Goal: Transaction & Acquisition: Purchase product/service

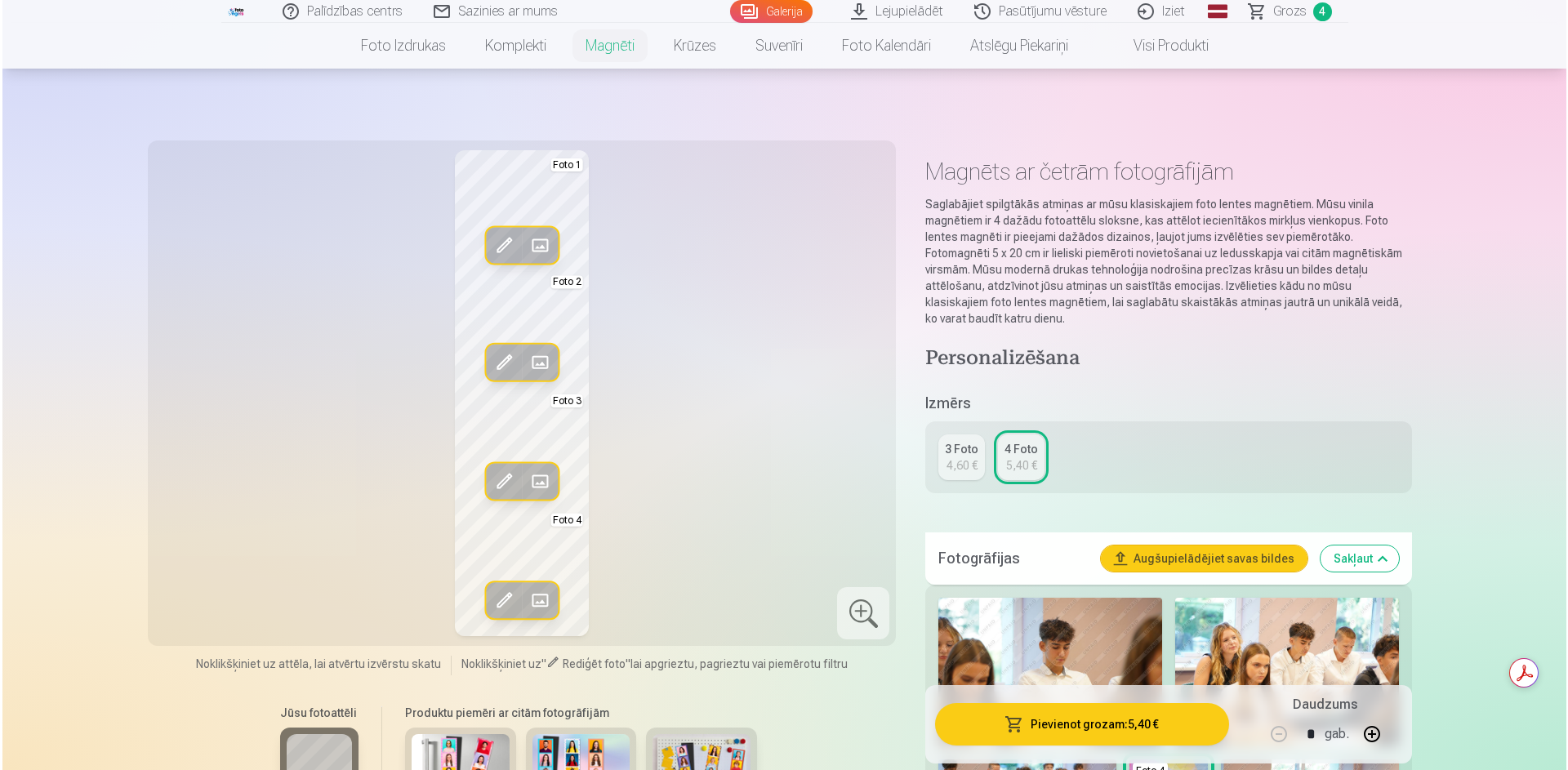
scroll to position [572, 0]
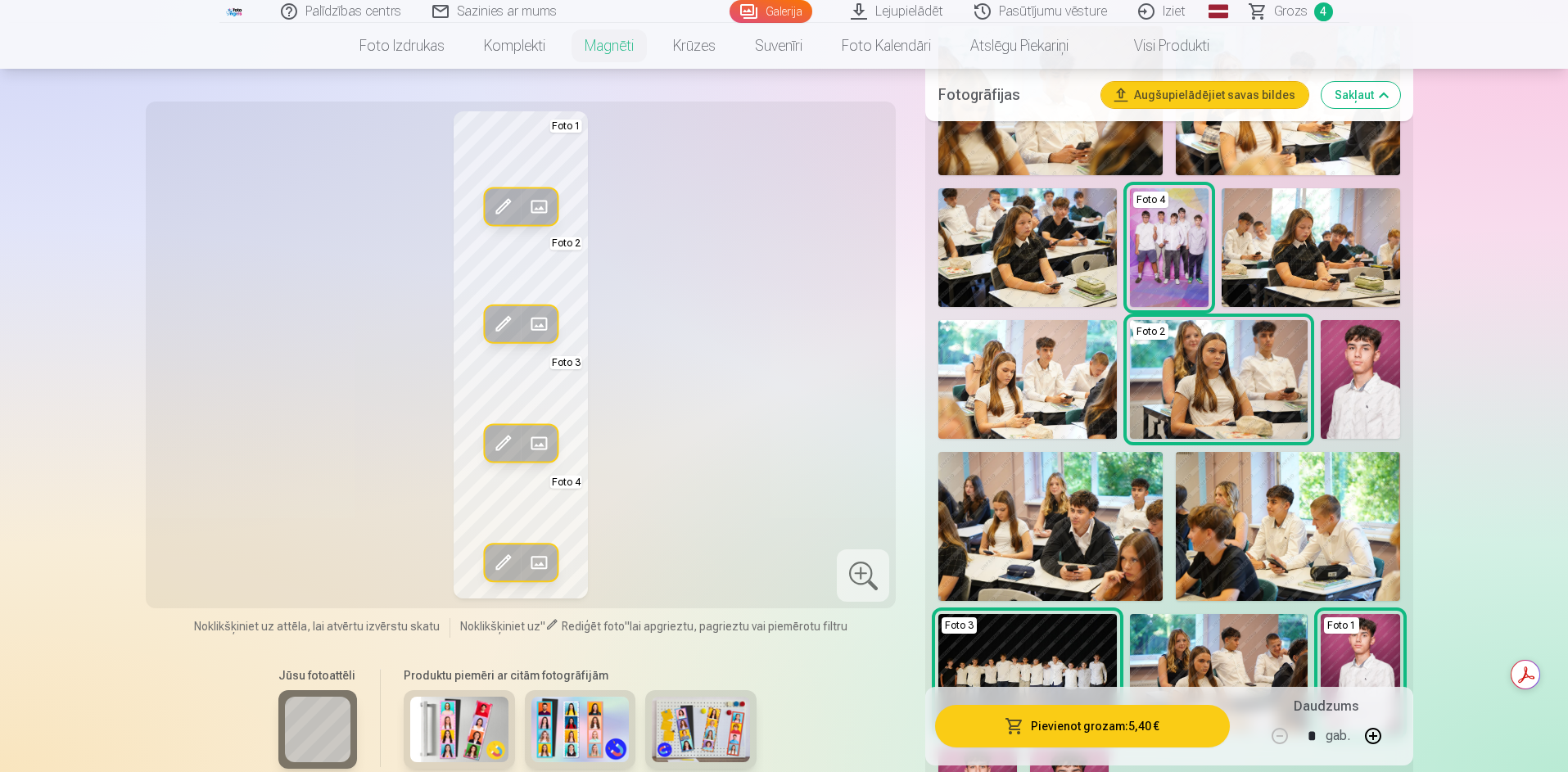
click at [1110, 732] on button "Pievienot grozam : 5,40 €" at bounding box center [1082, 726] width 294 height 42
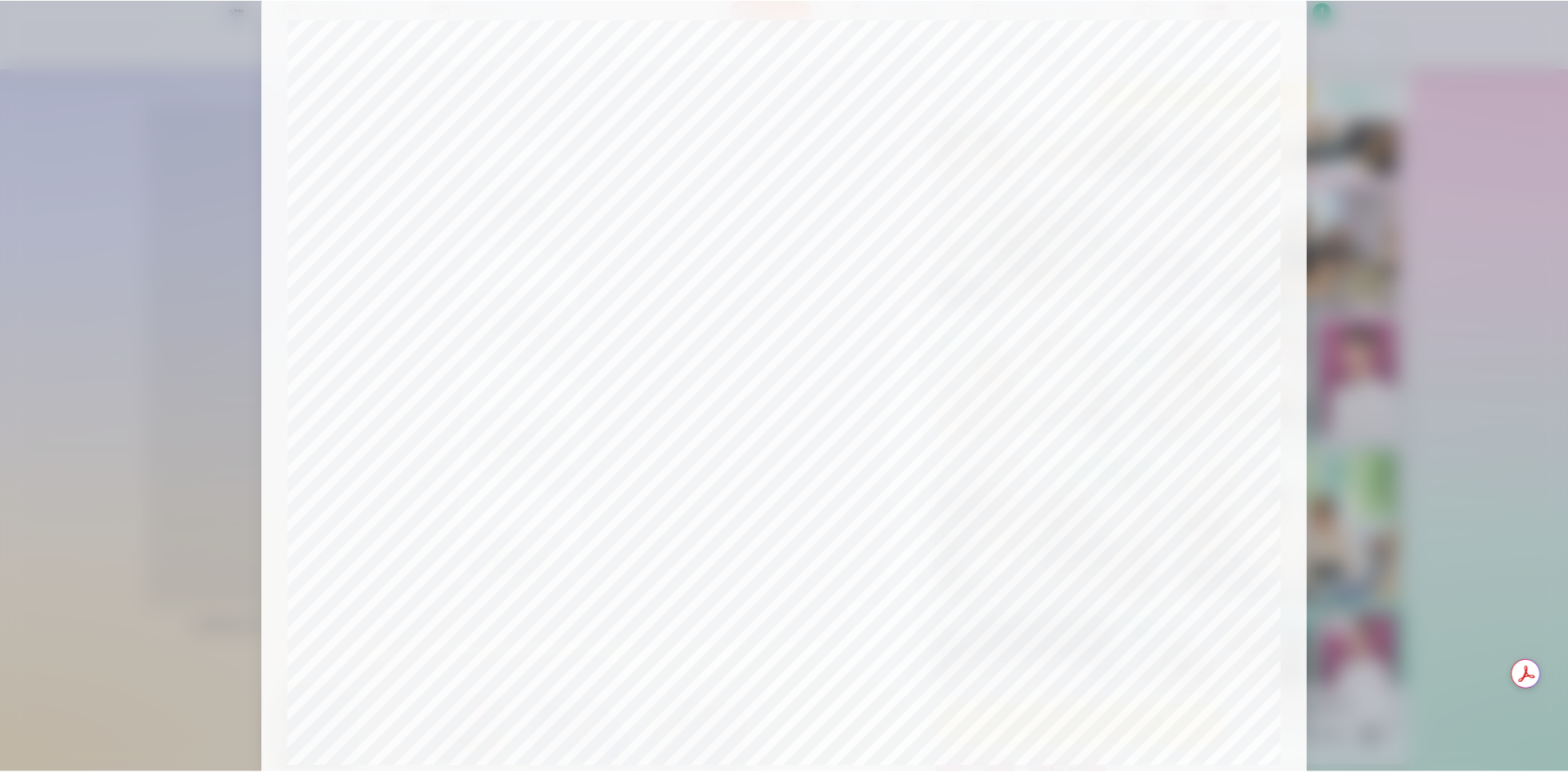
scroll to position [0, 0]
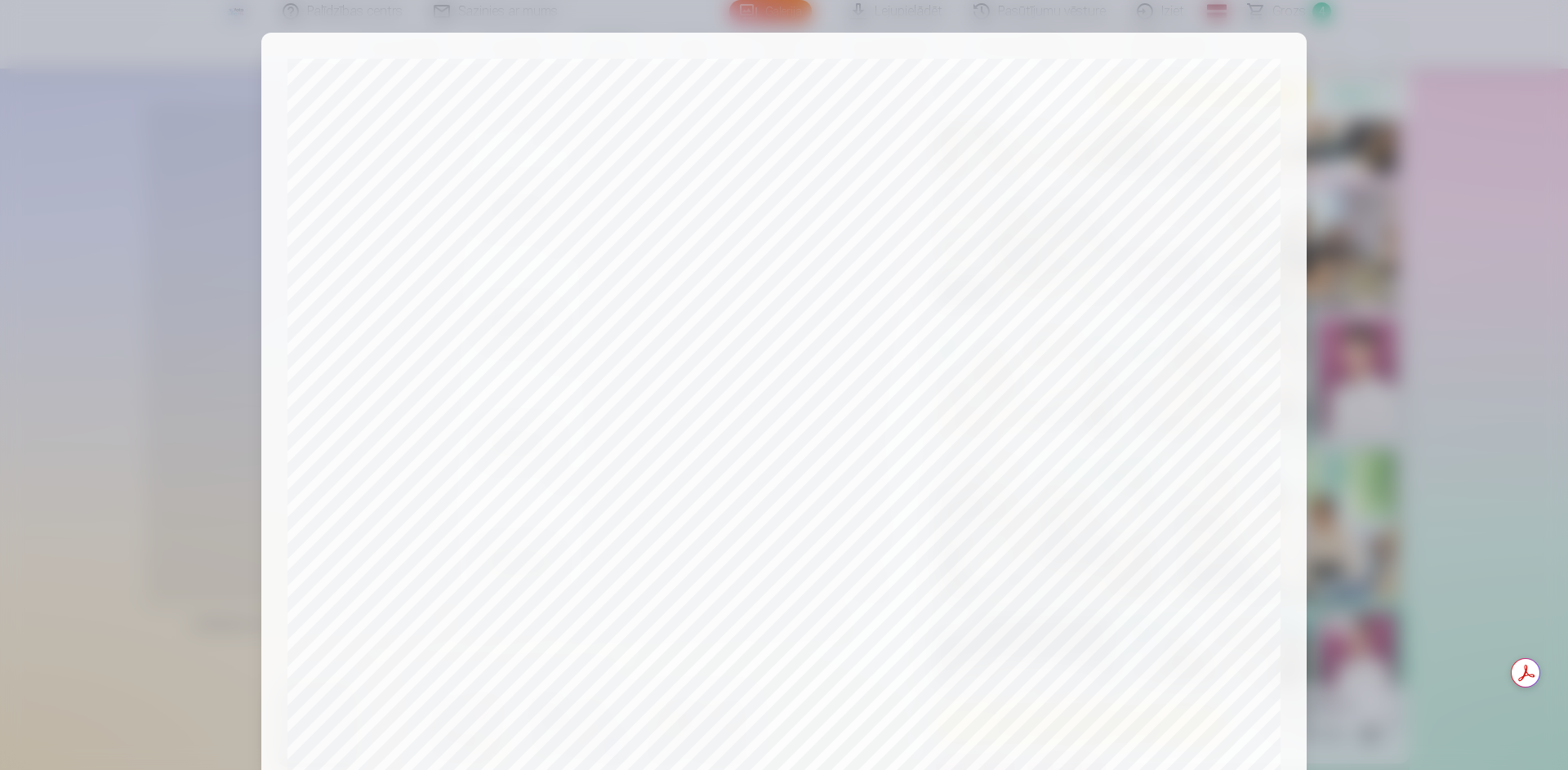
click at [1457, 74] on div at bounding box center [784, 385] width 1568 height 770
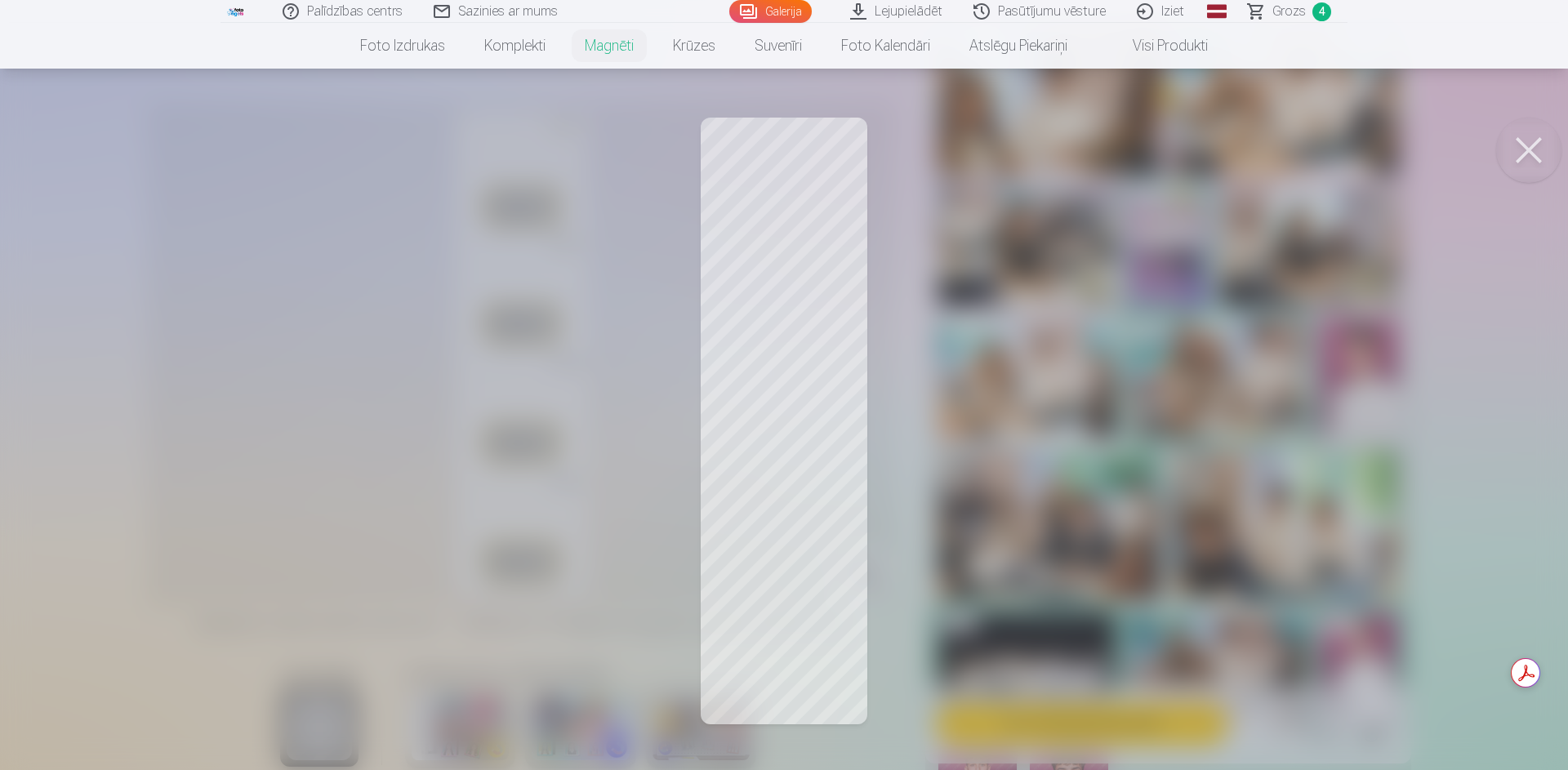
click at [764, 621] on div at bounding box center [784, 385] width 1568 height 770
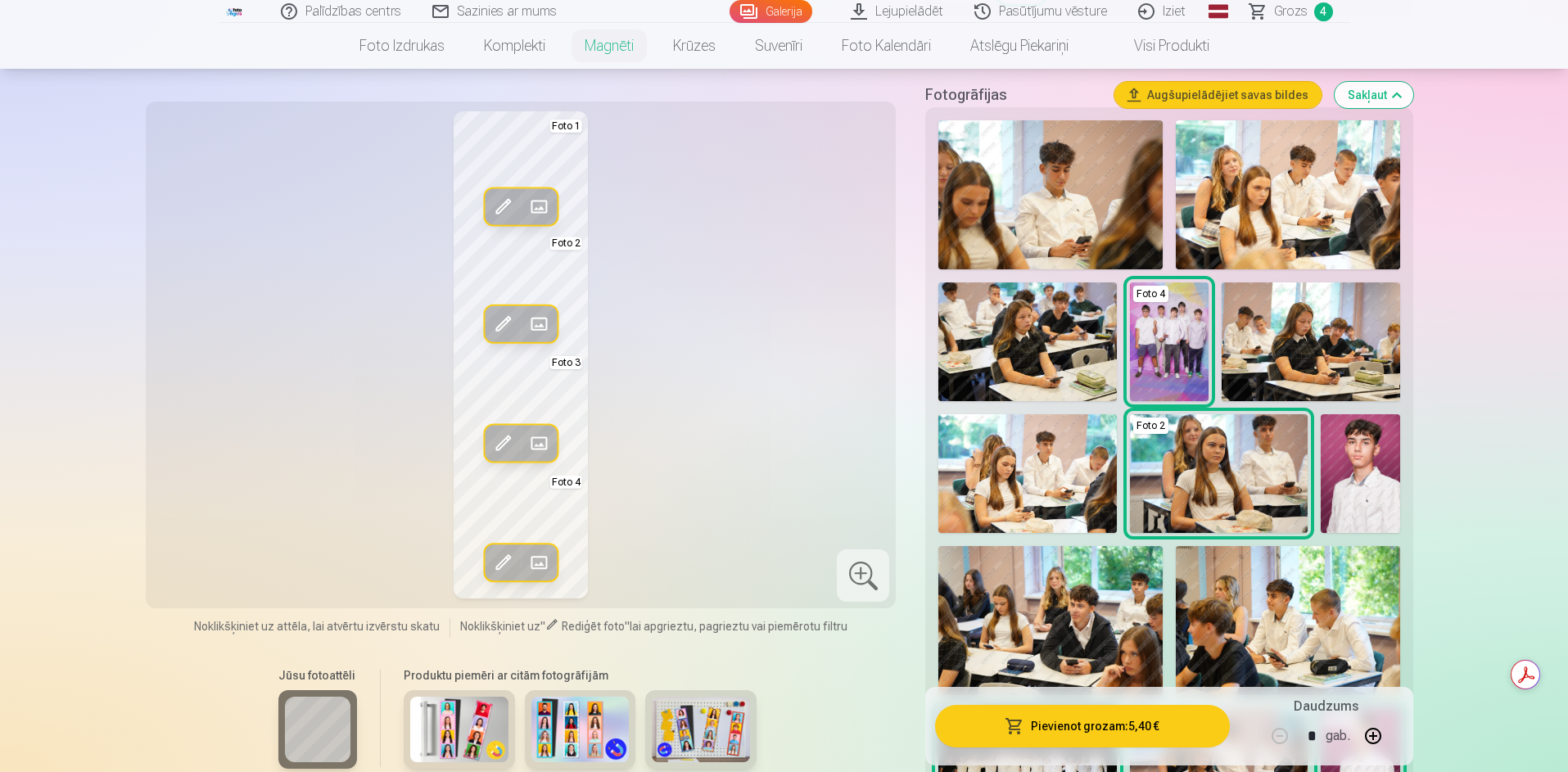
scroll to position [328, 0]
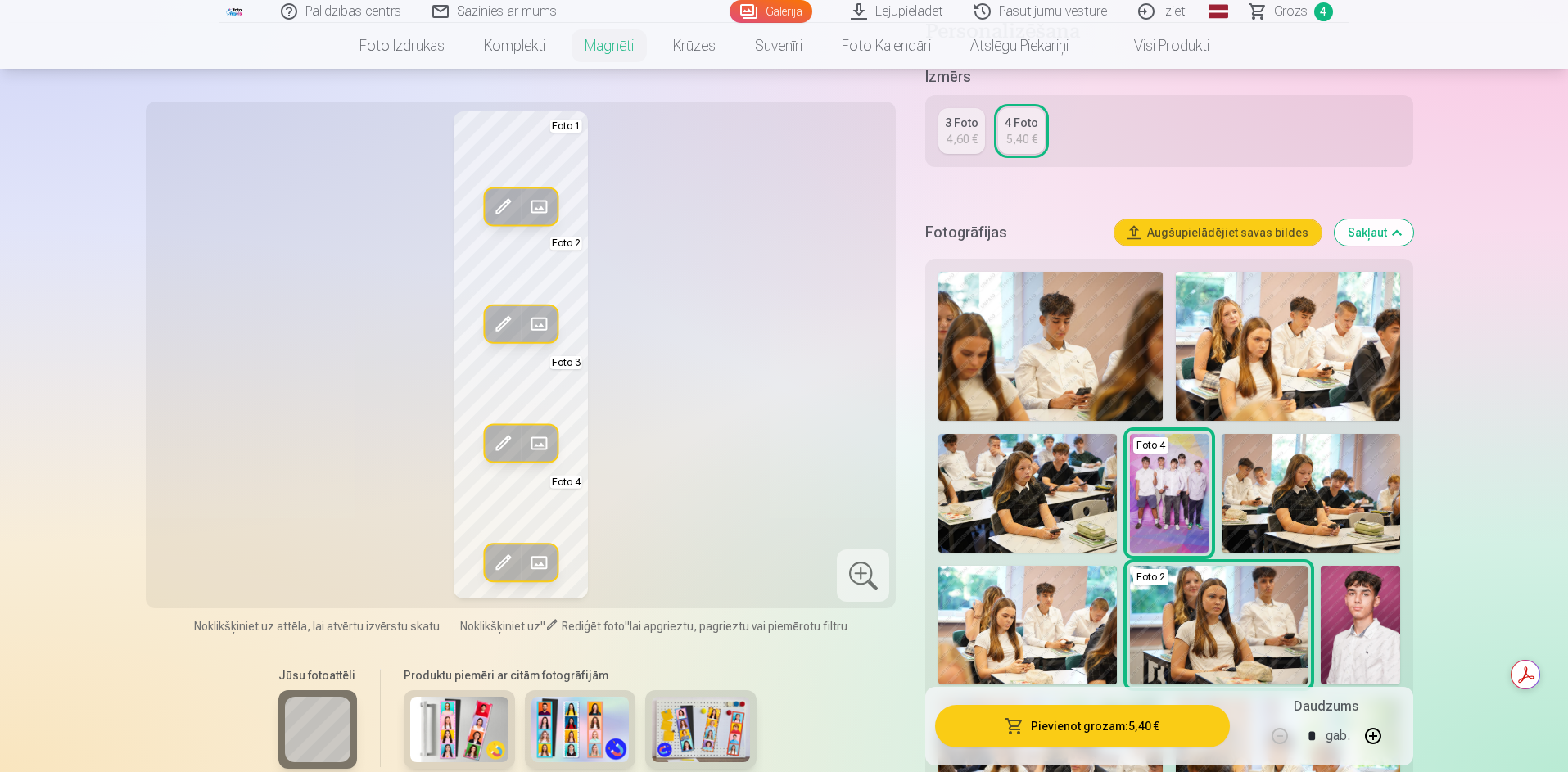
click at [1170, 487] on img at bounding box center [1170, 493] width 79 height 119
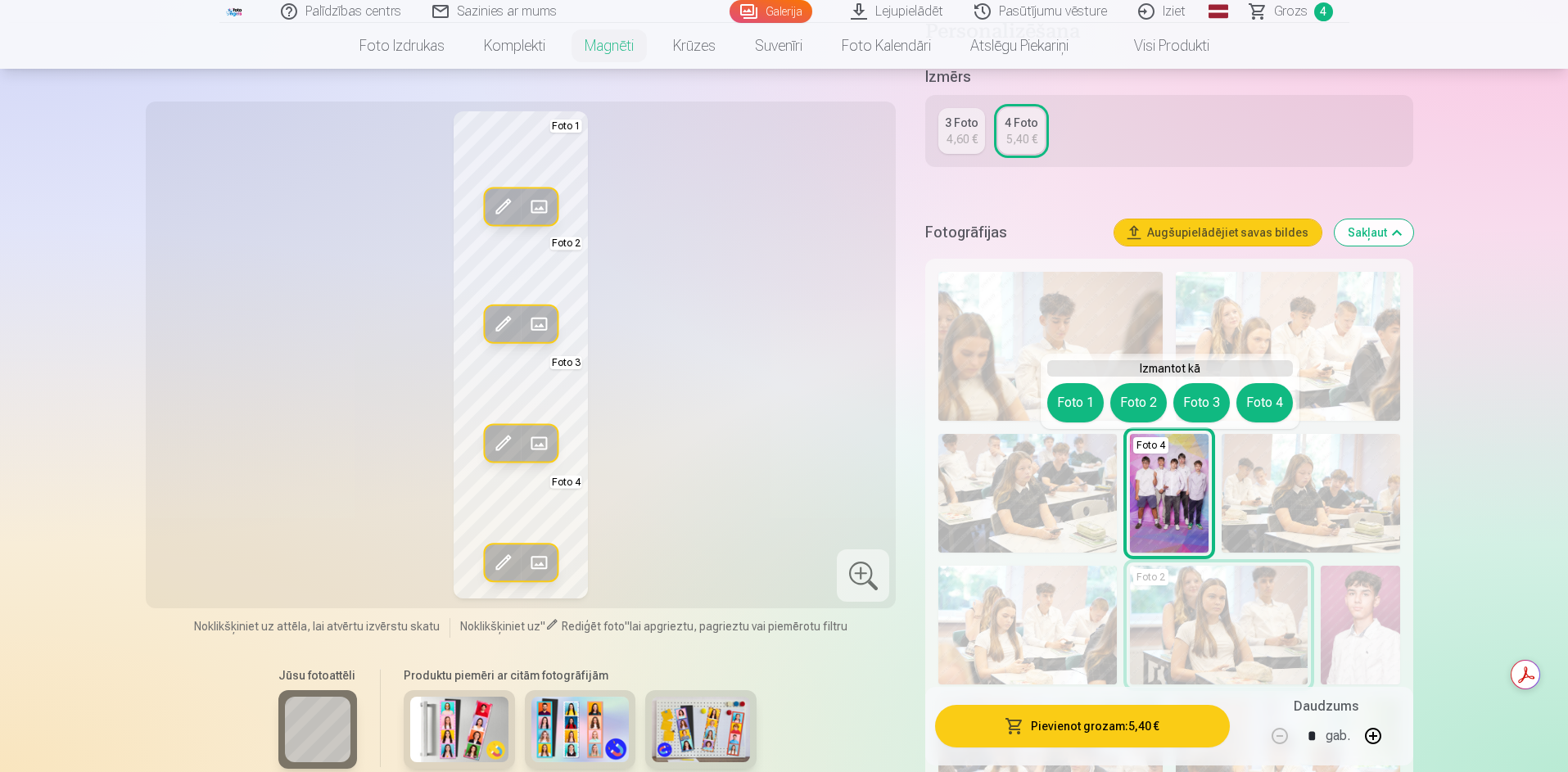
click at [1160, 479] on img at bounding box center [1170, 493] width 79 height 119
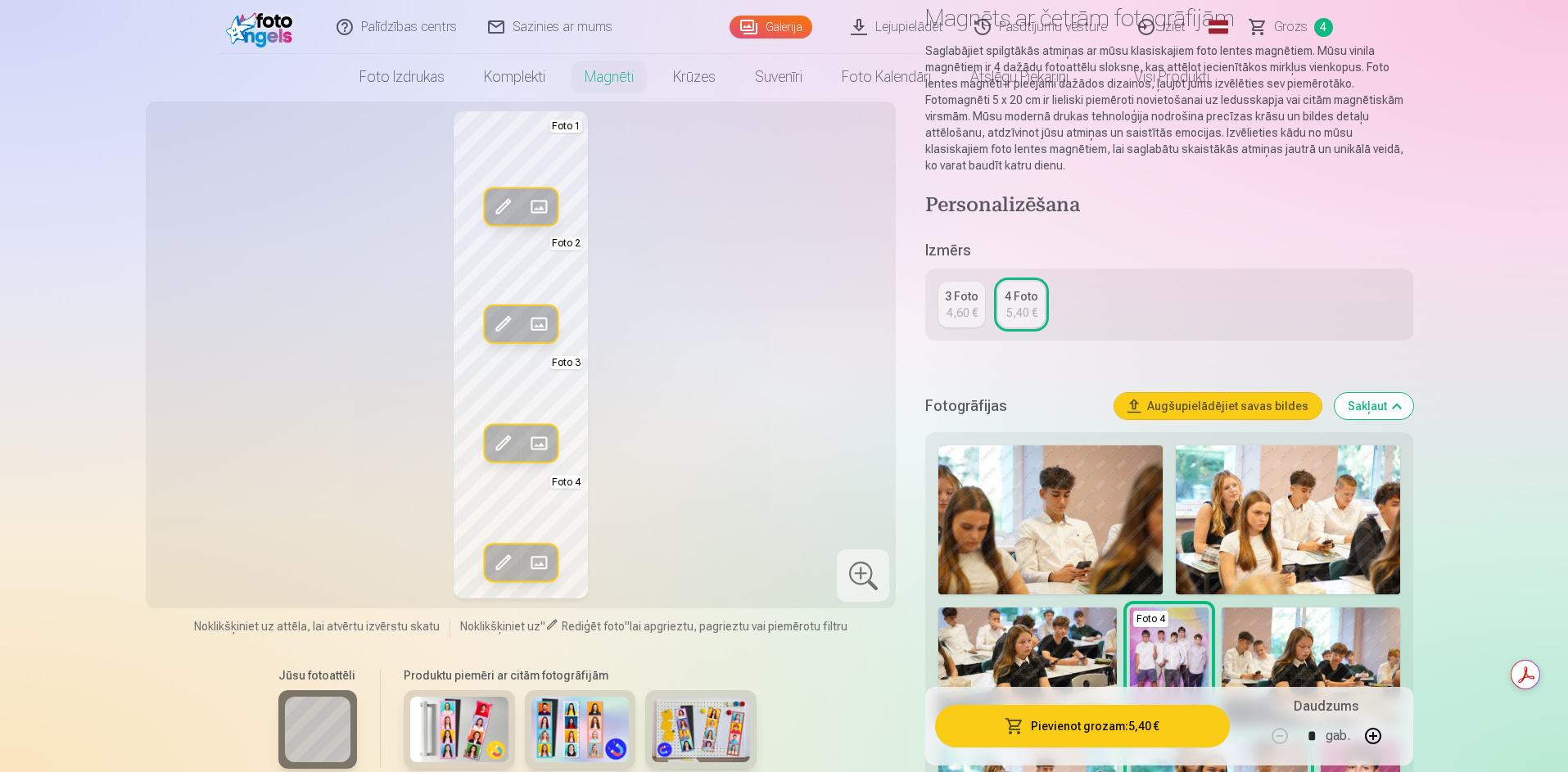
scroll to position [0, 0]
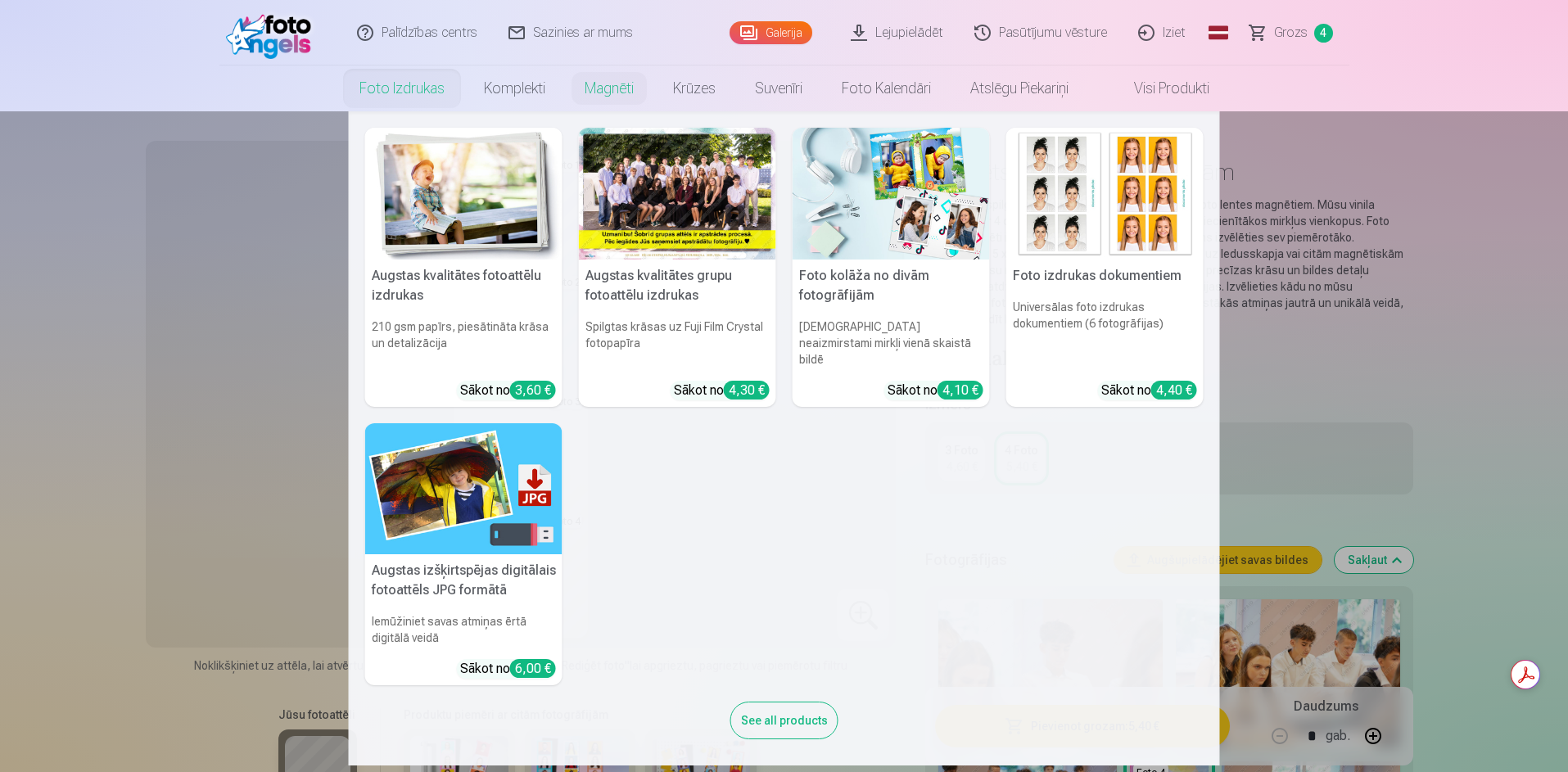
click at [395, 83] on link "Foto izdrukas" at bounding box center [402, 88] width 125 height 46
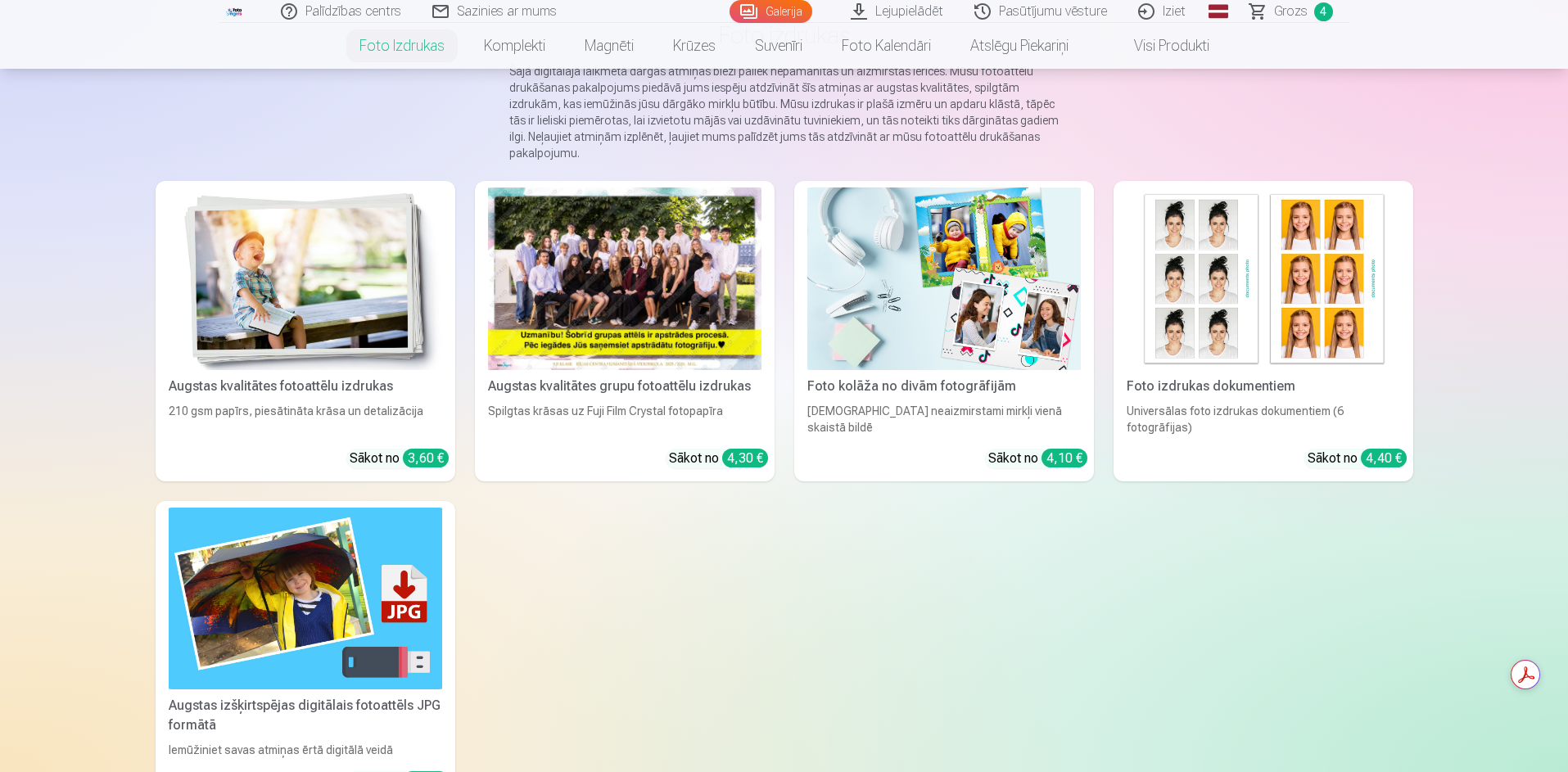
scroll to position [164, 0]
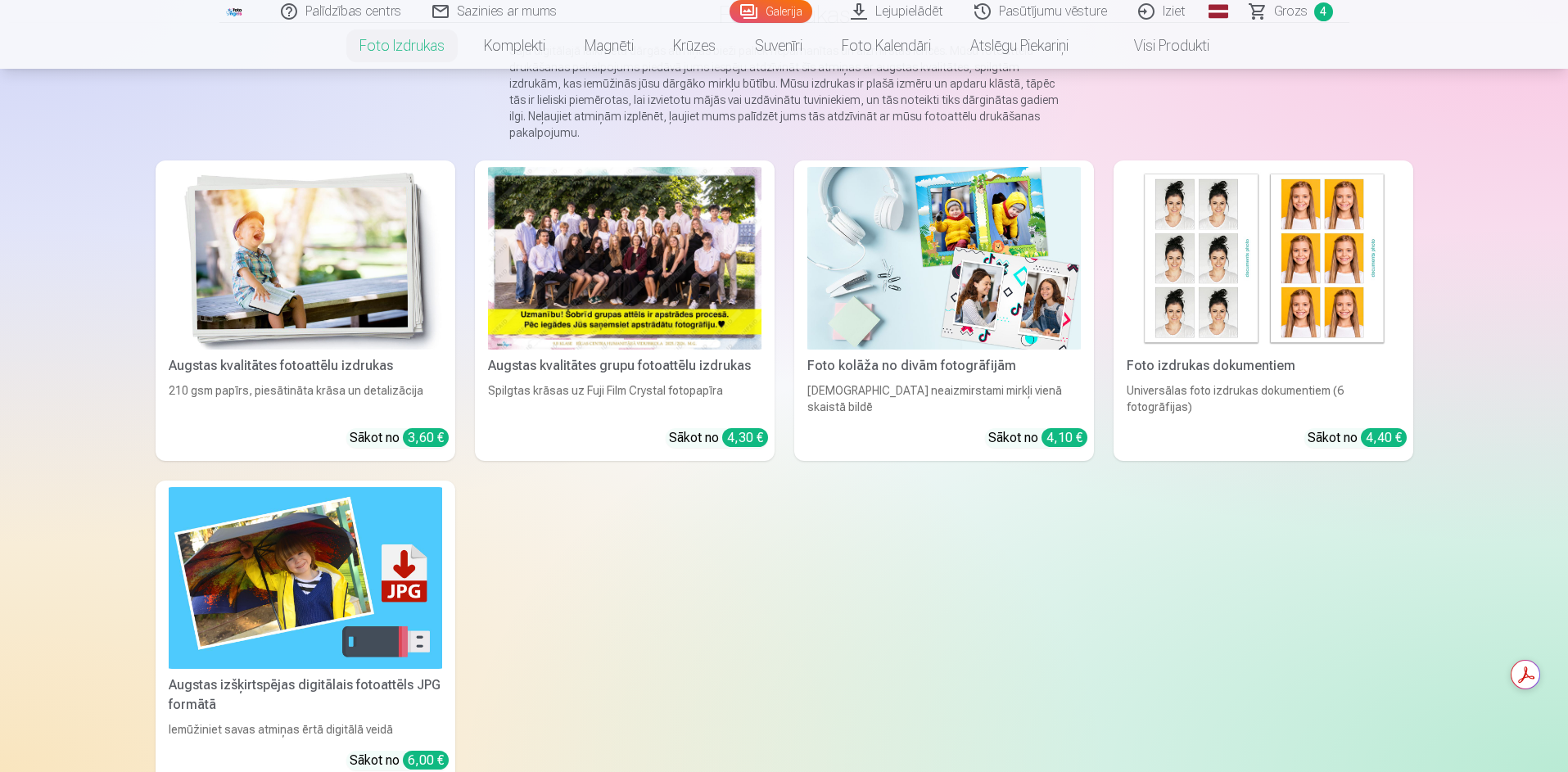
click at [657, 261] on div at bounding box center [625, 258] width 274 height 182
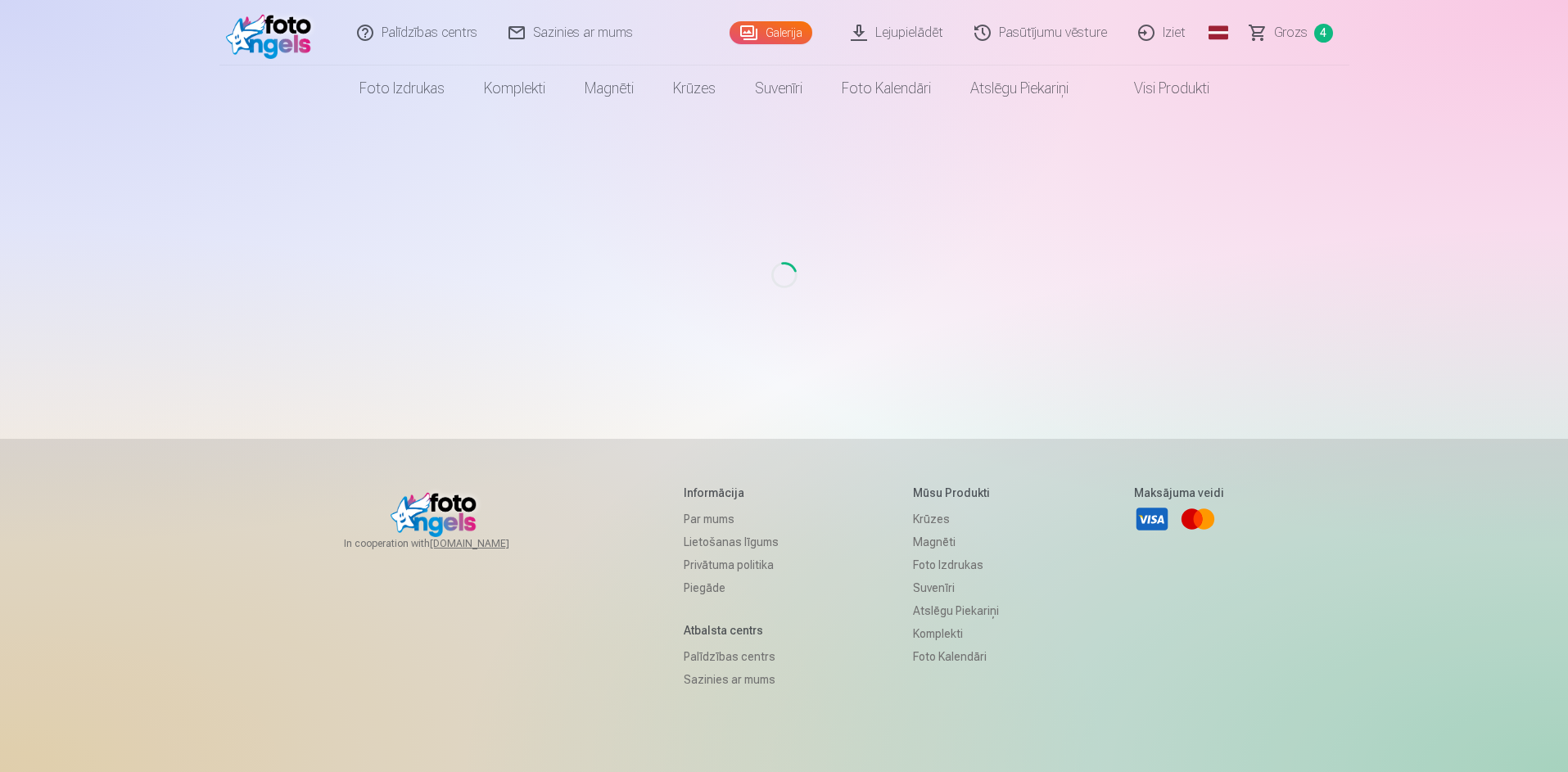
click at [1186, 91] on link "Visi produkti" at bounding box center [1158, 88] width 141 height 46
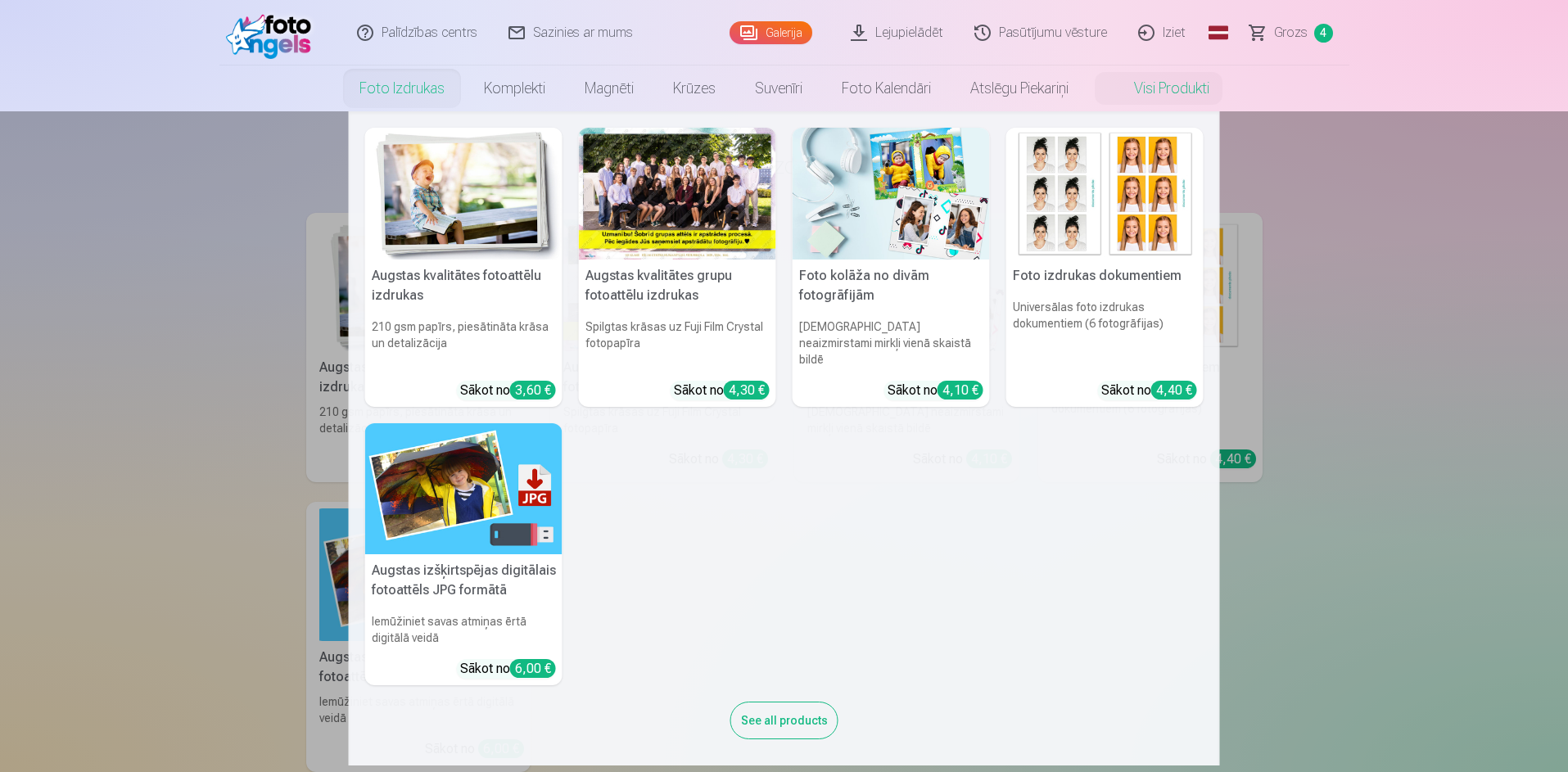
click at [391, 75] on link "Foto izdrukas" at bounding box center [402, 88] width 125 height 46
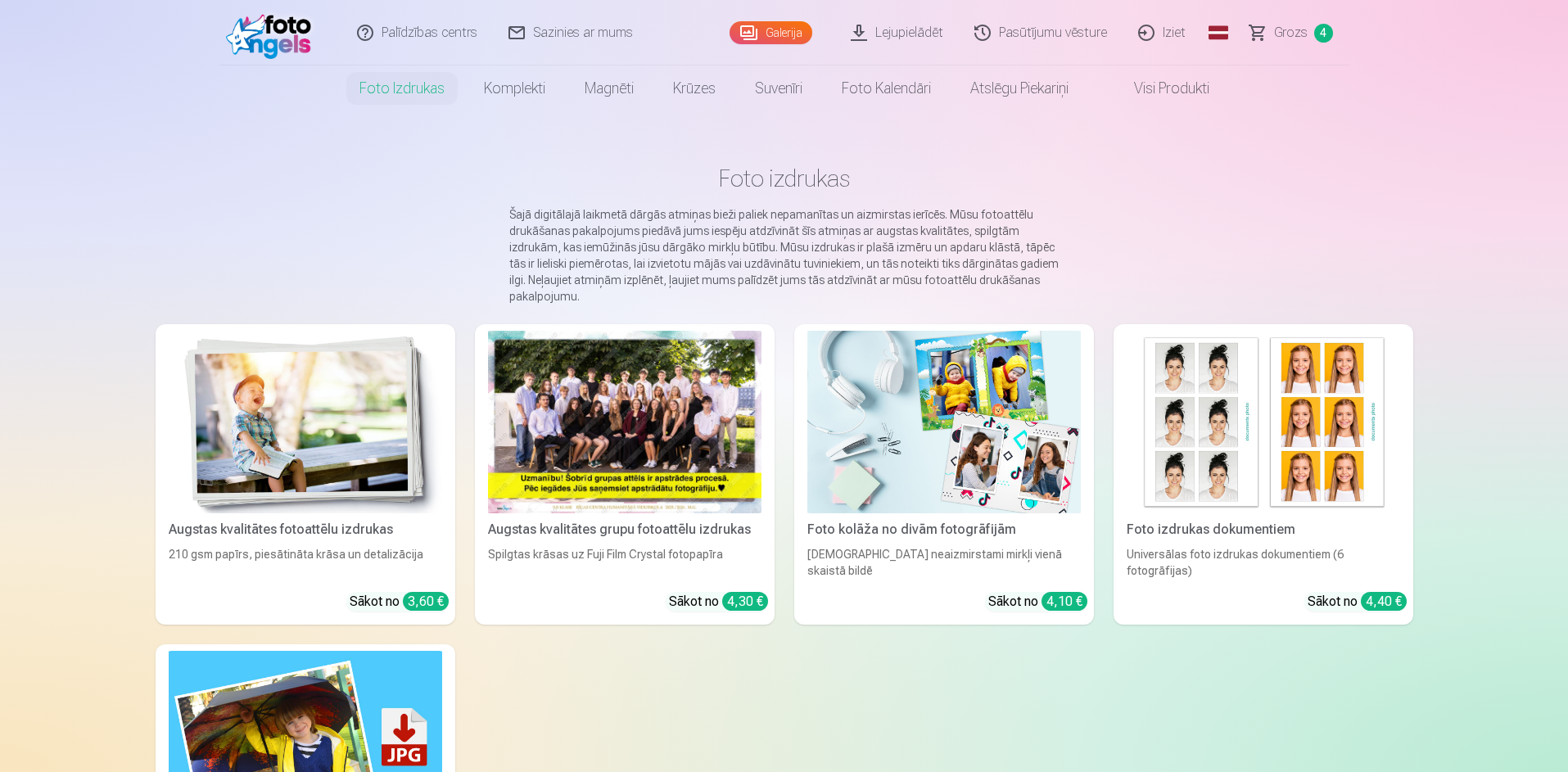
click at [787, 22] on link "Galerija" at bounding box center [771, 33] width 83 height 23
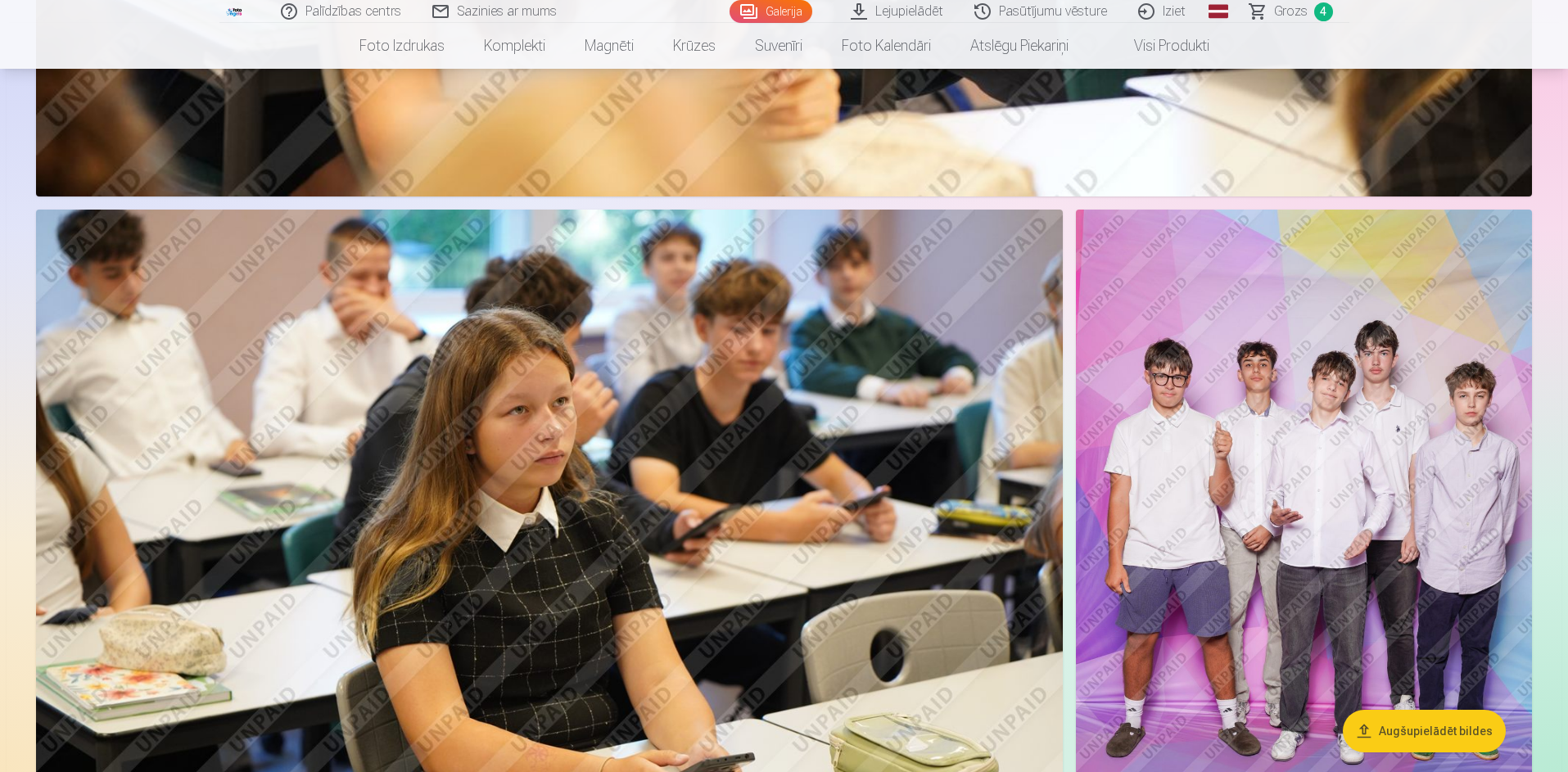
scroll to position [3029, 0]
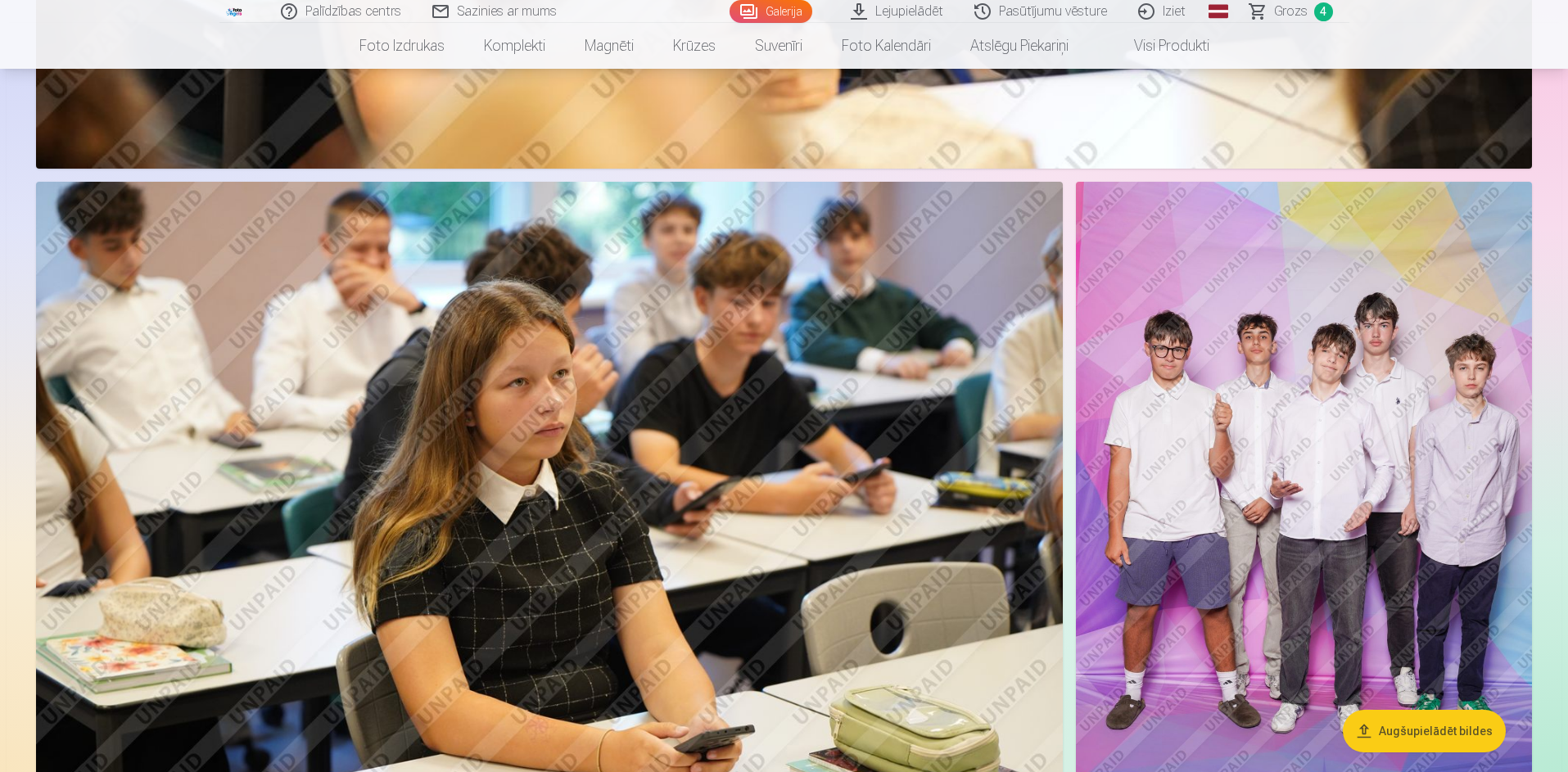
click at [1332, 547] on img at bounding box center [1304, 523] width 456 height 684
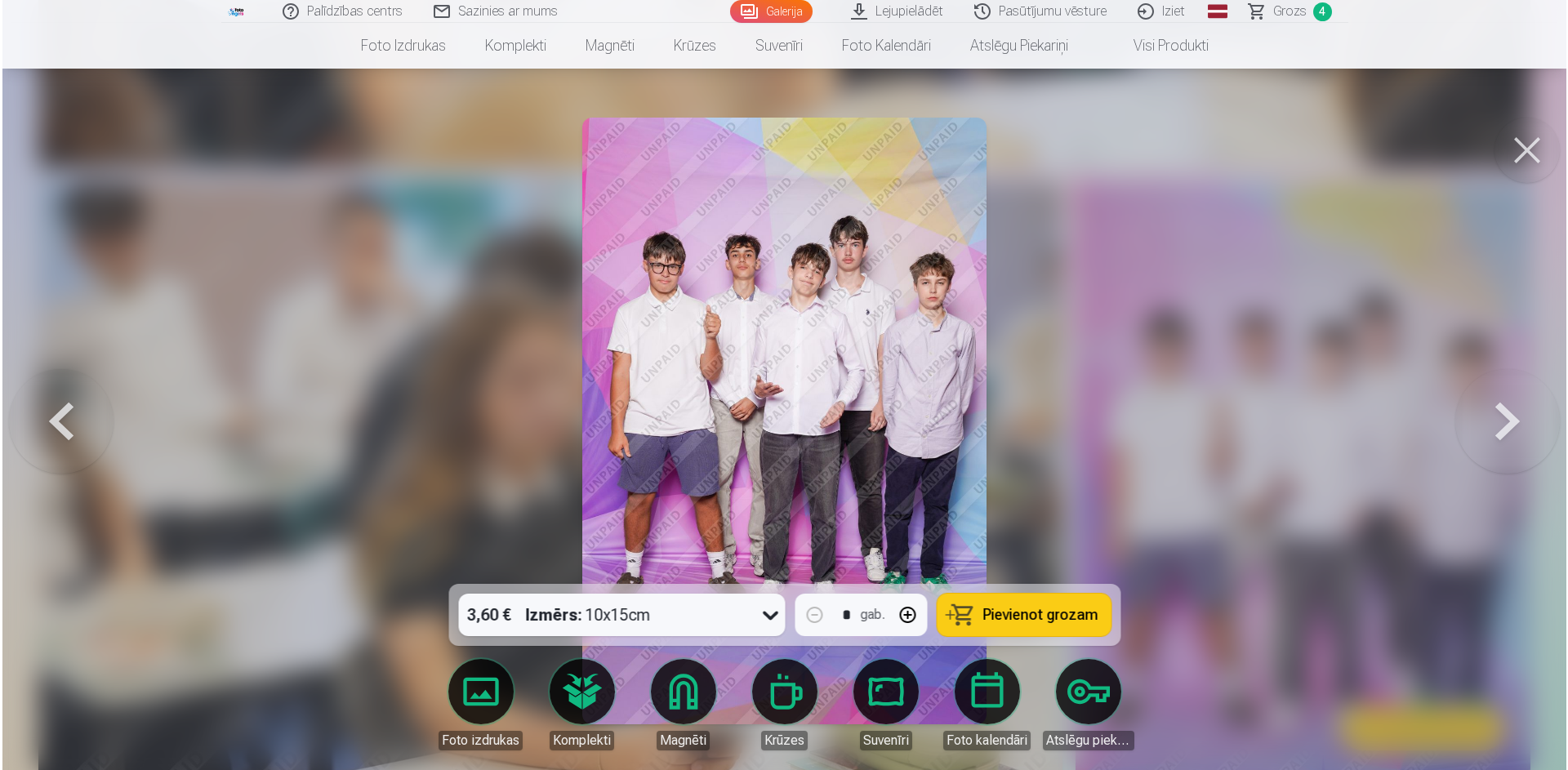
scroll to position [3028, 0]
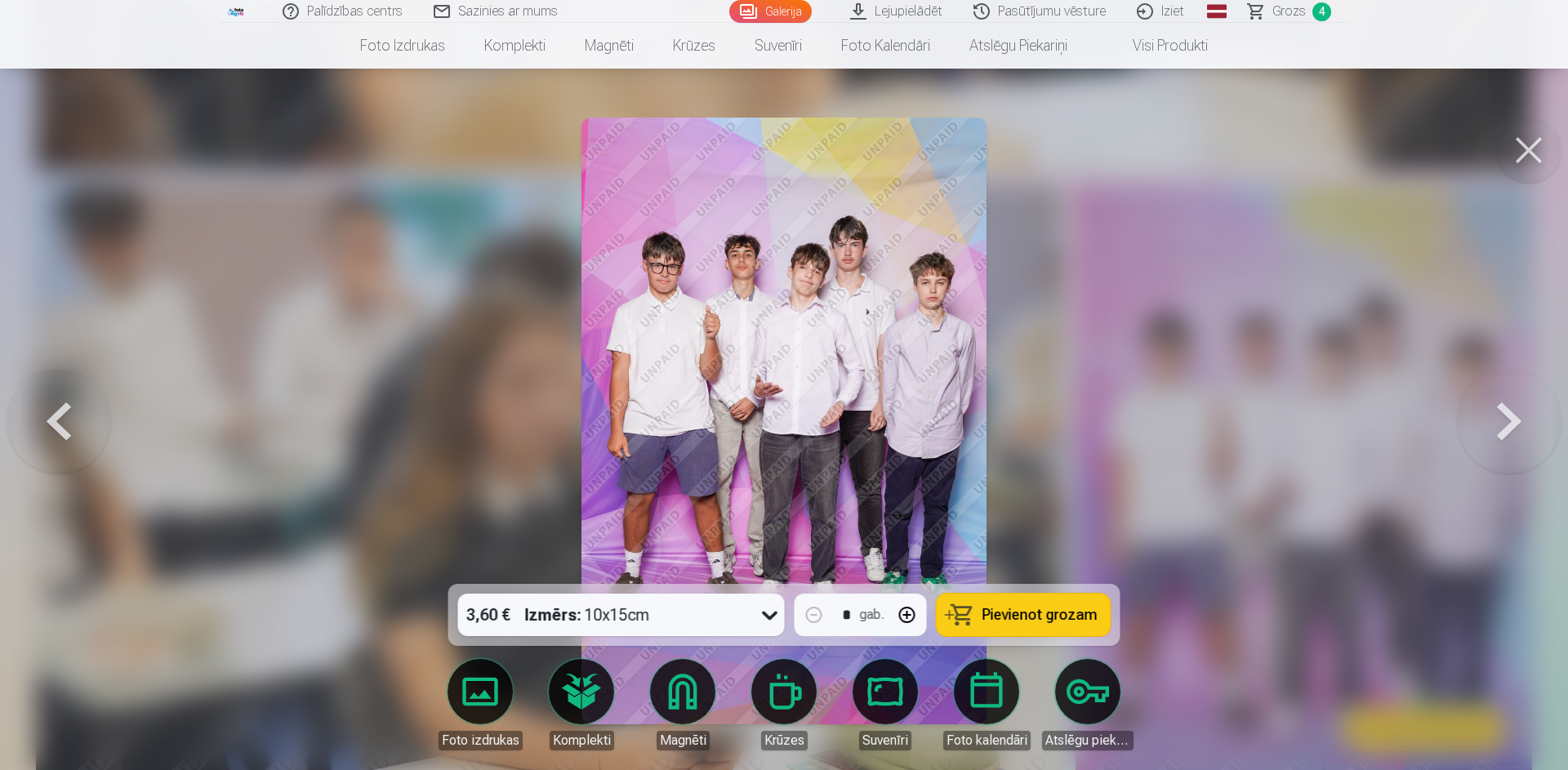
click at [858, 434] on img at bounding box center [783, 421] width 404 height 607
drag, startPoint x: 1529, startPoint y: 153, endPoint x: 1474, endPoint y: 166, distance: 56.5
click at [1527, 151] on button at bounding box center [1529, 150] width 65 height 65
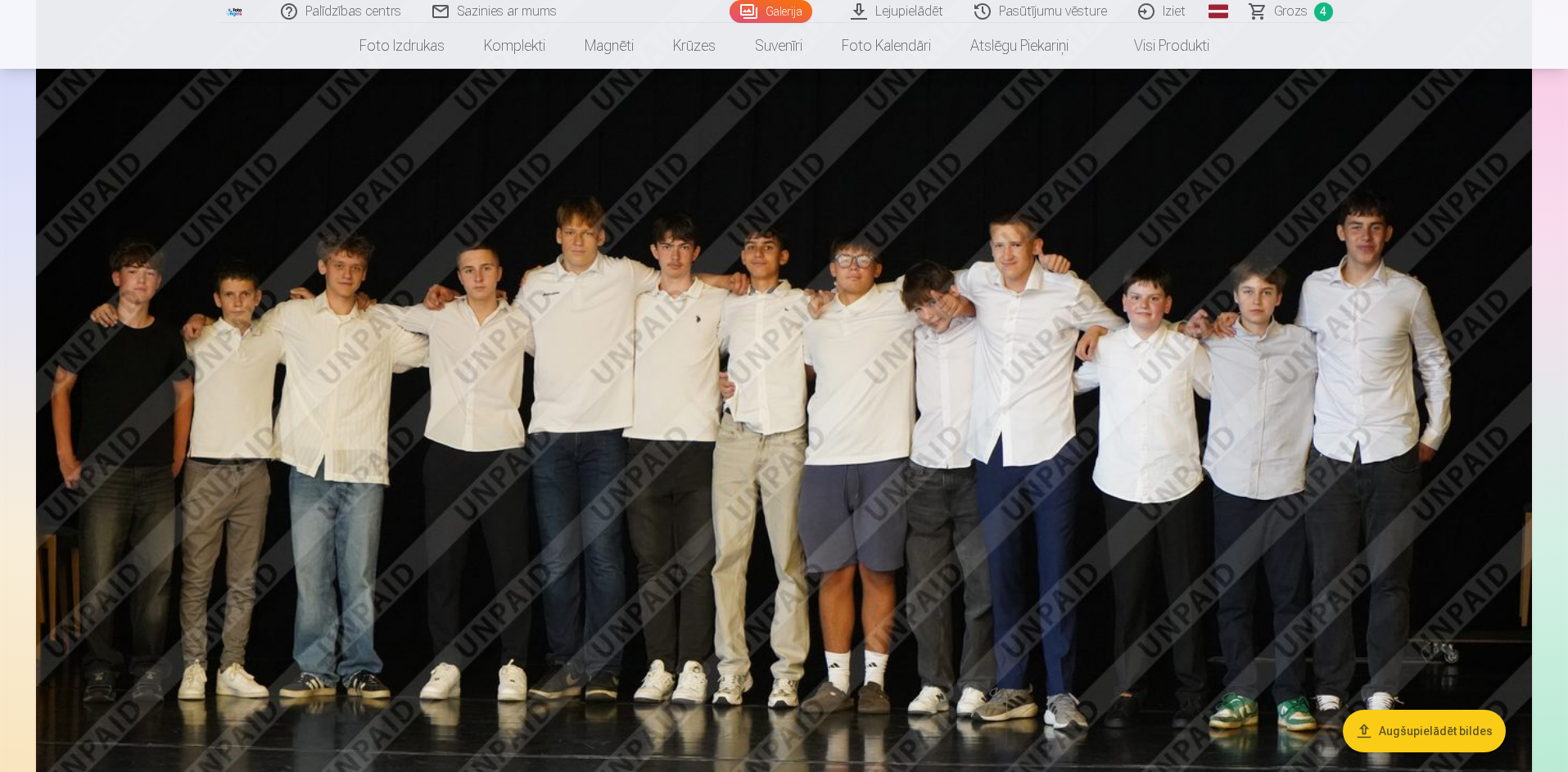
scroll to position [8761, 0]
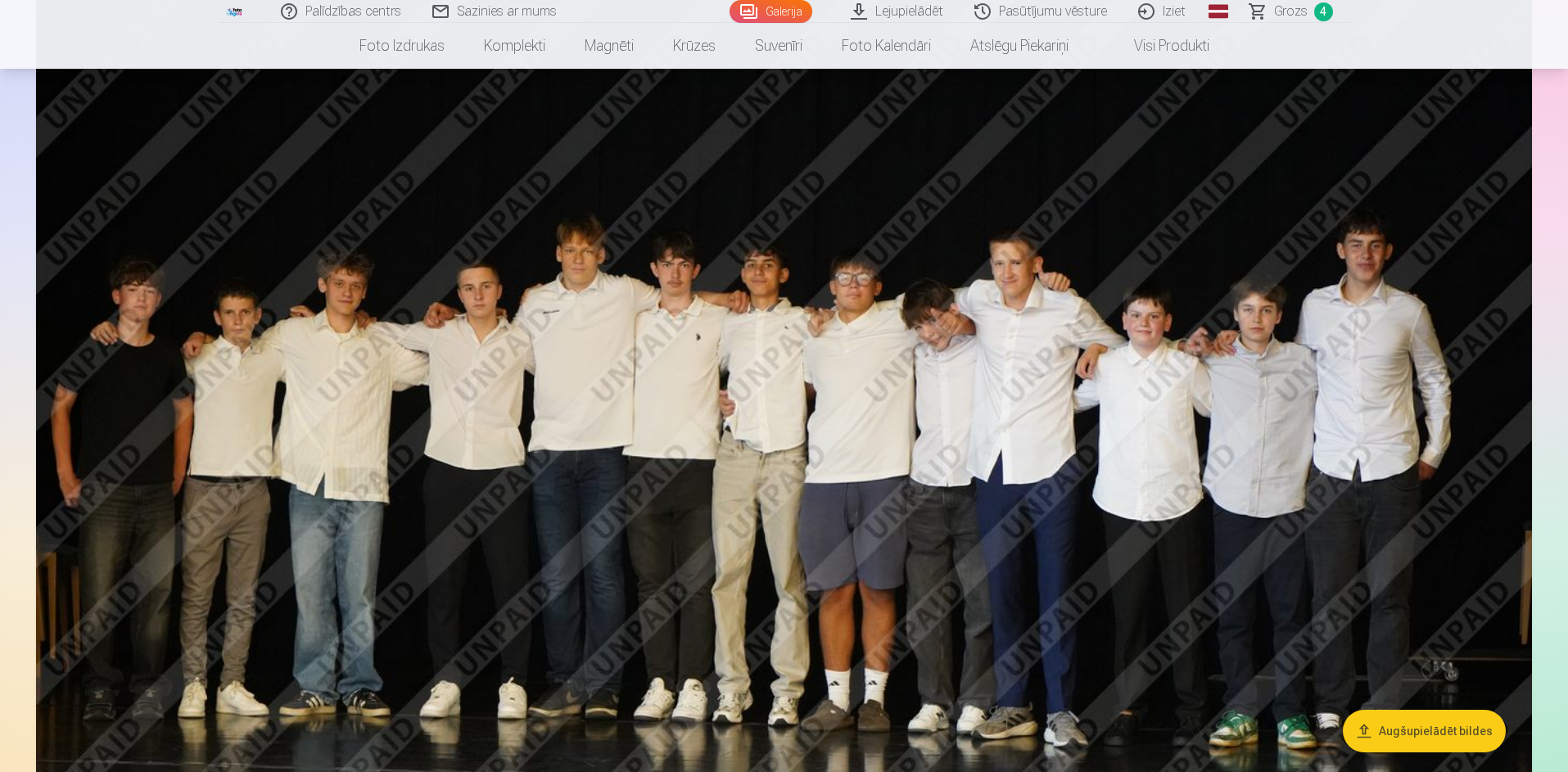
click at [1288, 13] on span "Grozs" at bounding box center [1290, 11] width 34 height 20
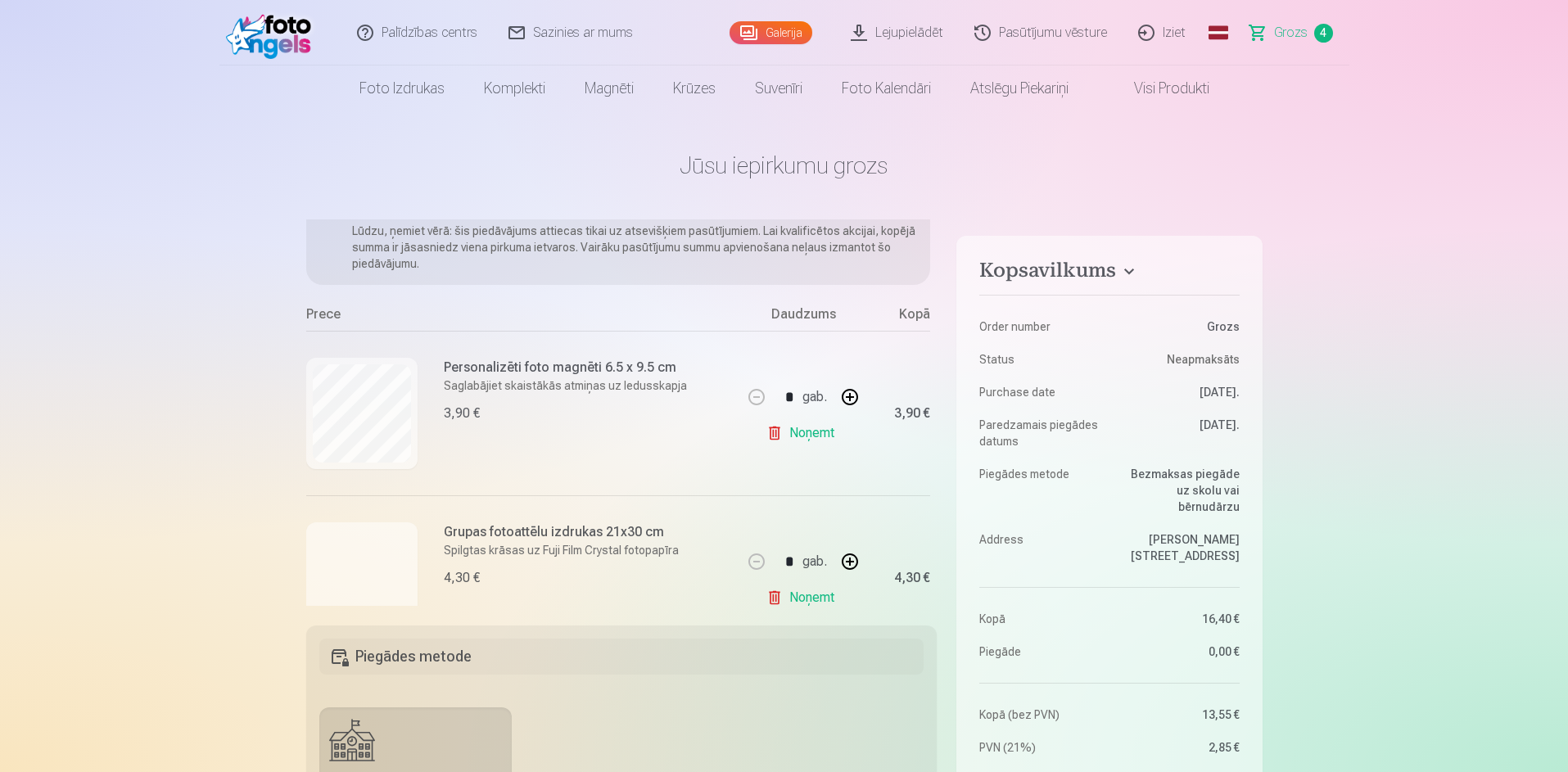
scroll to position [245, 0]
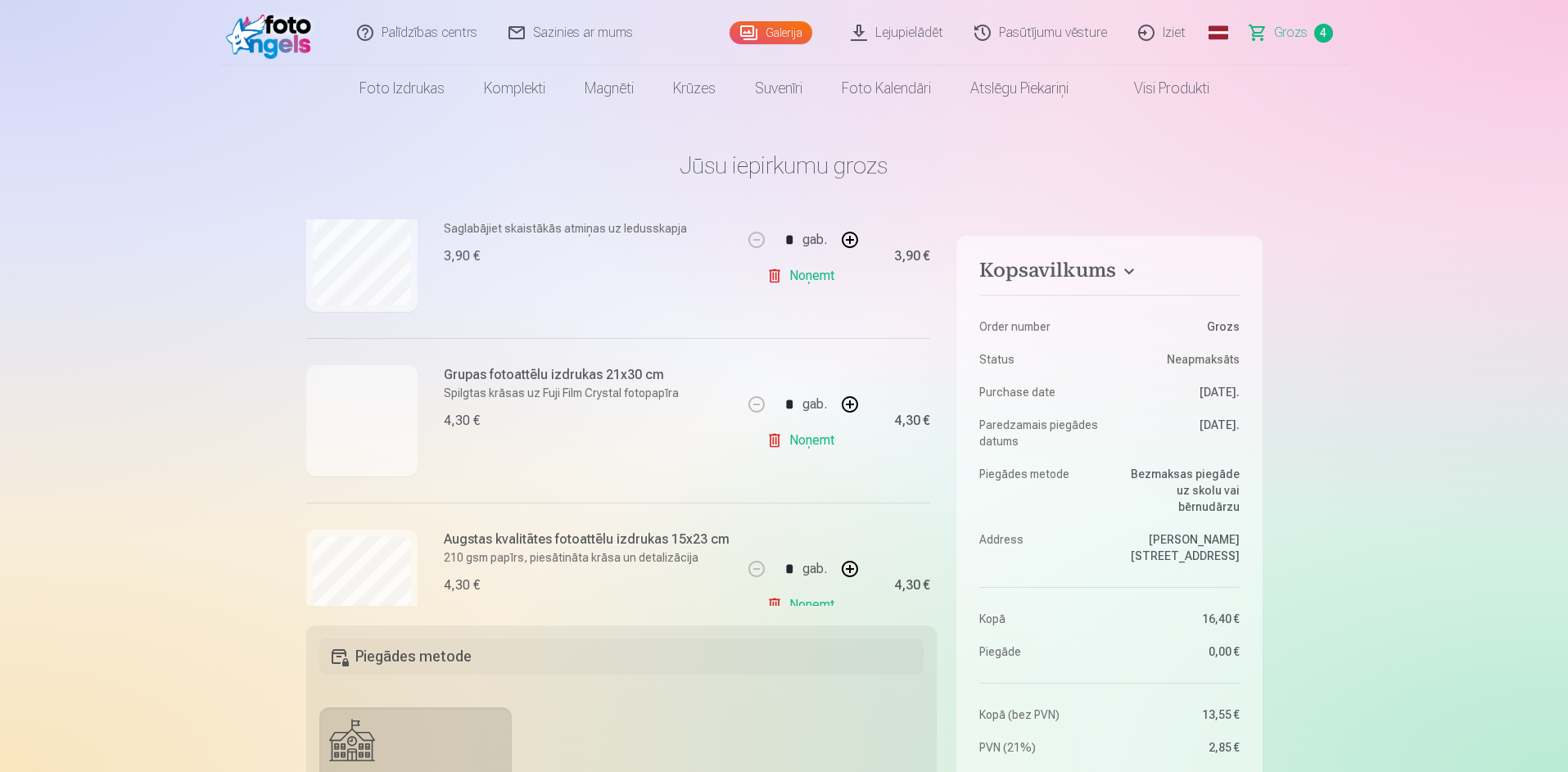
click at [383, 409] on div at bounding box center [361, 420] width 111 height 111
click at [540, 377] on h6 "Grupas fotoattēlu izdrukas 21x30 cm" at bounding box center [561, 374] width 235 height 20
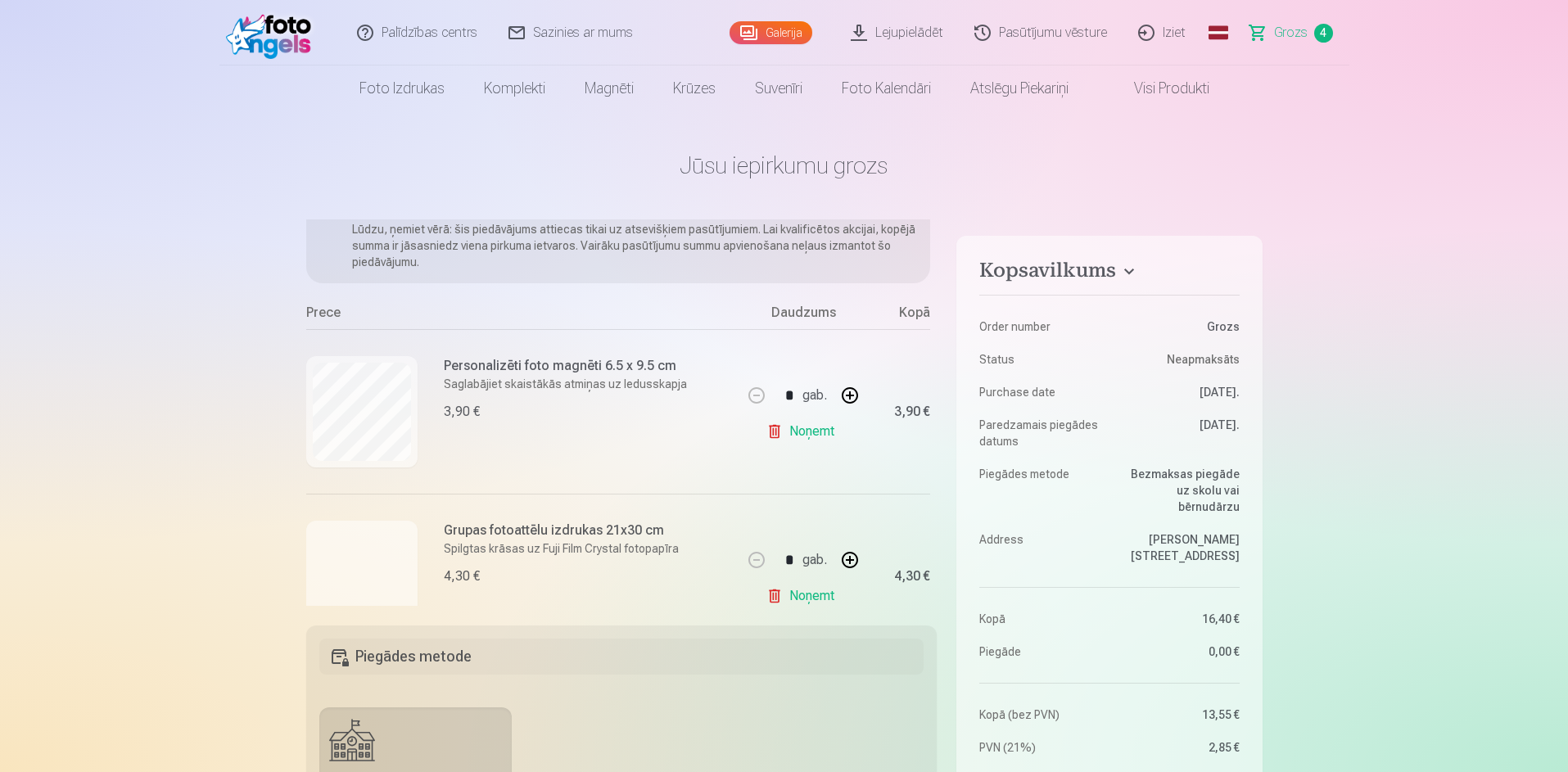
scroll to position [0, 0]
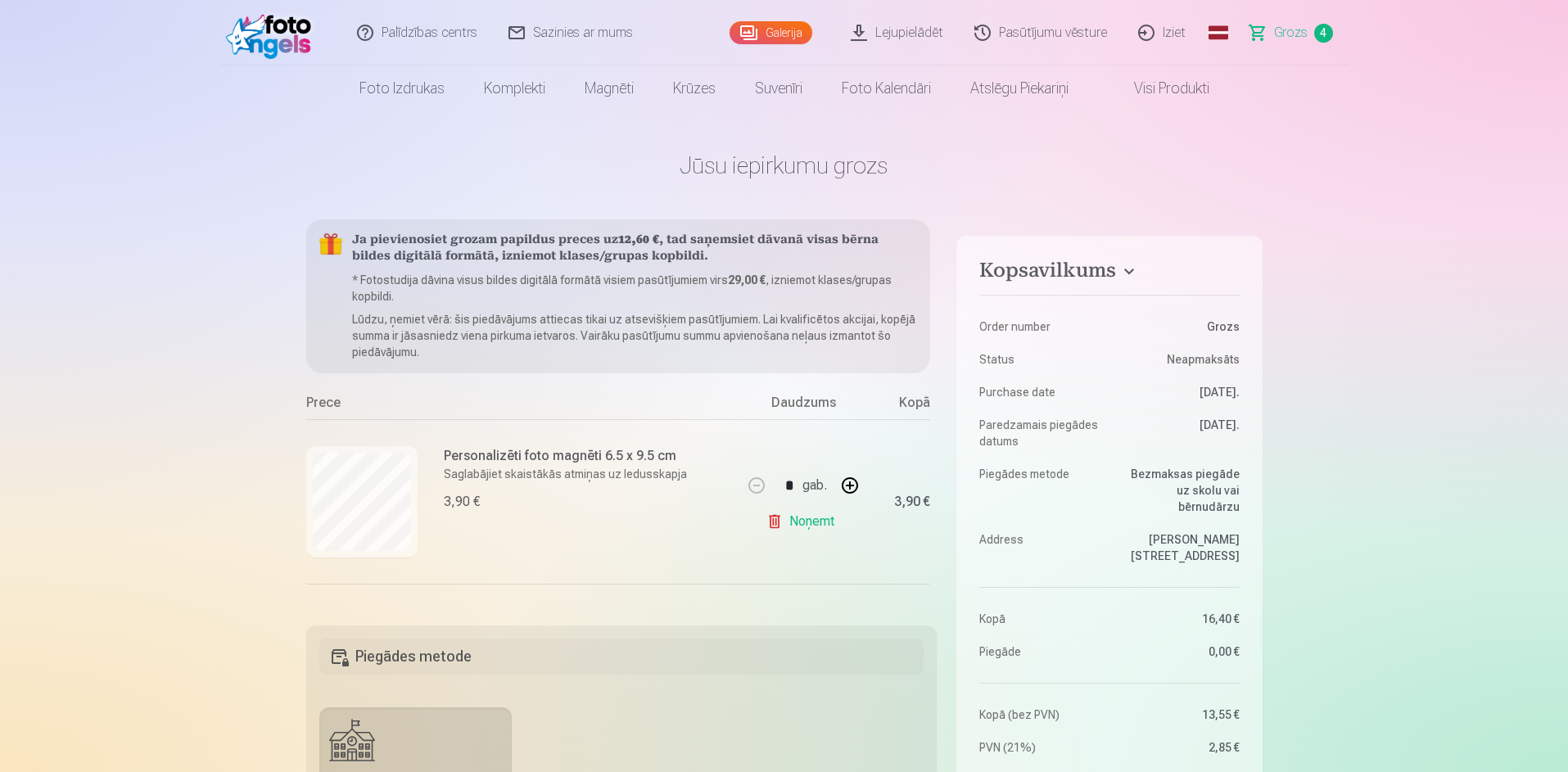
click at [1302, 32] on span "Grozs" at bounding box center [1290, 33] width 34 height 20
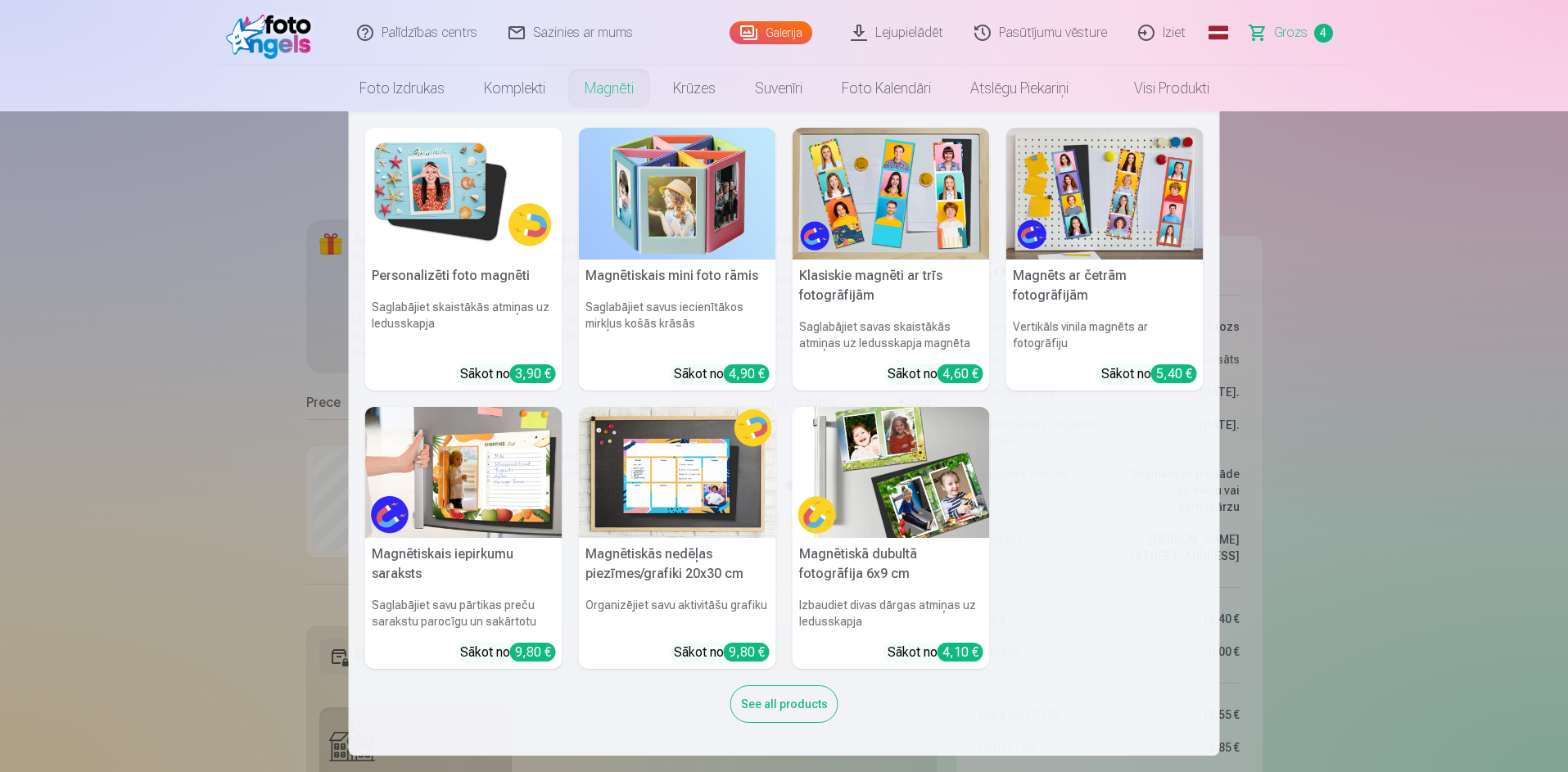
click at [619, 85] on link "Magnēti" at bounding box center [608, 88] width 89 height 46
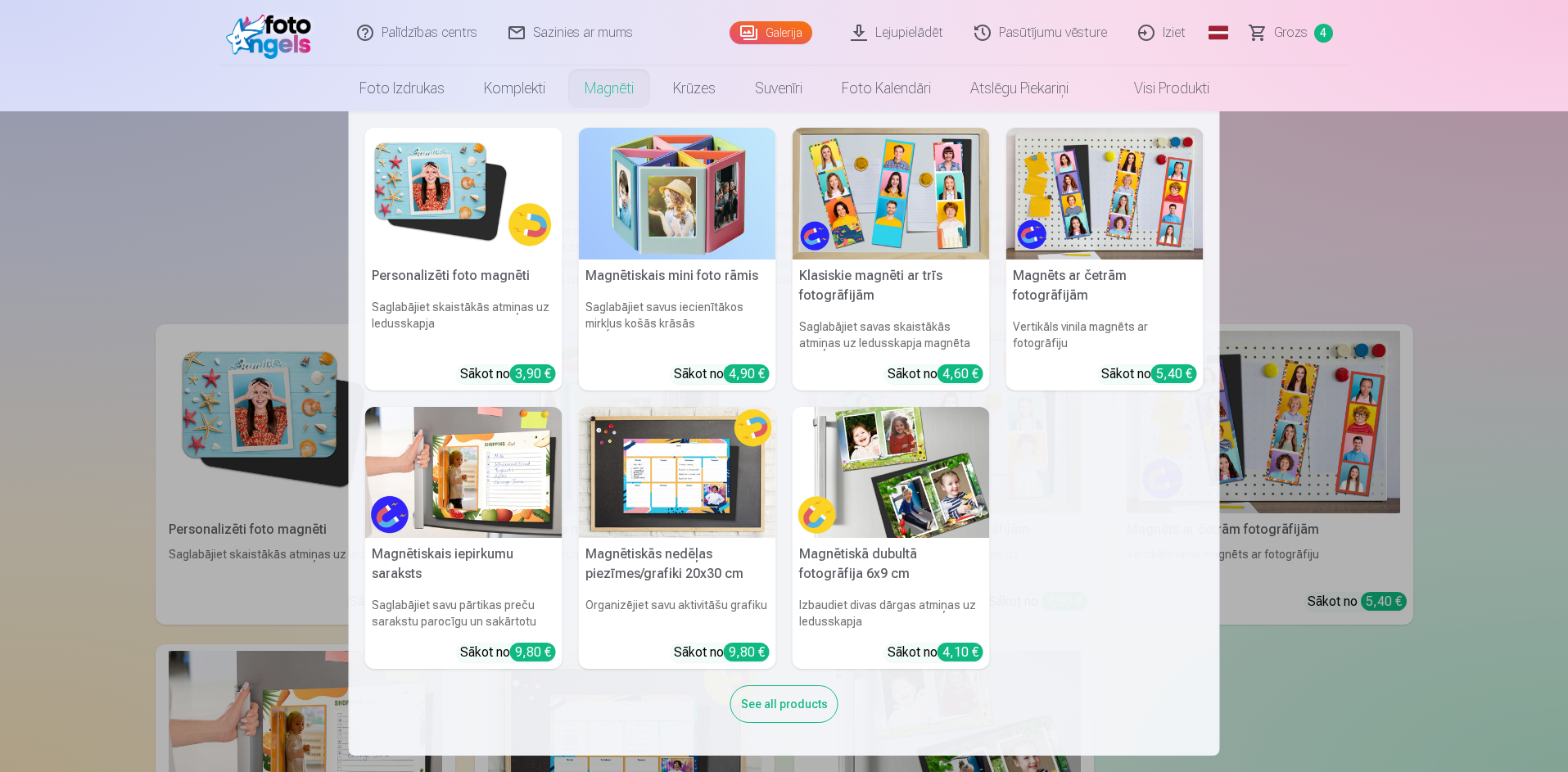
click at [601, 91] on link "Magnēti" at bounding box center [608, 88] width 89 height 46
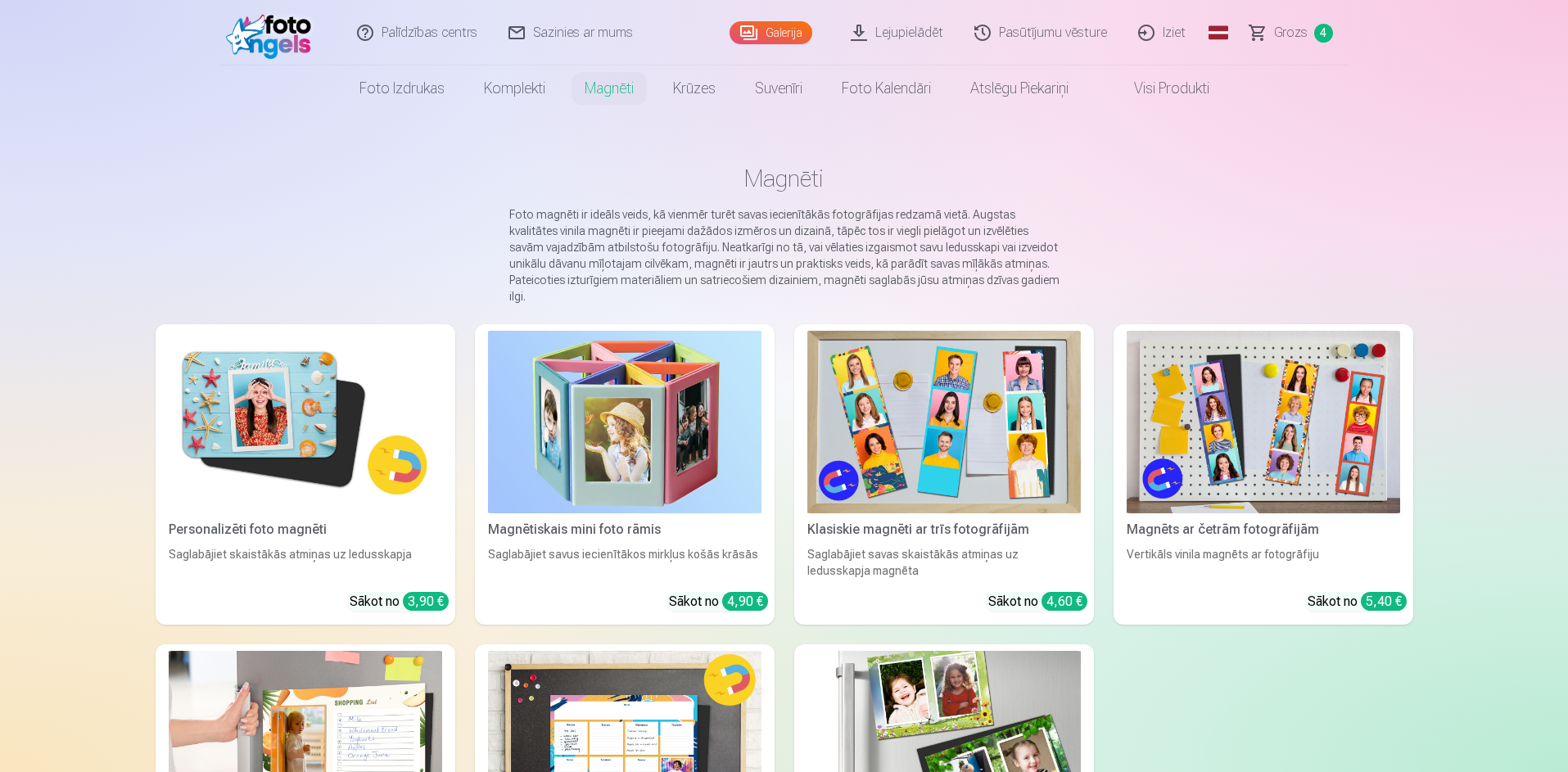
click at [849, 155] on main "Magnēti Foto magnēti ir ideāls veids, kā vienmēr turēt savas iecienītākās fotog…" at bounding box center [784, 559] width 1257 height 895
click at [795, 27] on link "Galerija" at bounding box center [771, 33] width 83 height 23
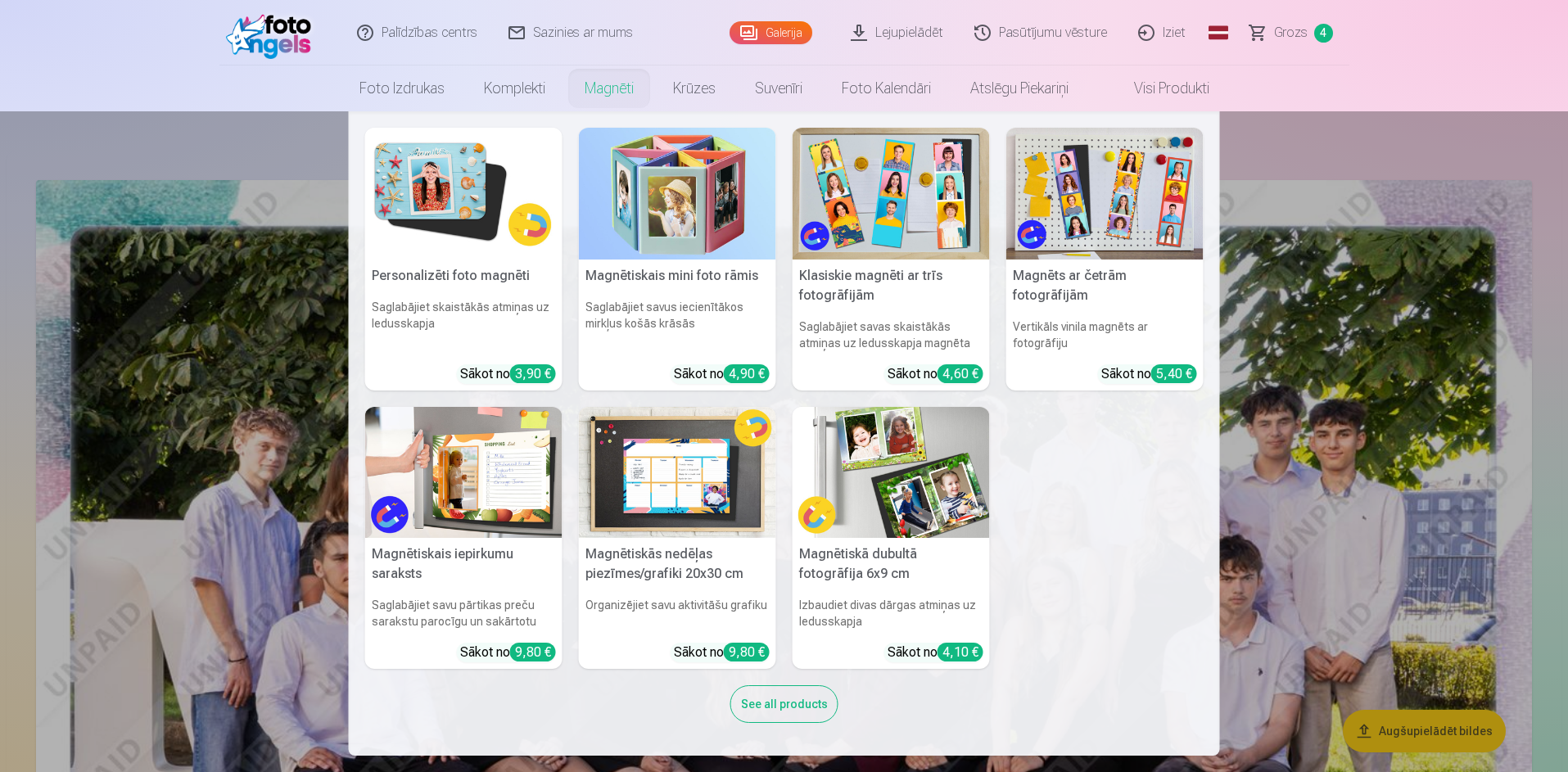
click at [616, 90] on link "Magnēti" at bounding box center [608, 88] width 89 height 46
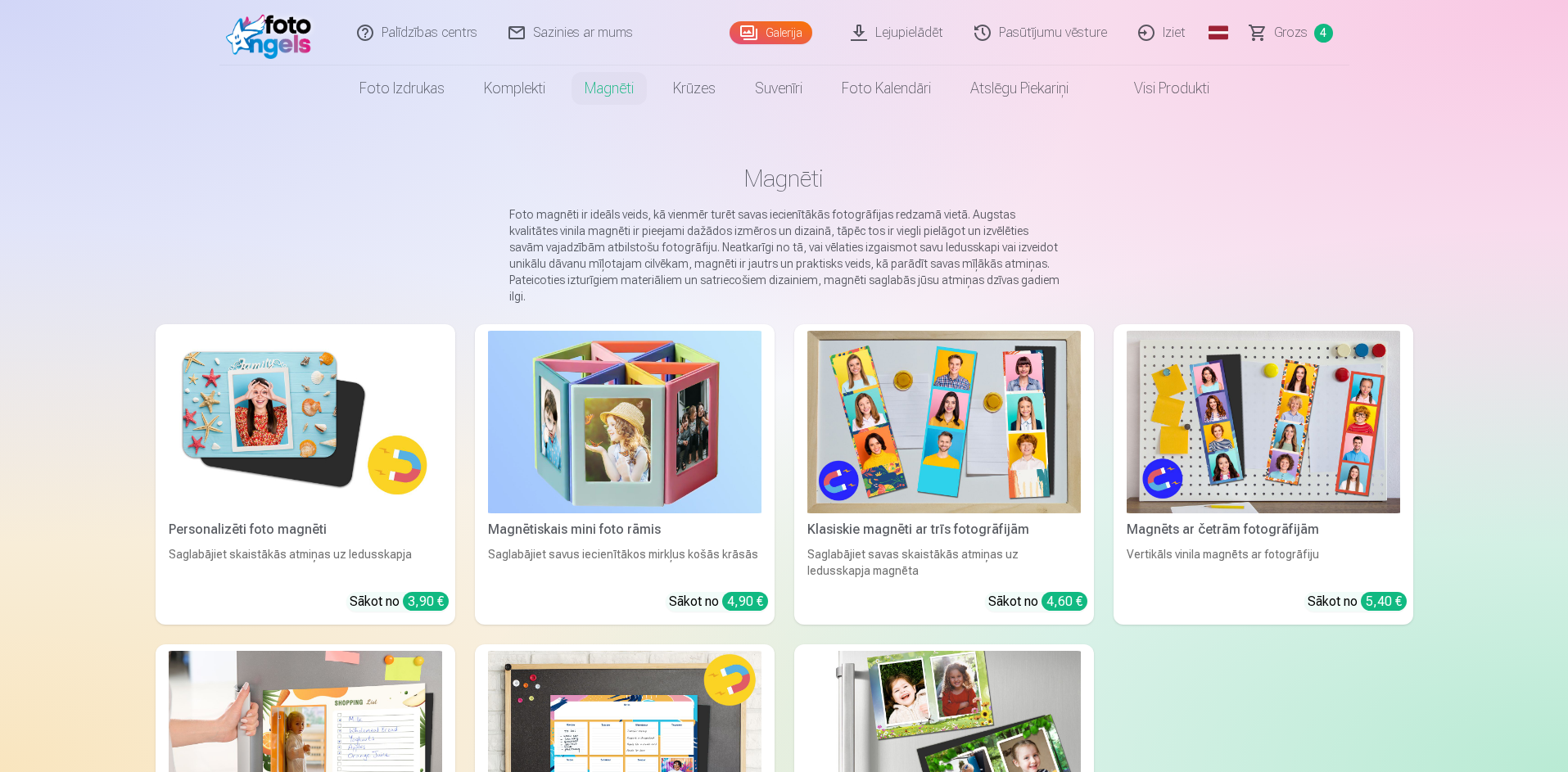
click at [242, 449] on img at bounding box center [306, 422] width 274 height 182
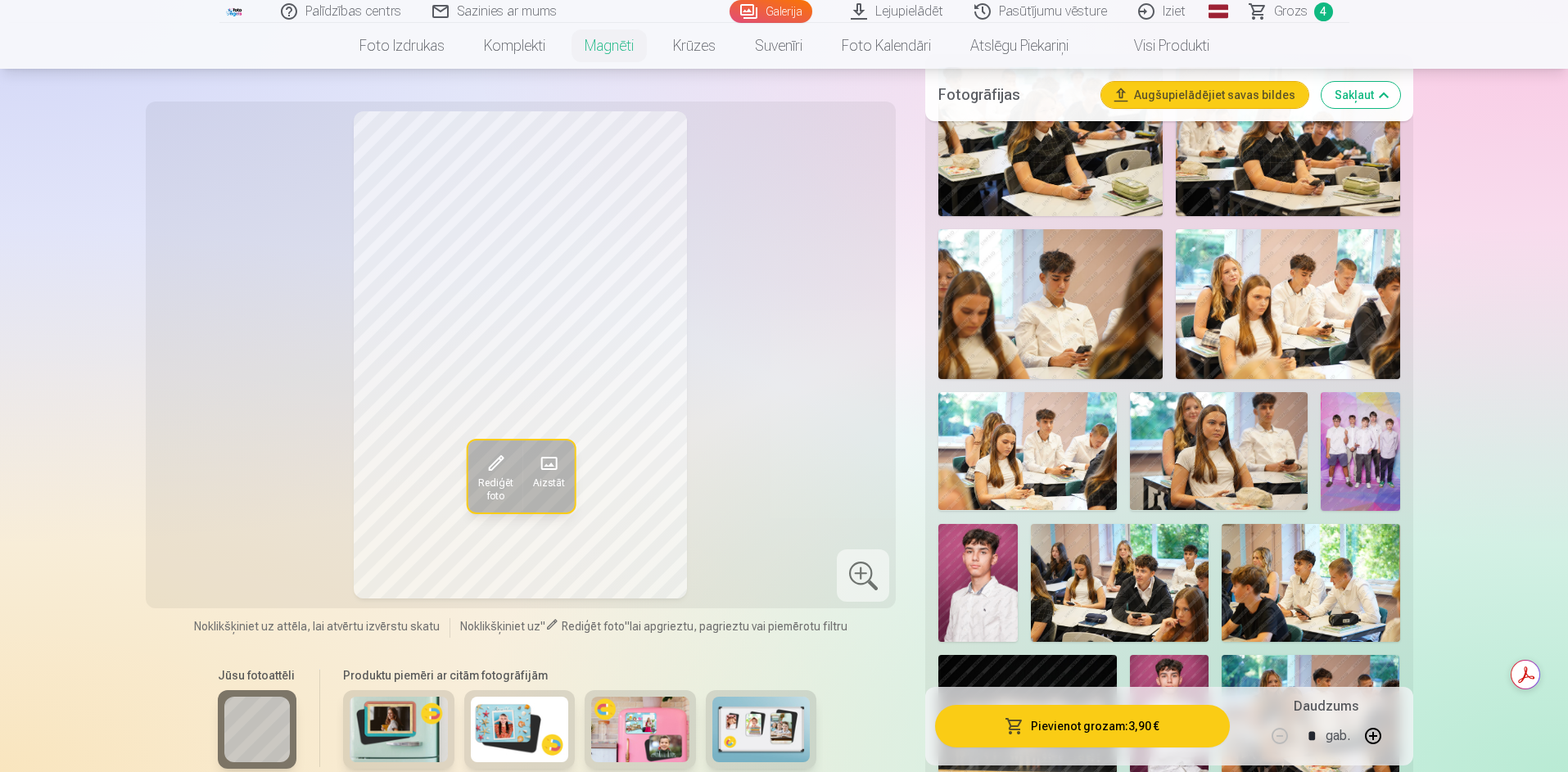
scroll to position [573, 0]
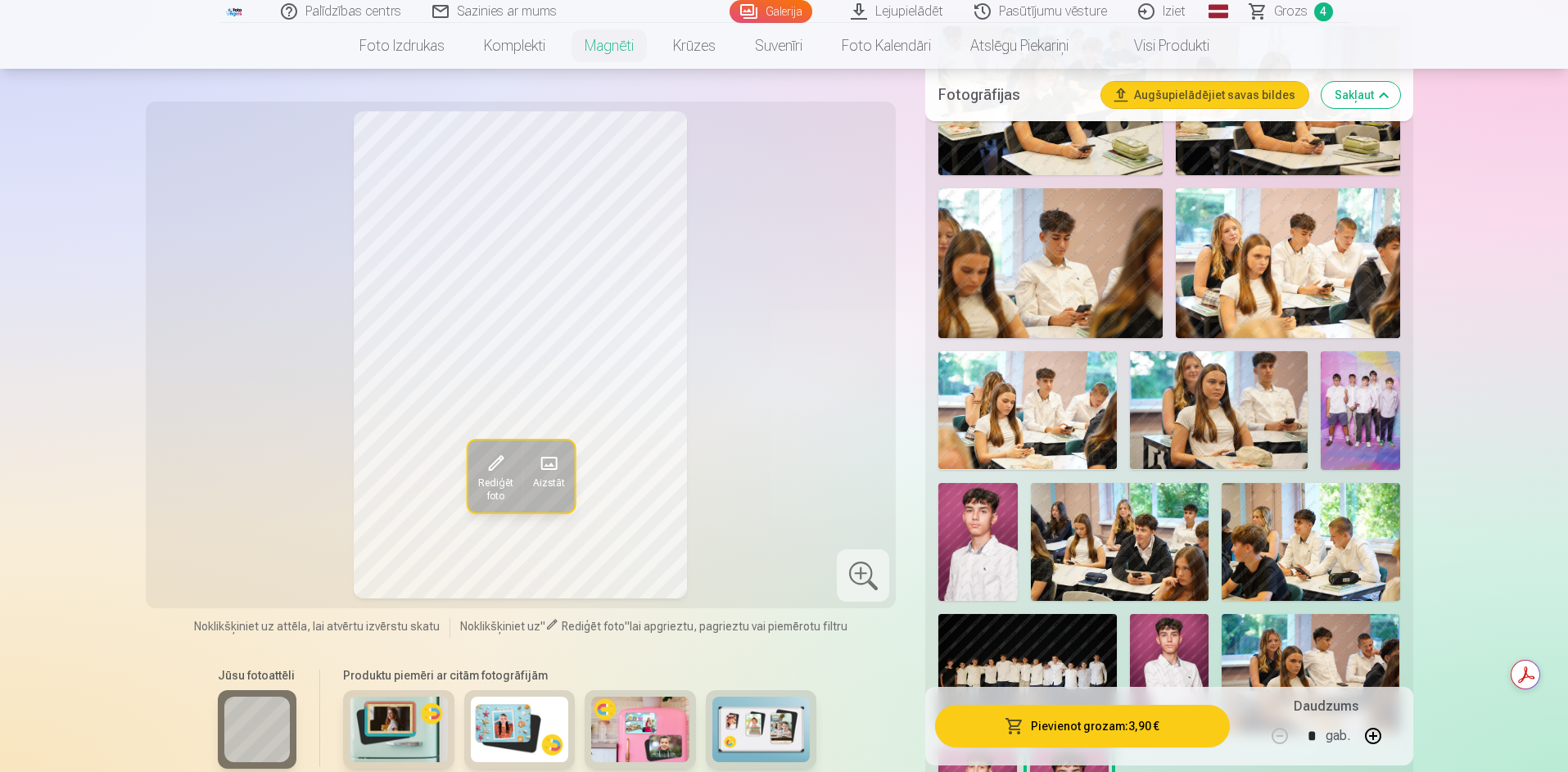
click at [1307, 551] on img at bounding box center [1310, 542] width 177 height 119
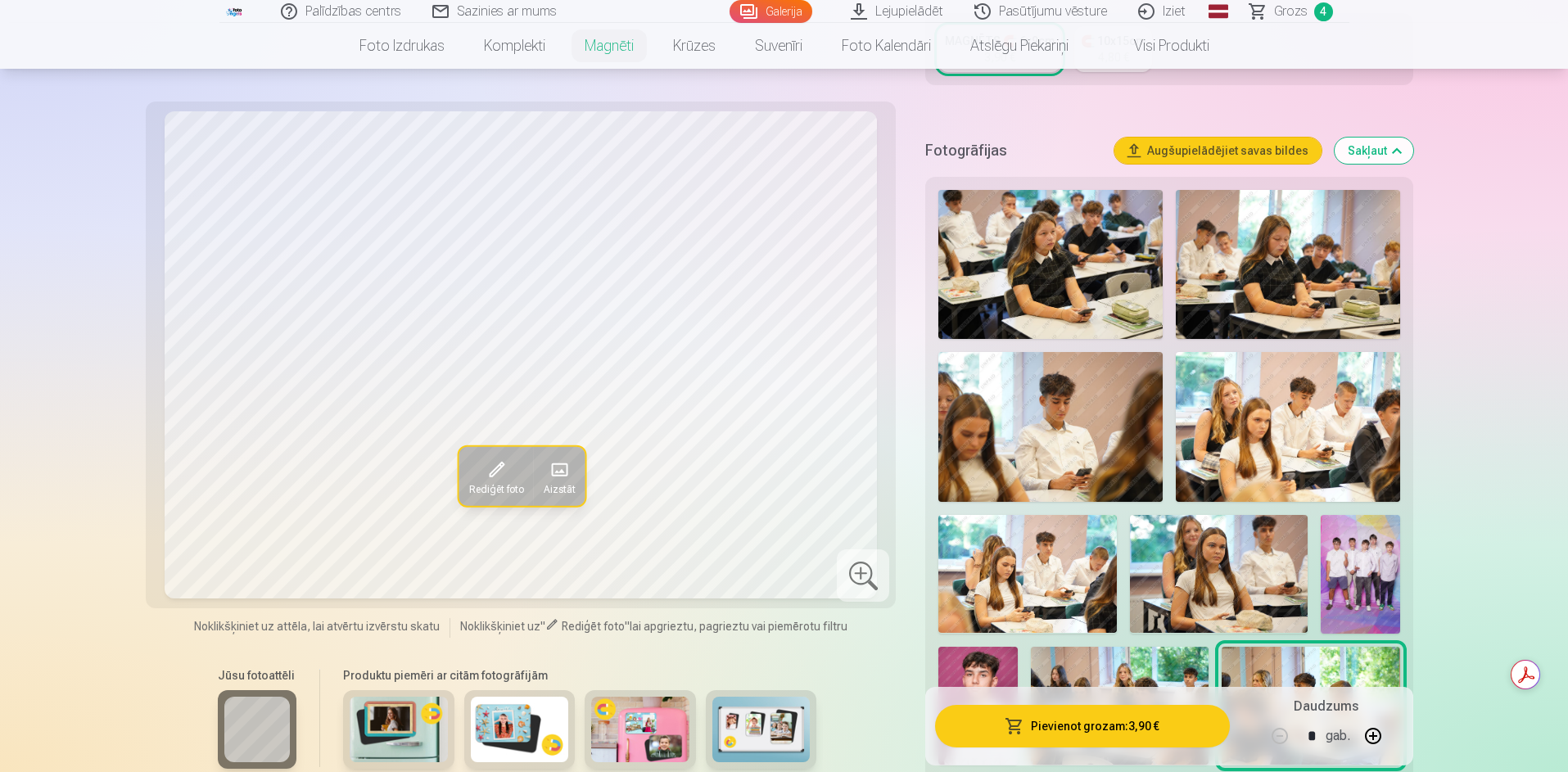
scroll to position [0, 0]
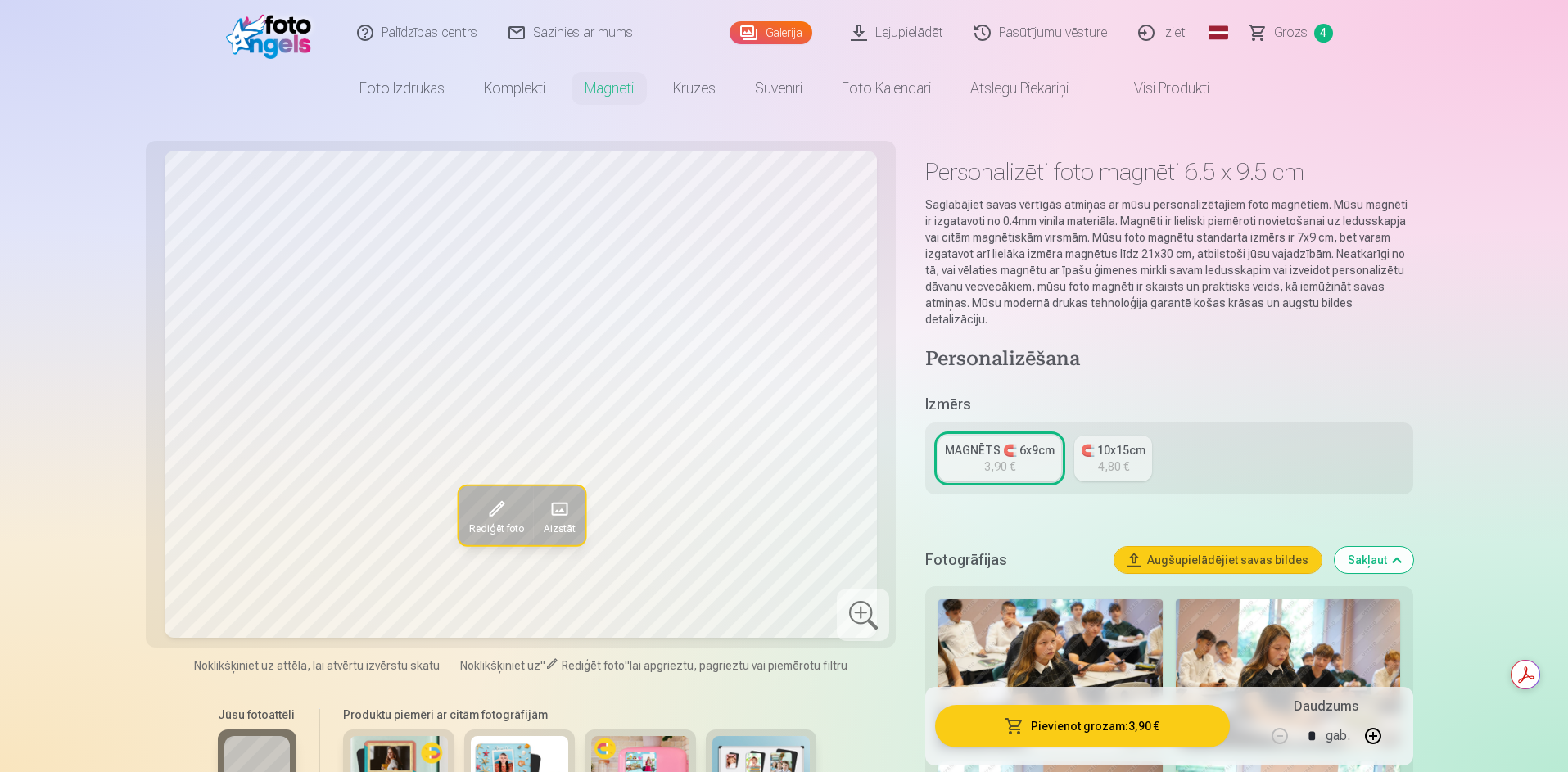
click at [1133, 448] on link "🧲 10x15cm 4,80 €" at bounding box center [1113, 458] width 77 height 46
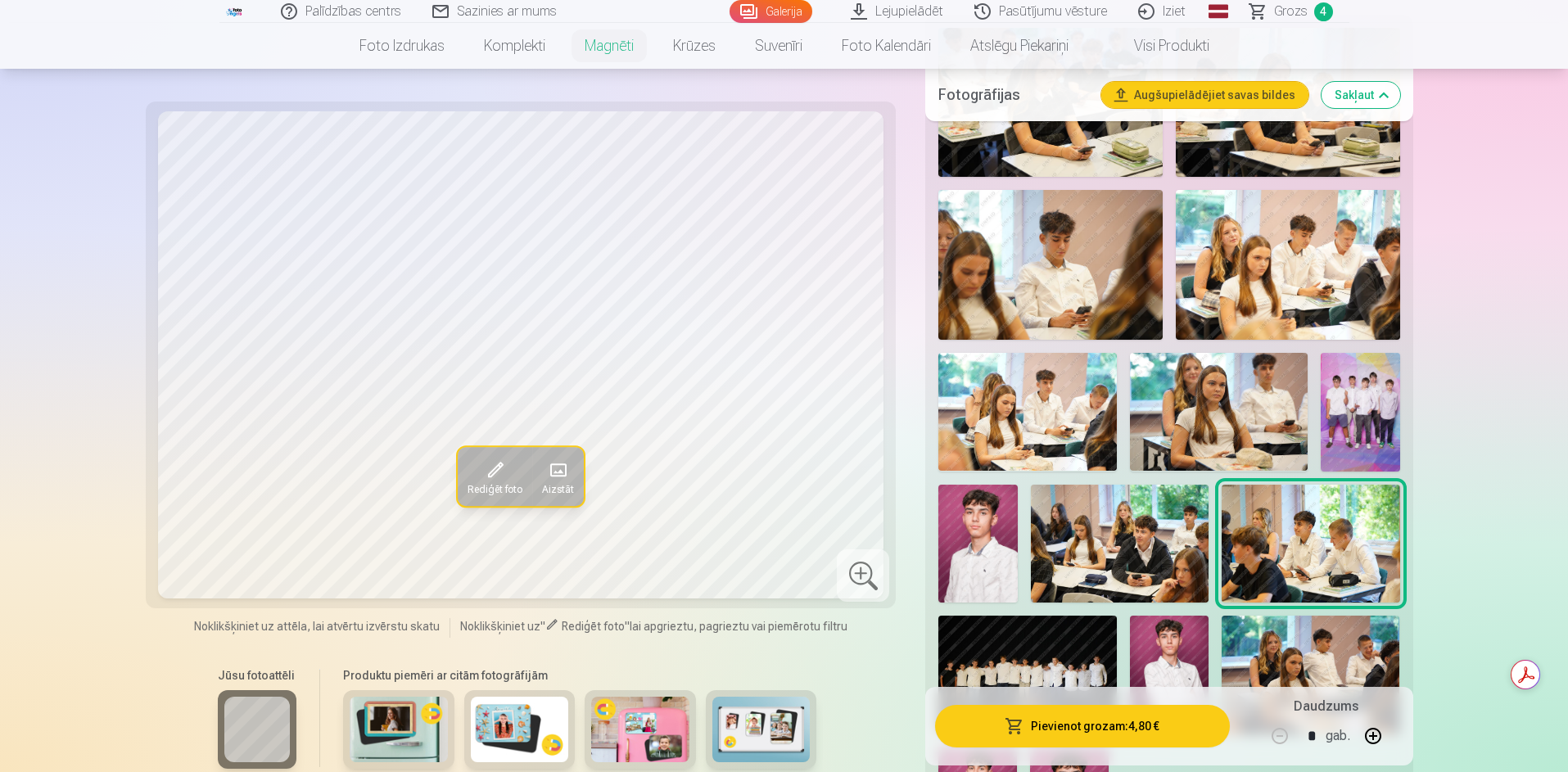
scroll to position [573, 0]
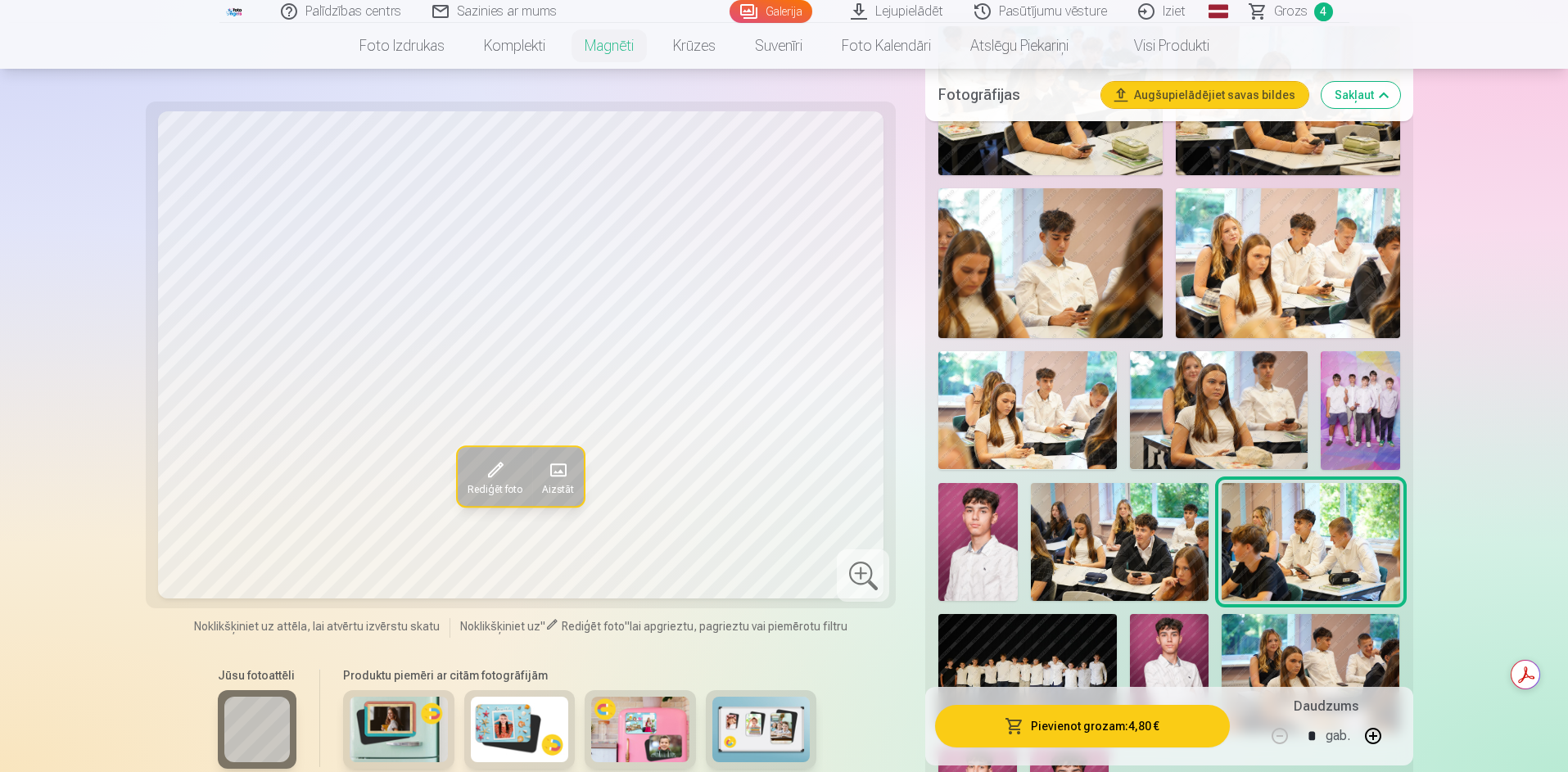
click at [1324, 567] on img at bounding box center [1310, 542] width 177 height 119
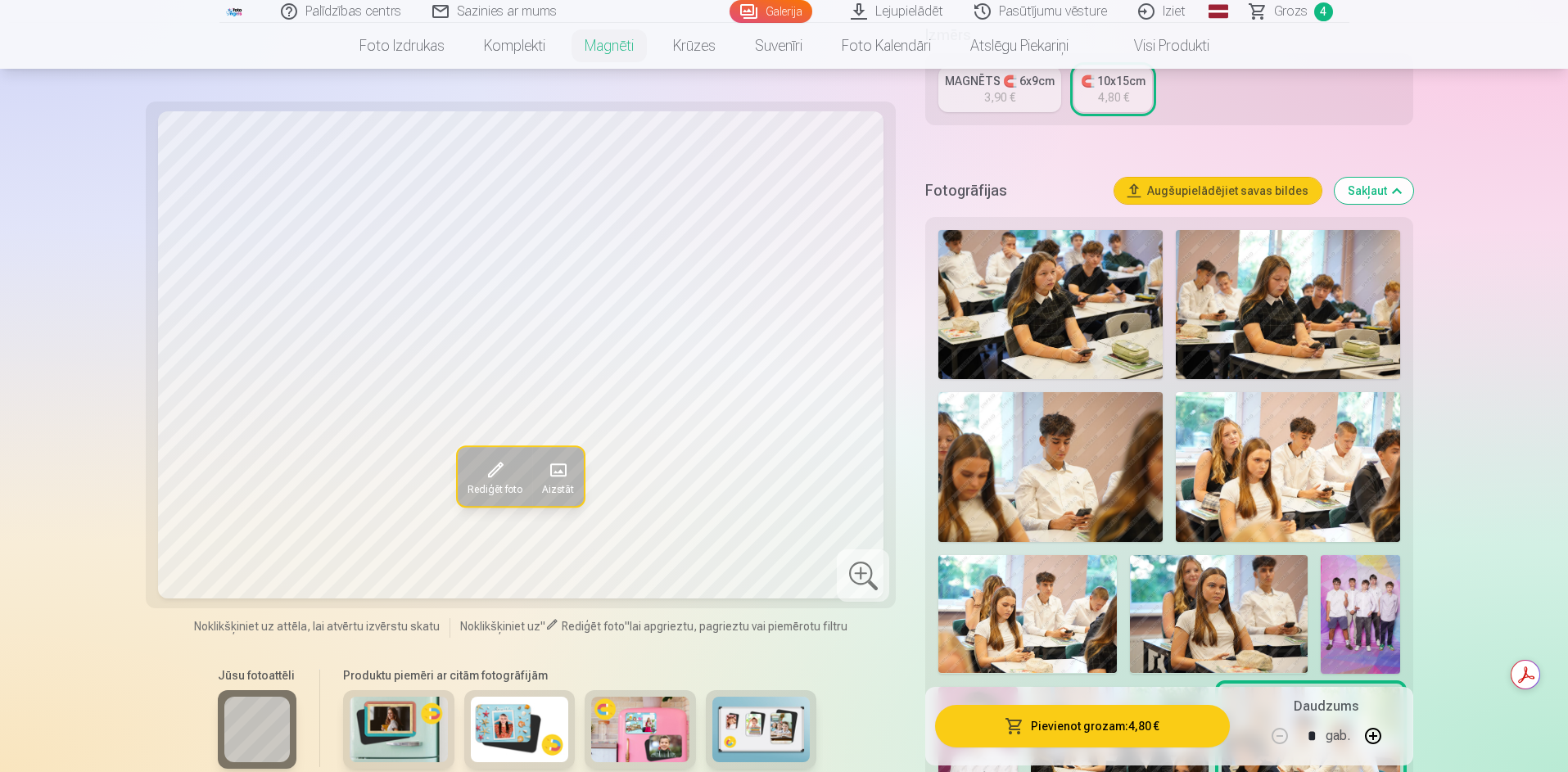
scroll to position [328, 0]
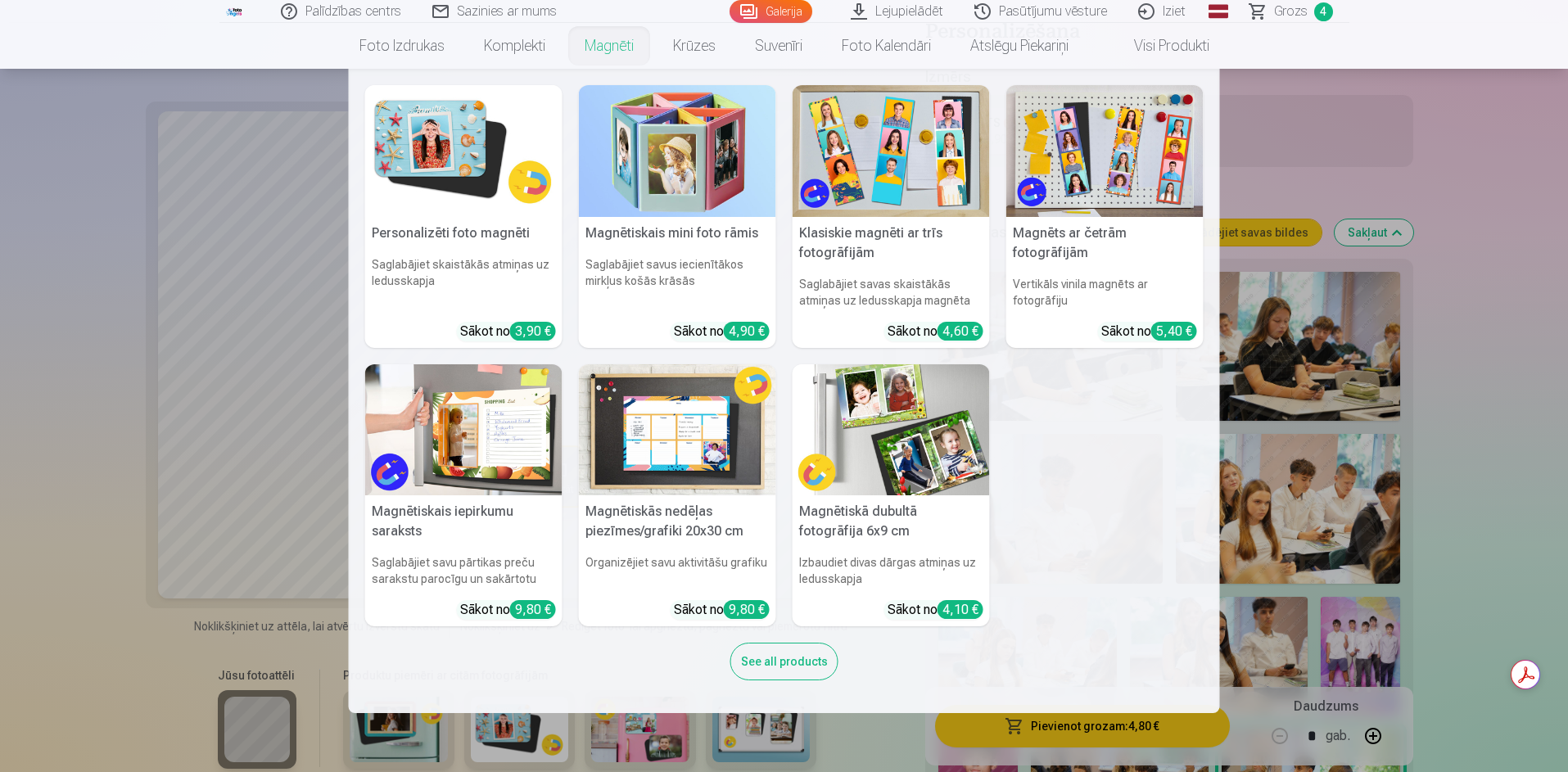
click at [613, 43] on link "Magnēti" at bounding box center [608, 46] width 89 height 46
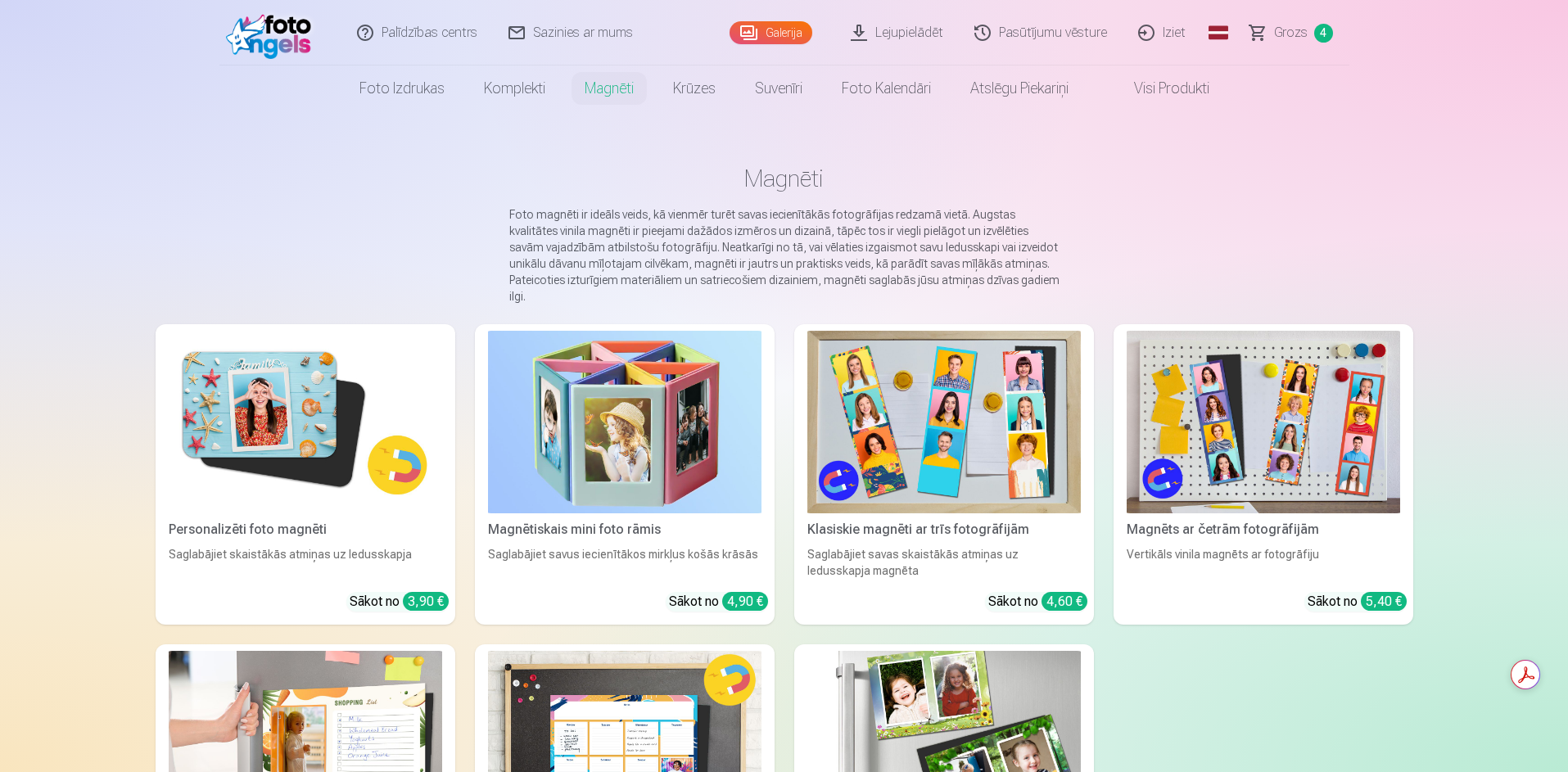
click at [613, 43] on link "Sazinies ar mums" at bounding box center [571, 33] width 156 height 65
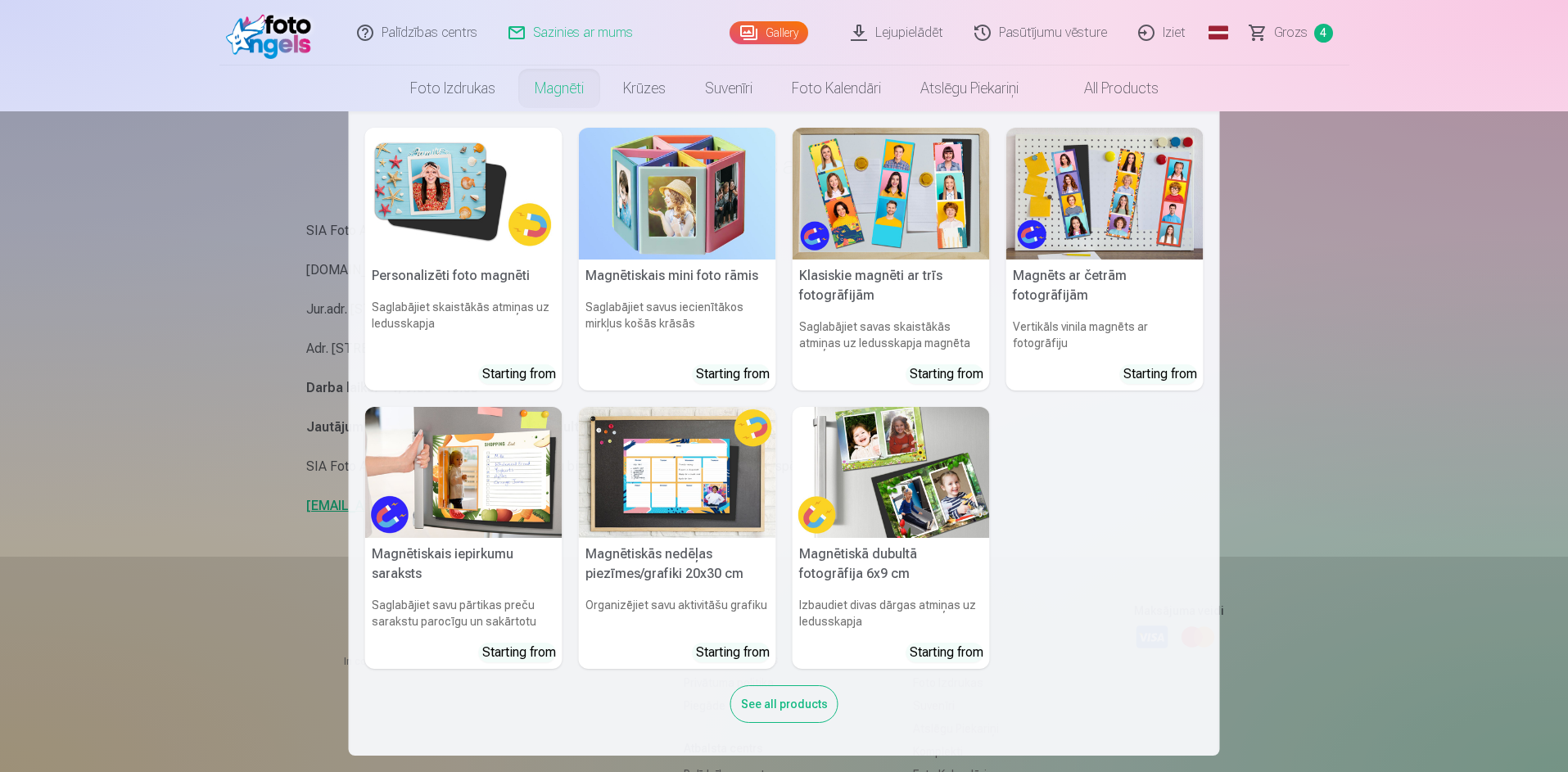
click at [574, 81] on link "Magnēti" at bounding box center [559, 88] width 89 height 46
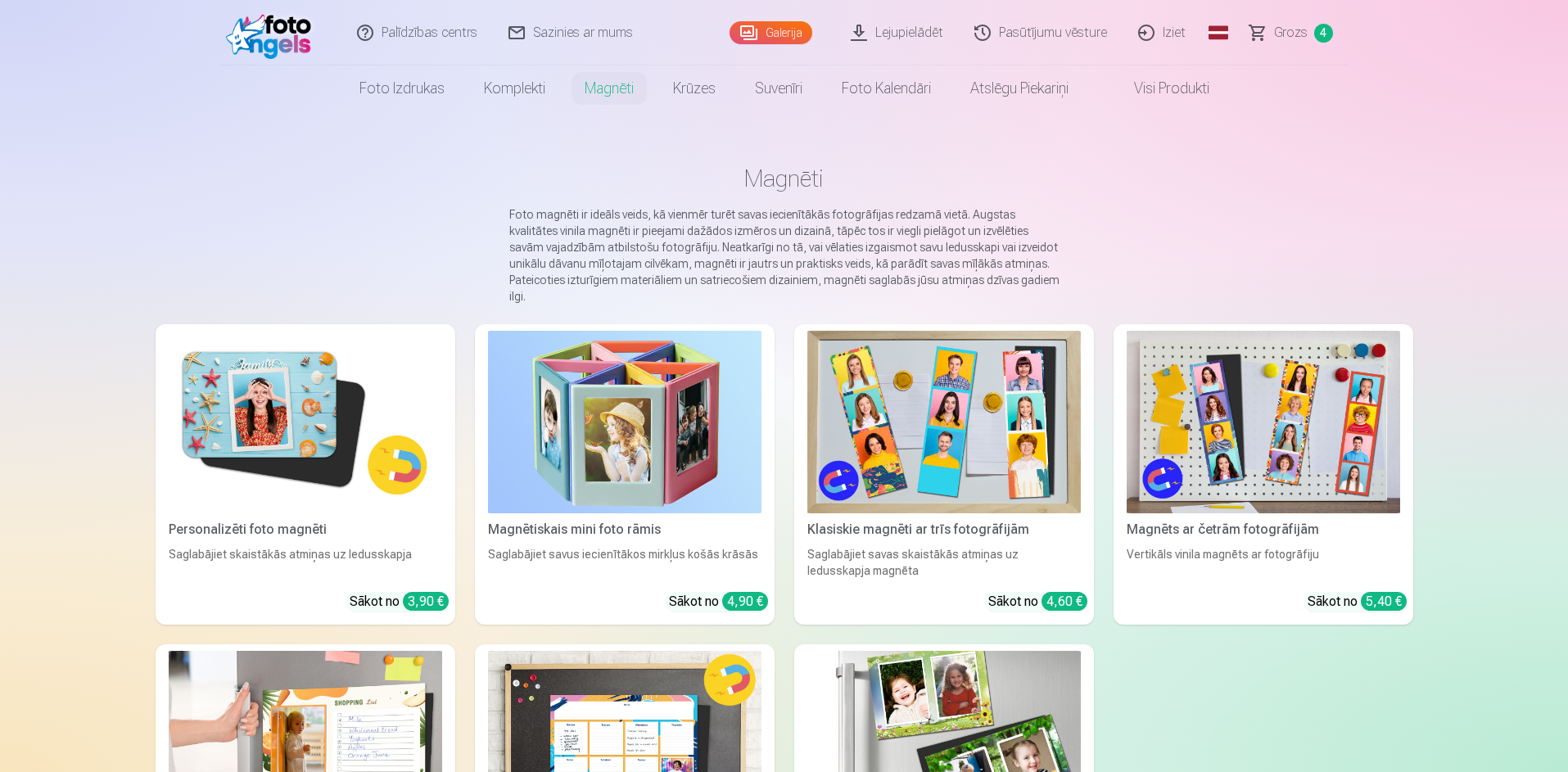
click at [951, 429] on img at bounding box center [944, 422] width 274 height 182
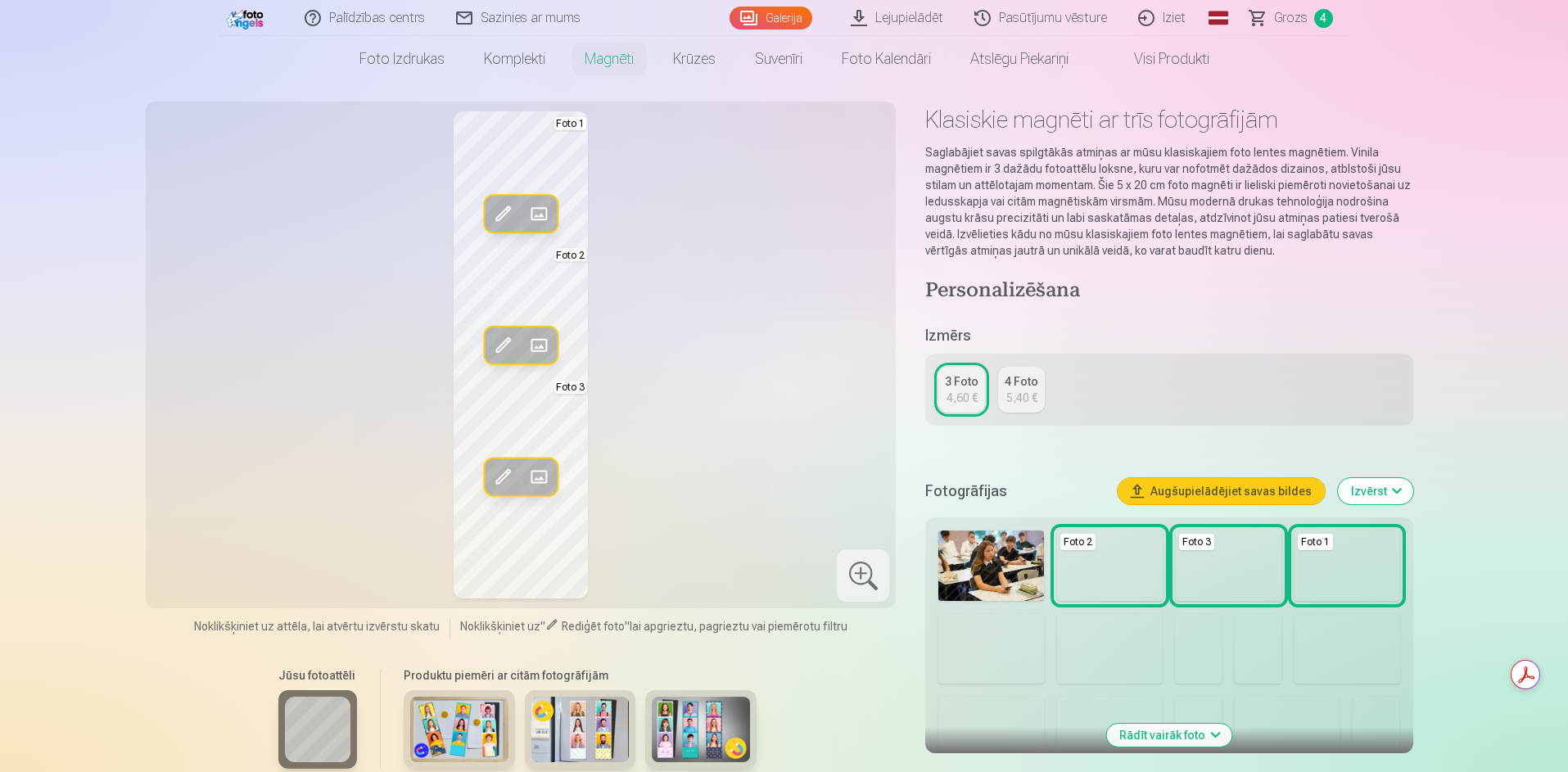
scroll to position [82, 0]
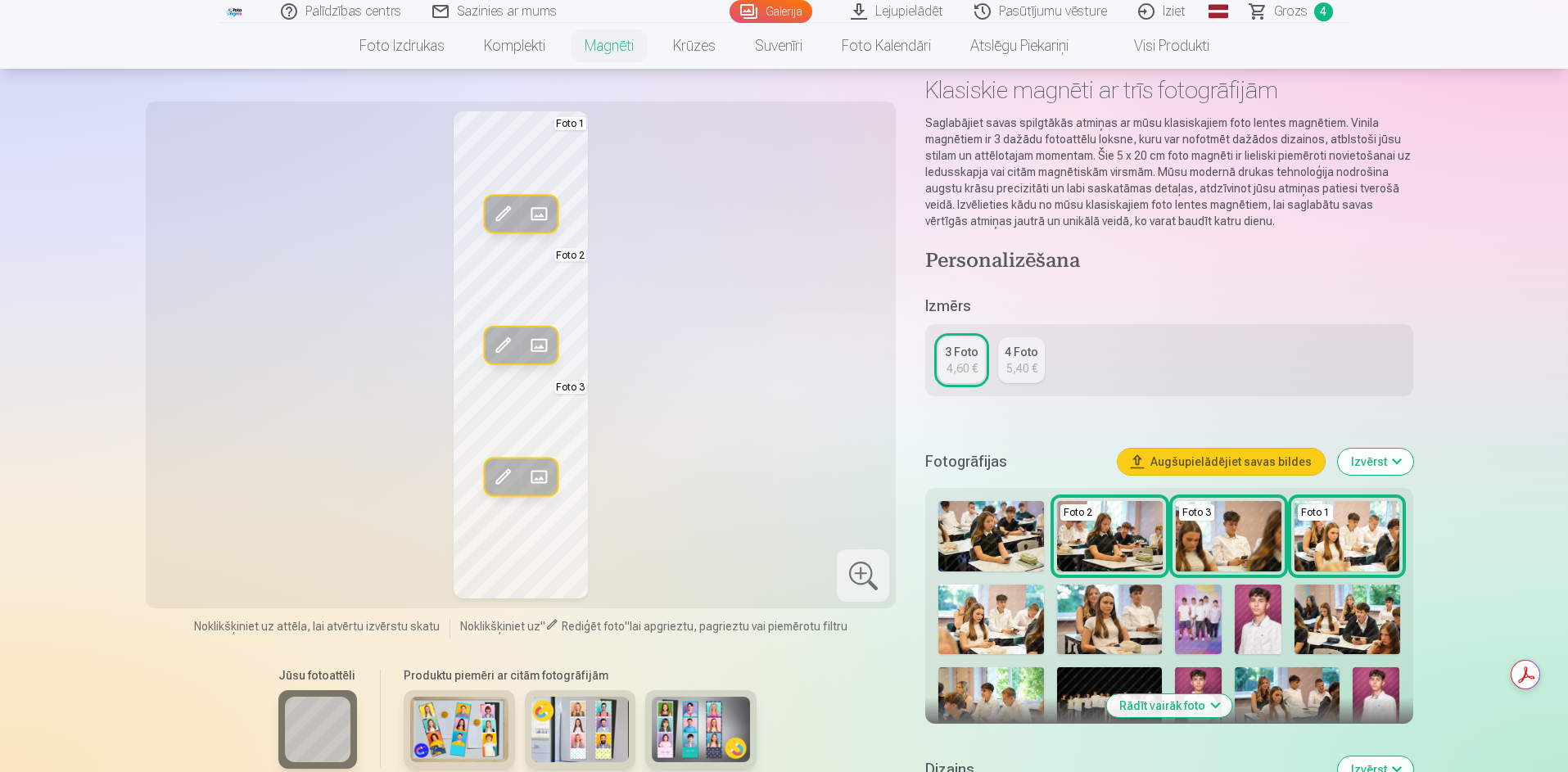
click at [1015, 363] on div "5,40 €" at bounding box center [1022, 368] width 31 height 16
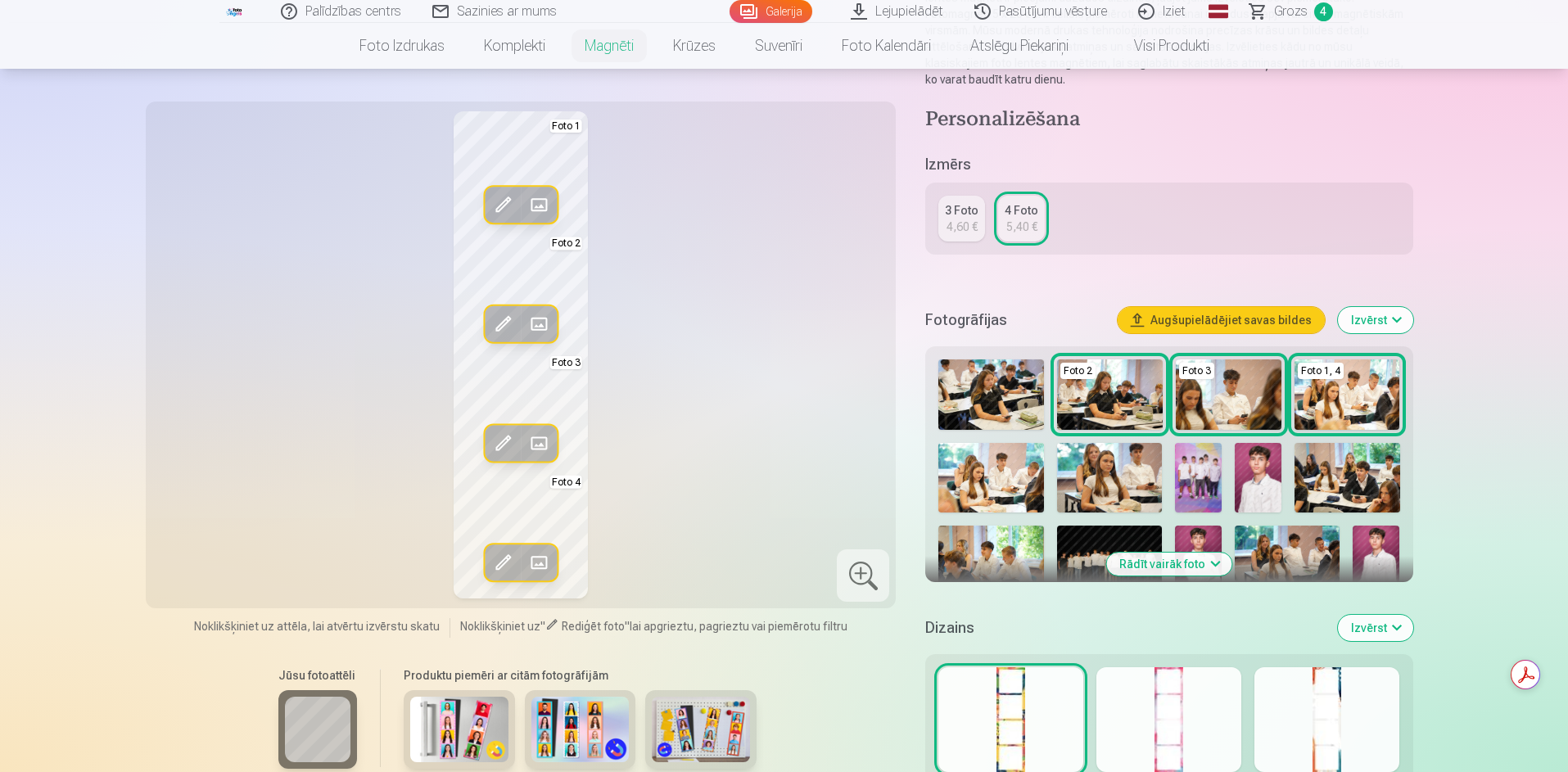
scroll to position [245, 0]
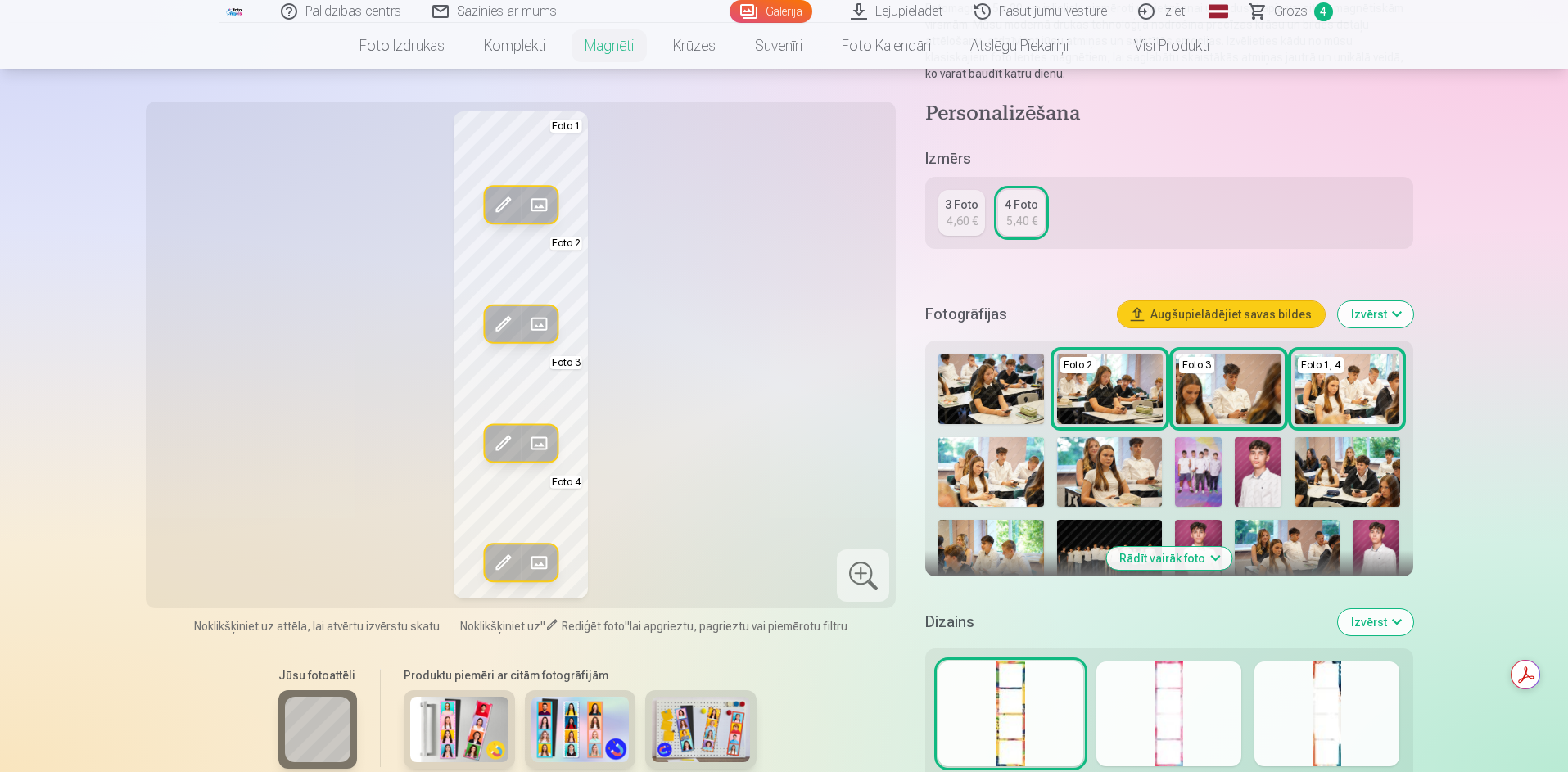
click at [971, 558] on img at bounding box center [991, 555] width 105 height 71
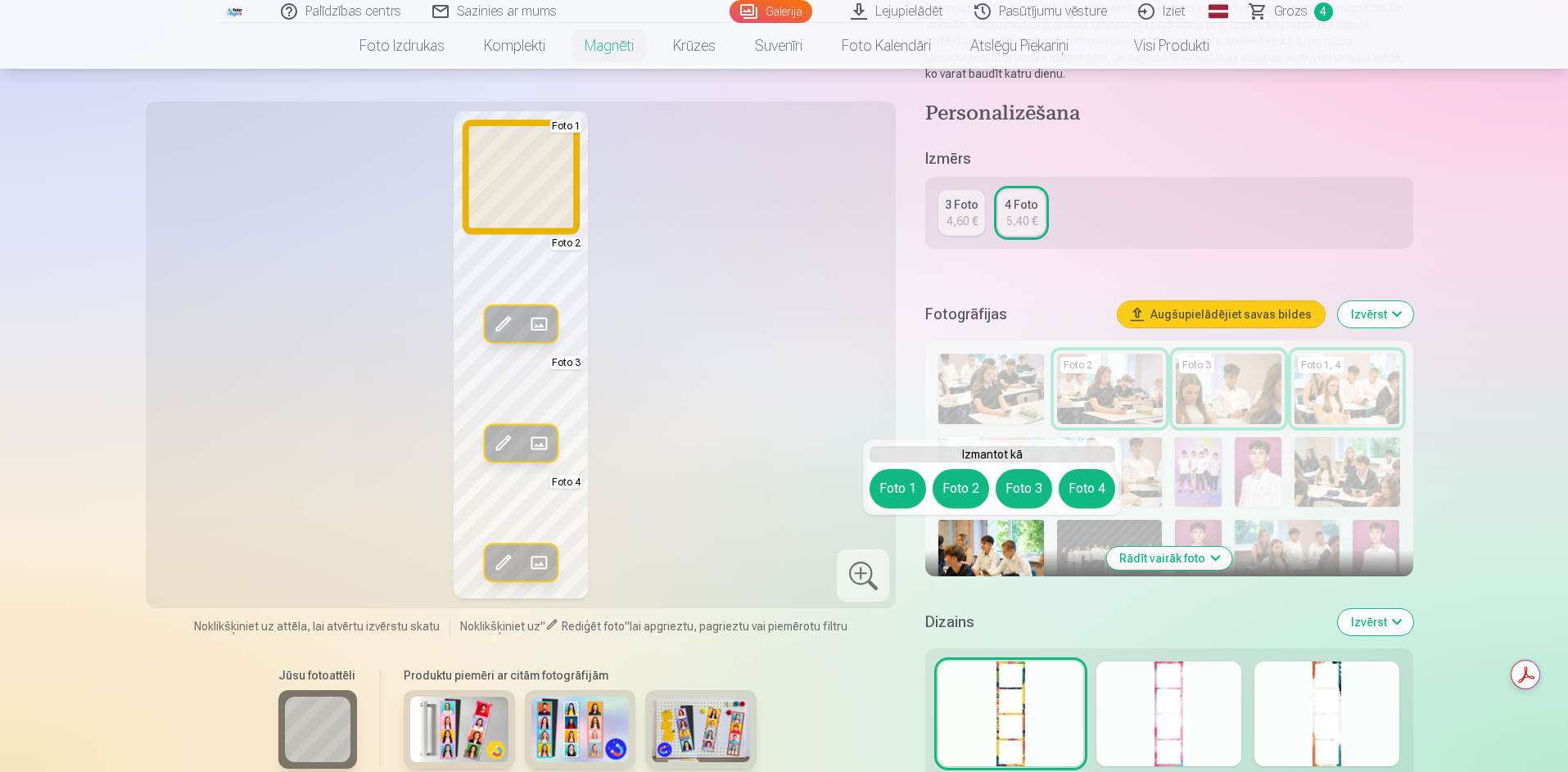
click at [897, 491] on button "Foto 1" at bounding box center [898, 489] width 57 height 40
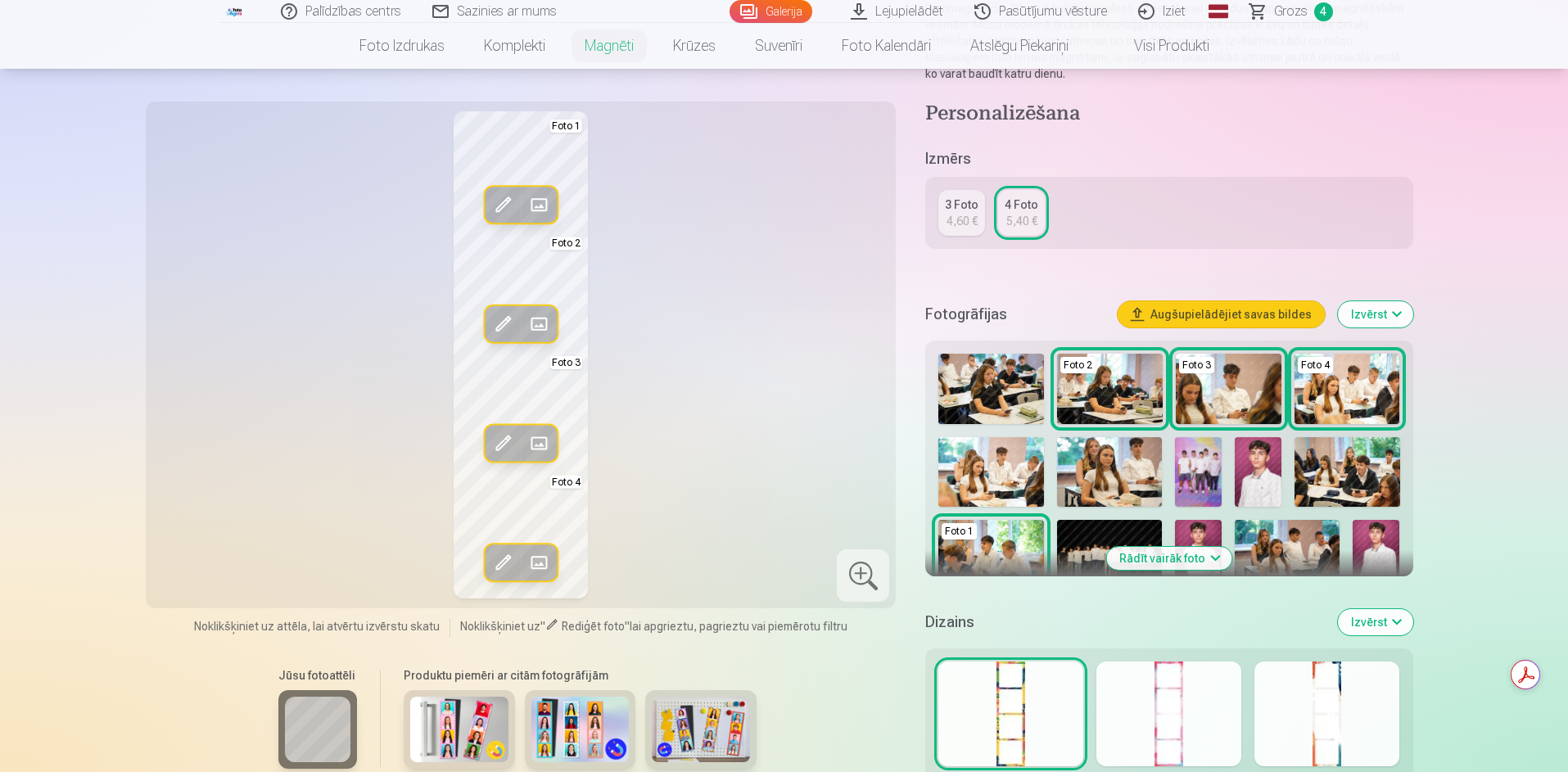
click at [1120, 463] on img at bounding box center [1109, 472] width 105 height 71
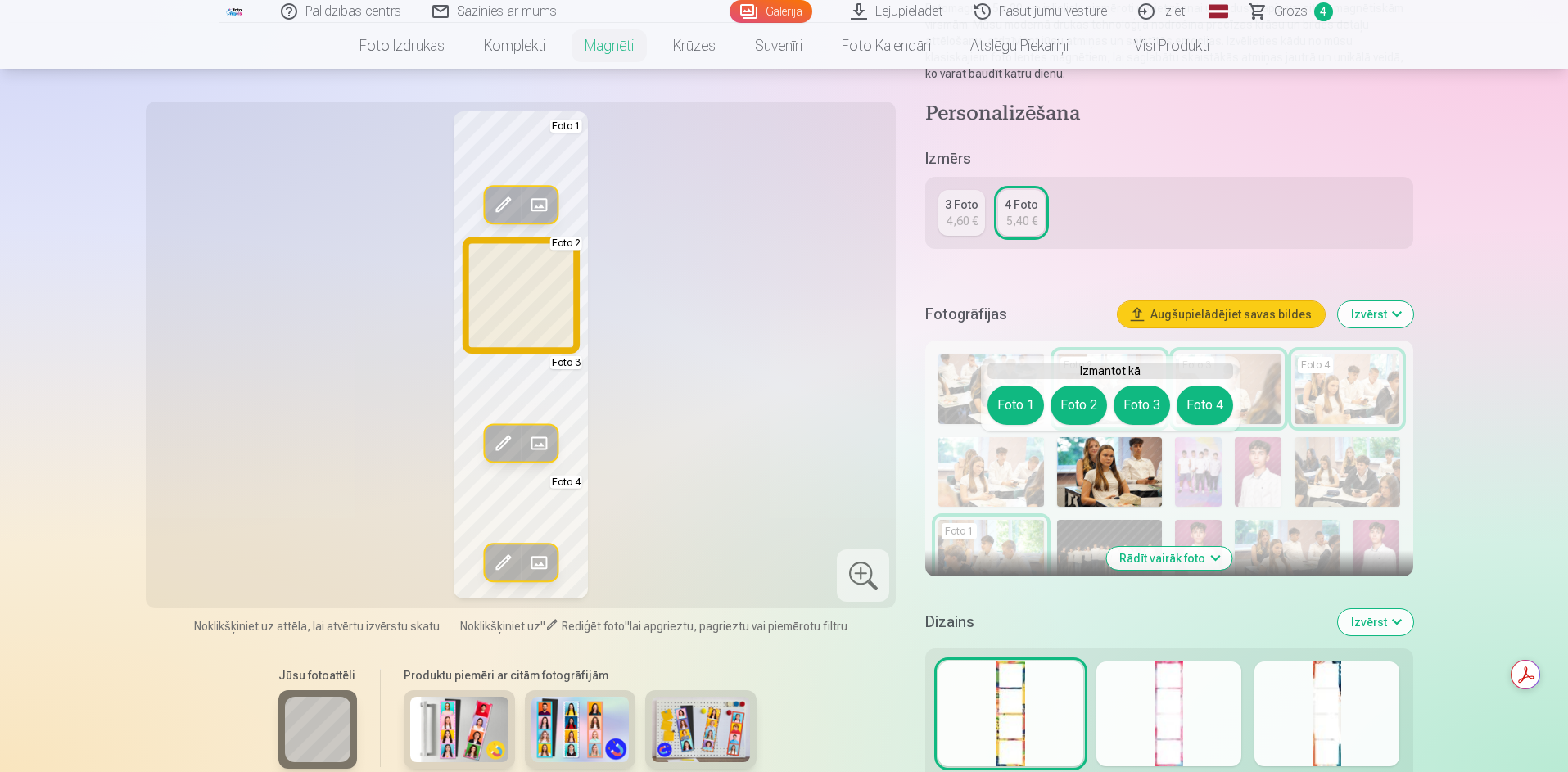
click at [1080, 405] on button "Foto 2" at bounding box center [1079, 405] width 57 height 40
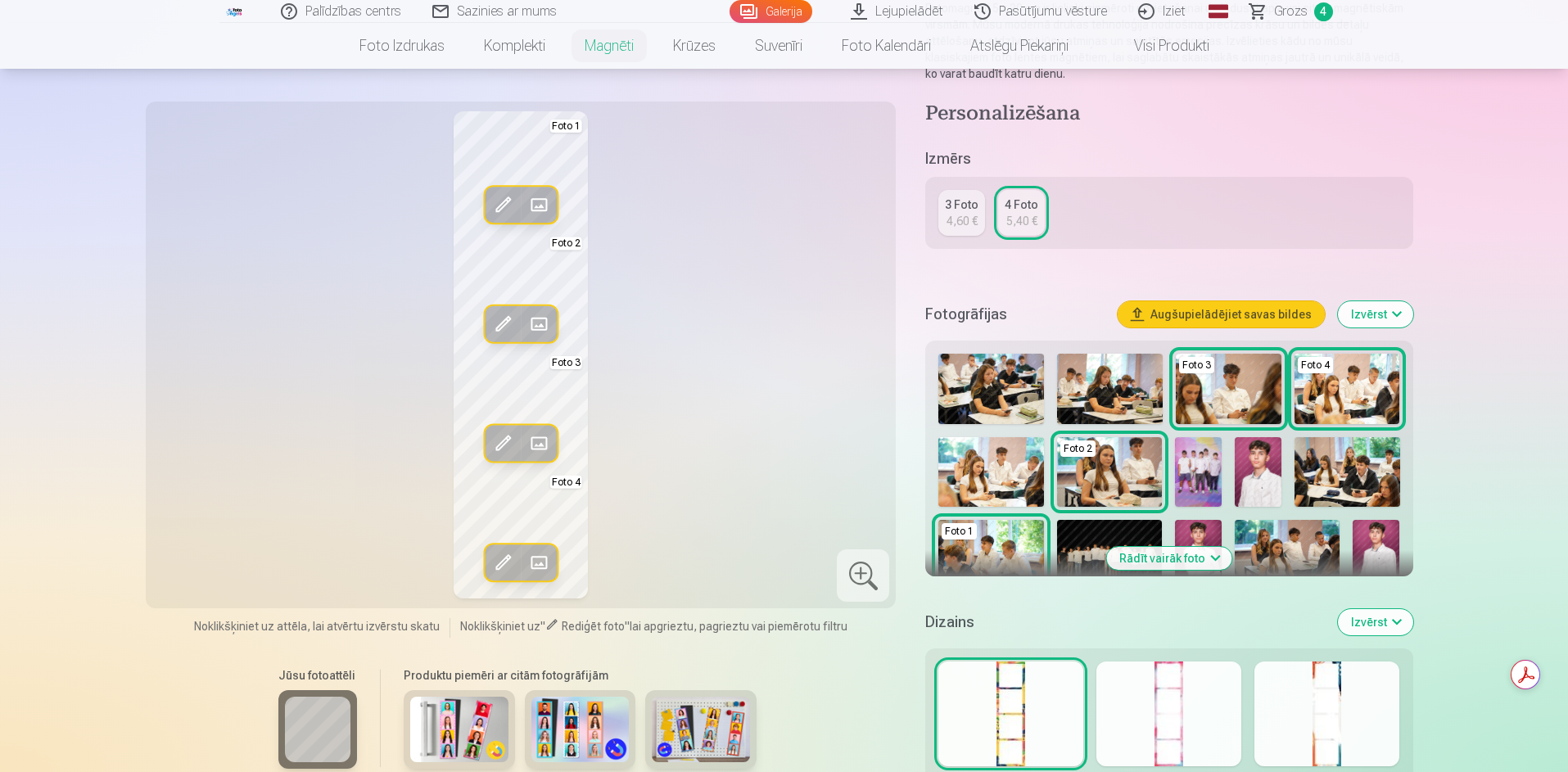
click at [1082, 547] on img at bounding box center [1109, 555] width 105 height 71
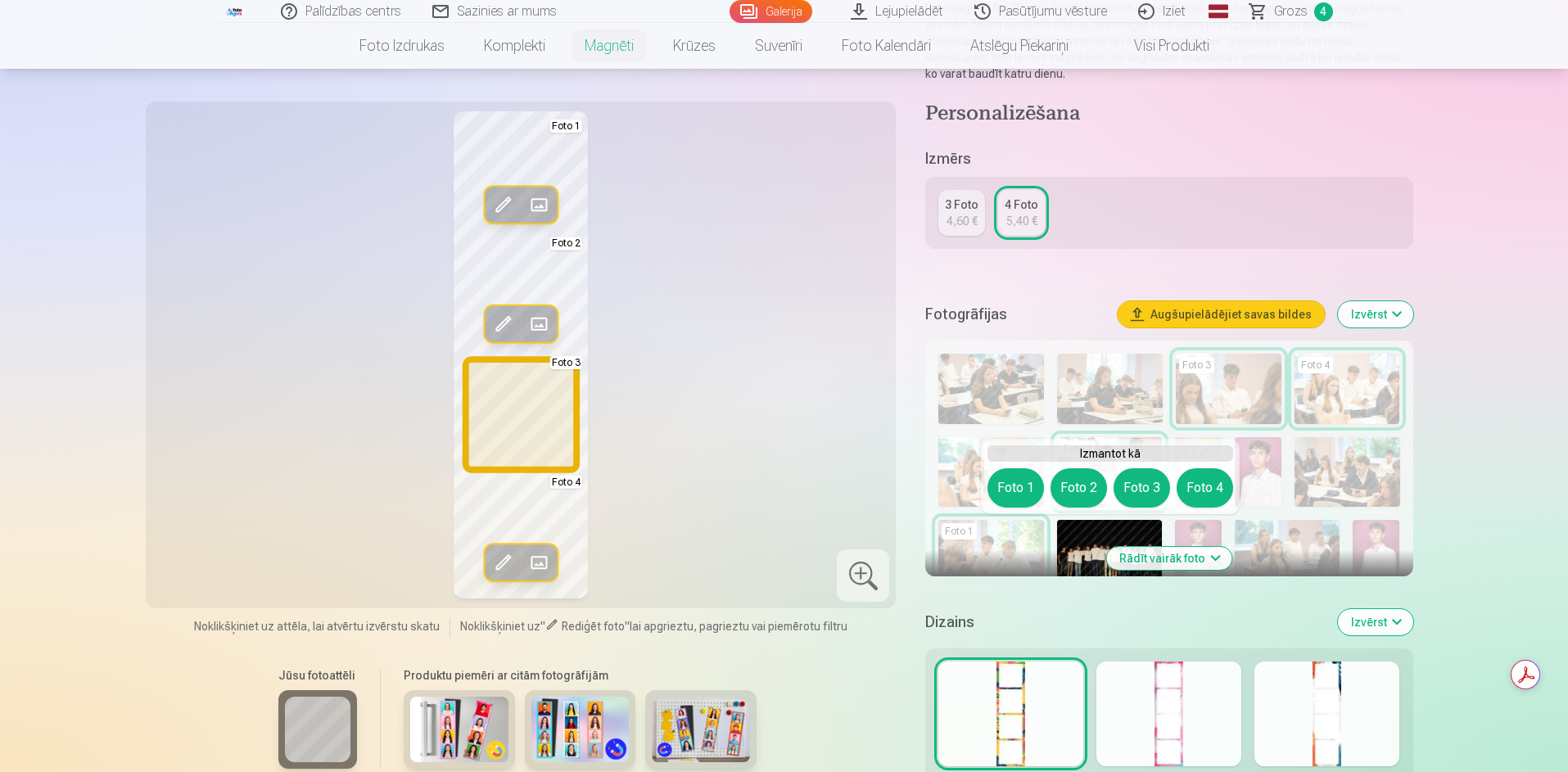
click at [1146, 491] on button "Foto 3" at bounding box center [1142, 488] width 57 height 40
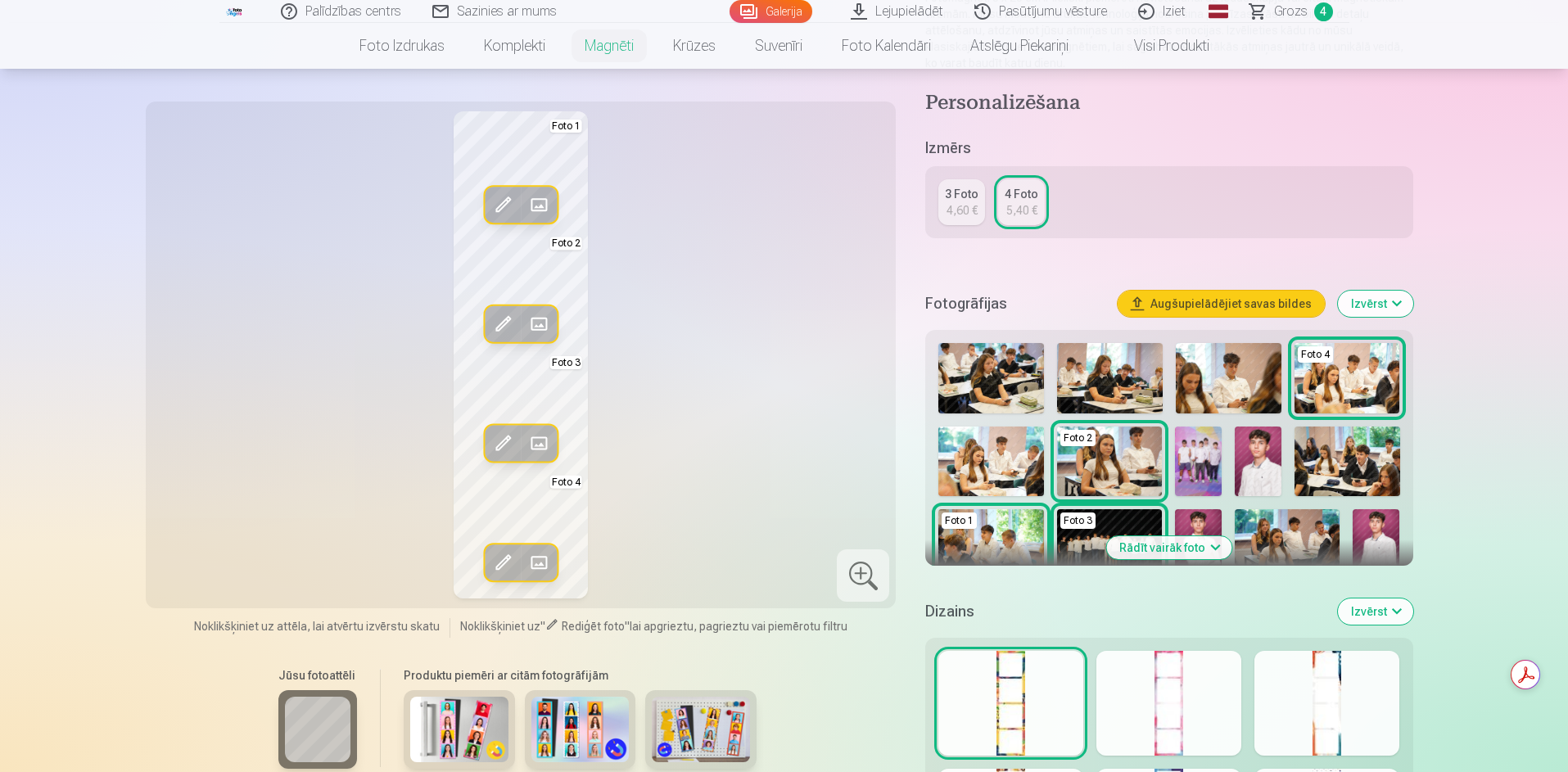
scroll to position [328, 0]
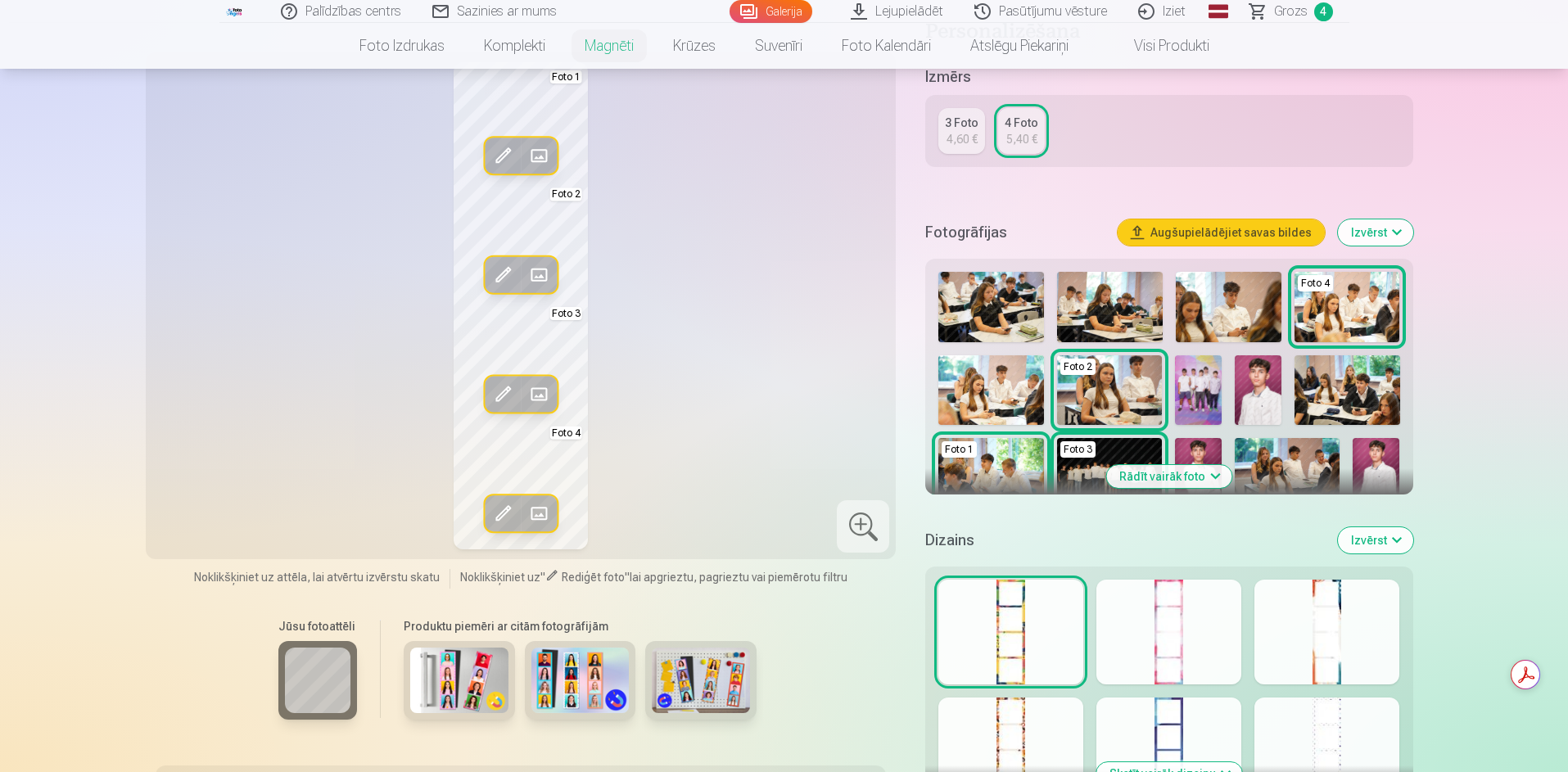
click at [1380, 466] on img at bounding box center [1376, 473] width 46 height 71
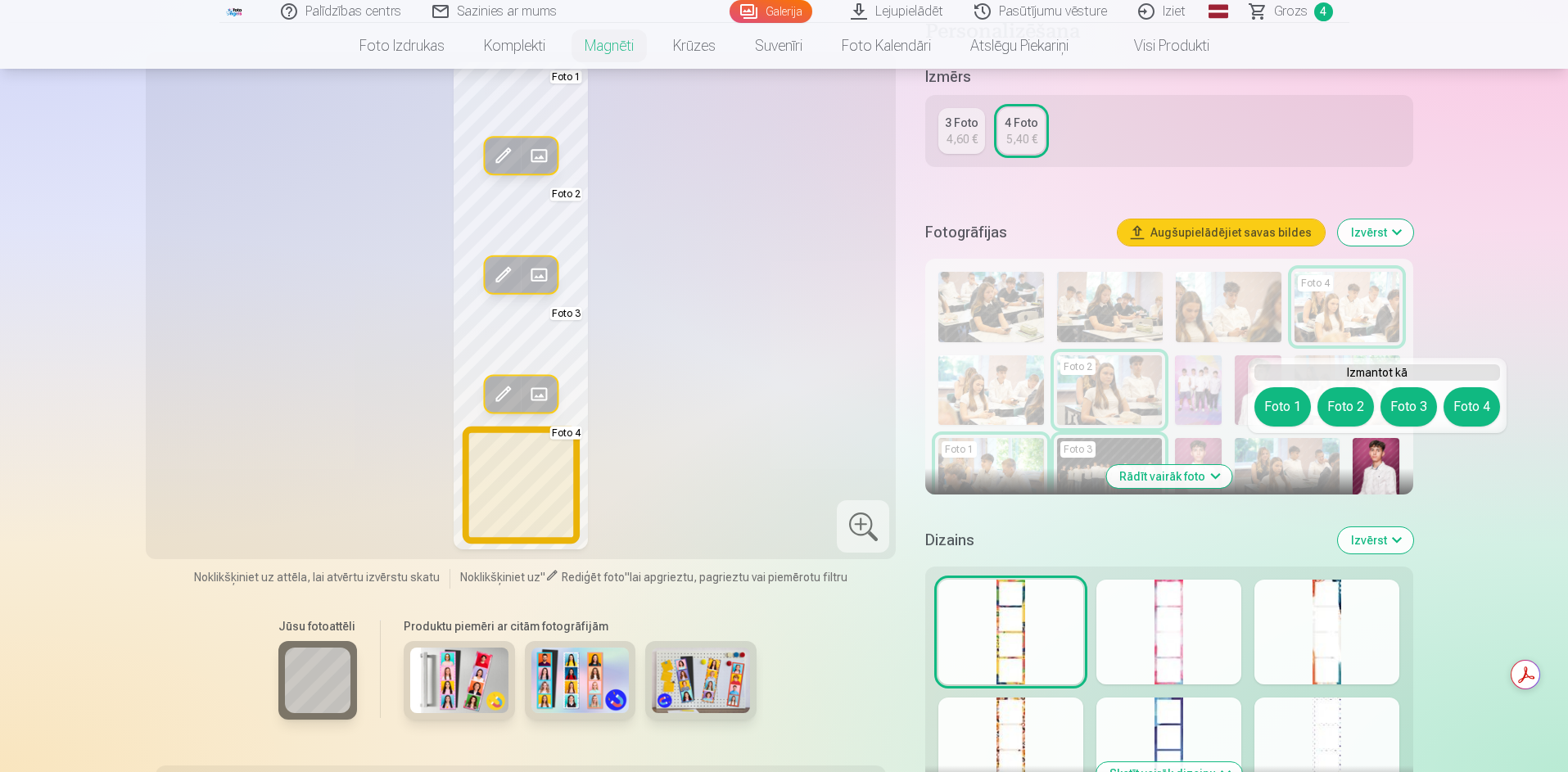
click at [1484, 410] on button "Foto 4" at bounding box center [1472, 407] width 57 height 40
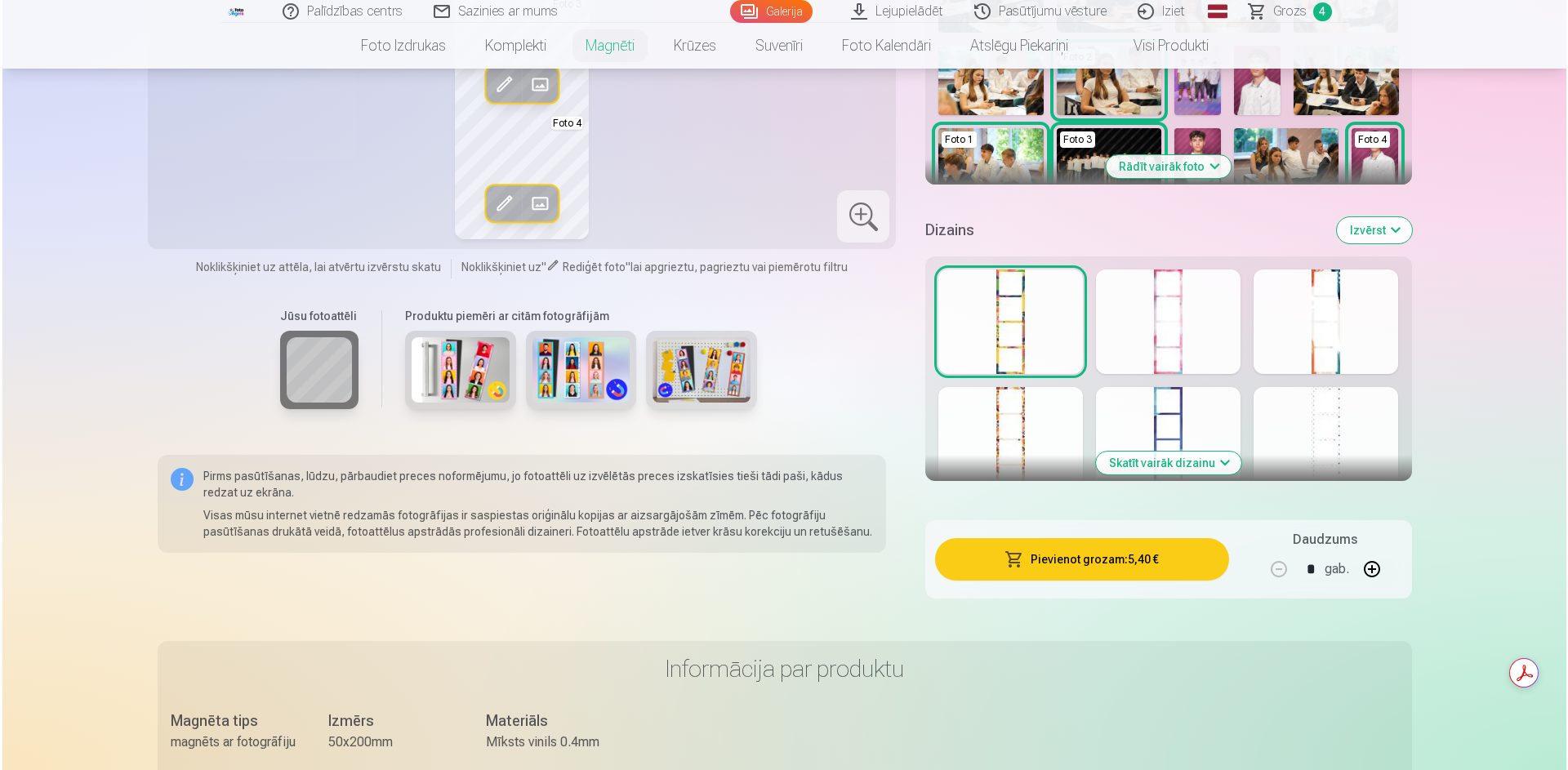
scroll to position [653, 0]
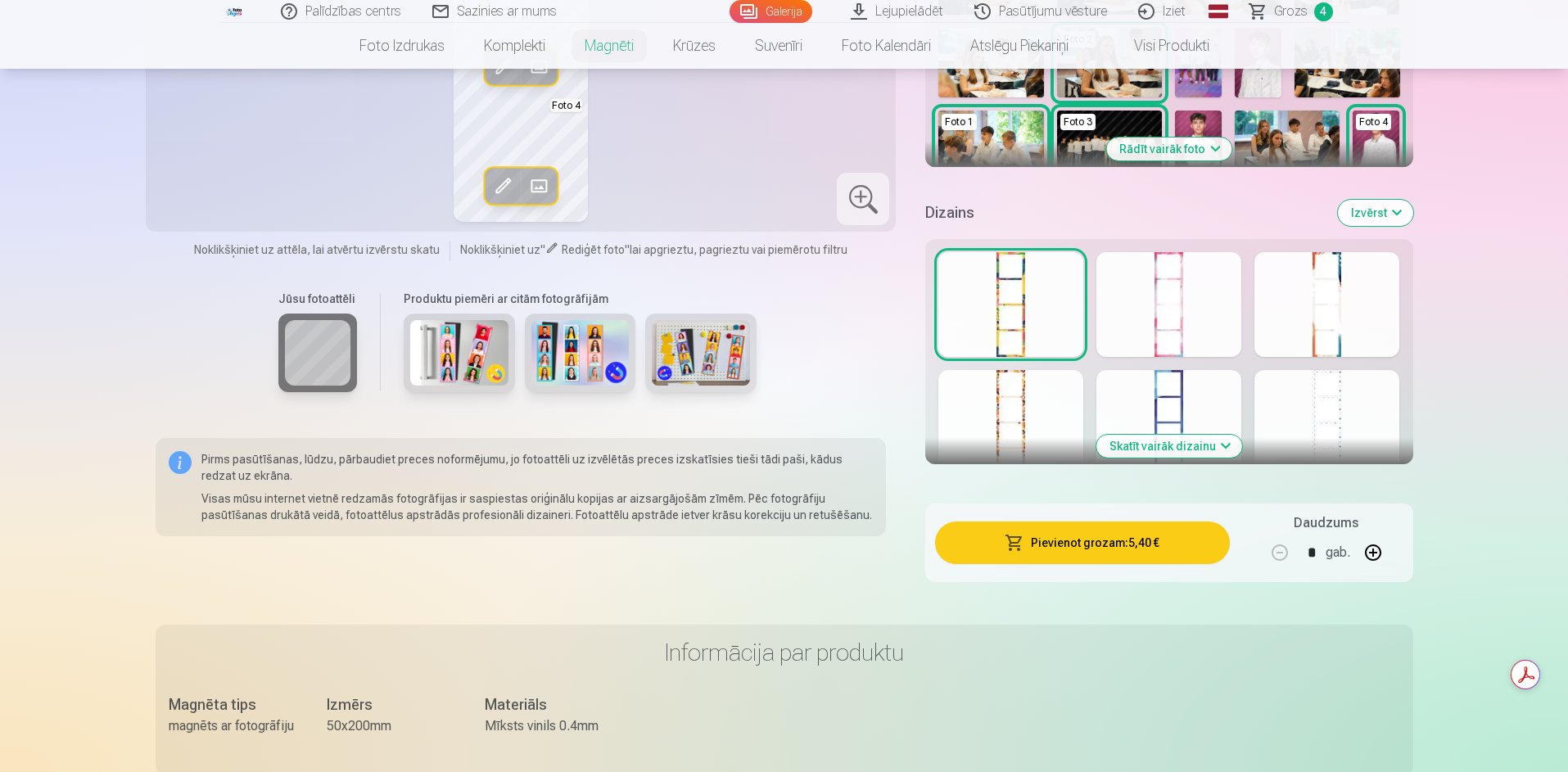
click at [1082, 547] on button "Pievienot grozam : 5,40 €" at bounding box center [1082, 542] width 294 height 42
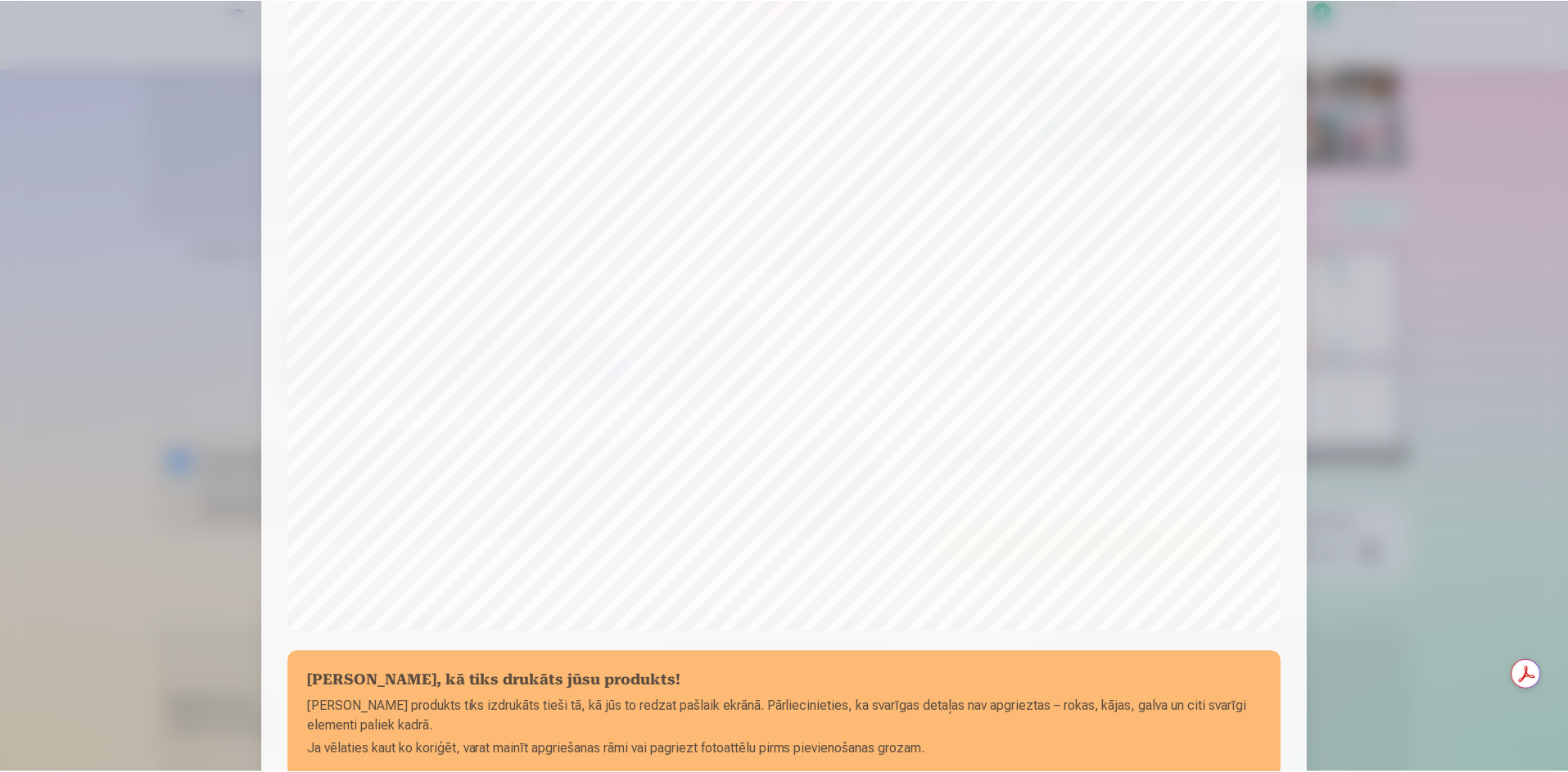
scroll to position [407, 0]
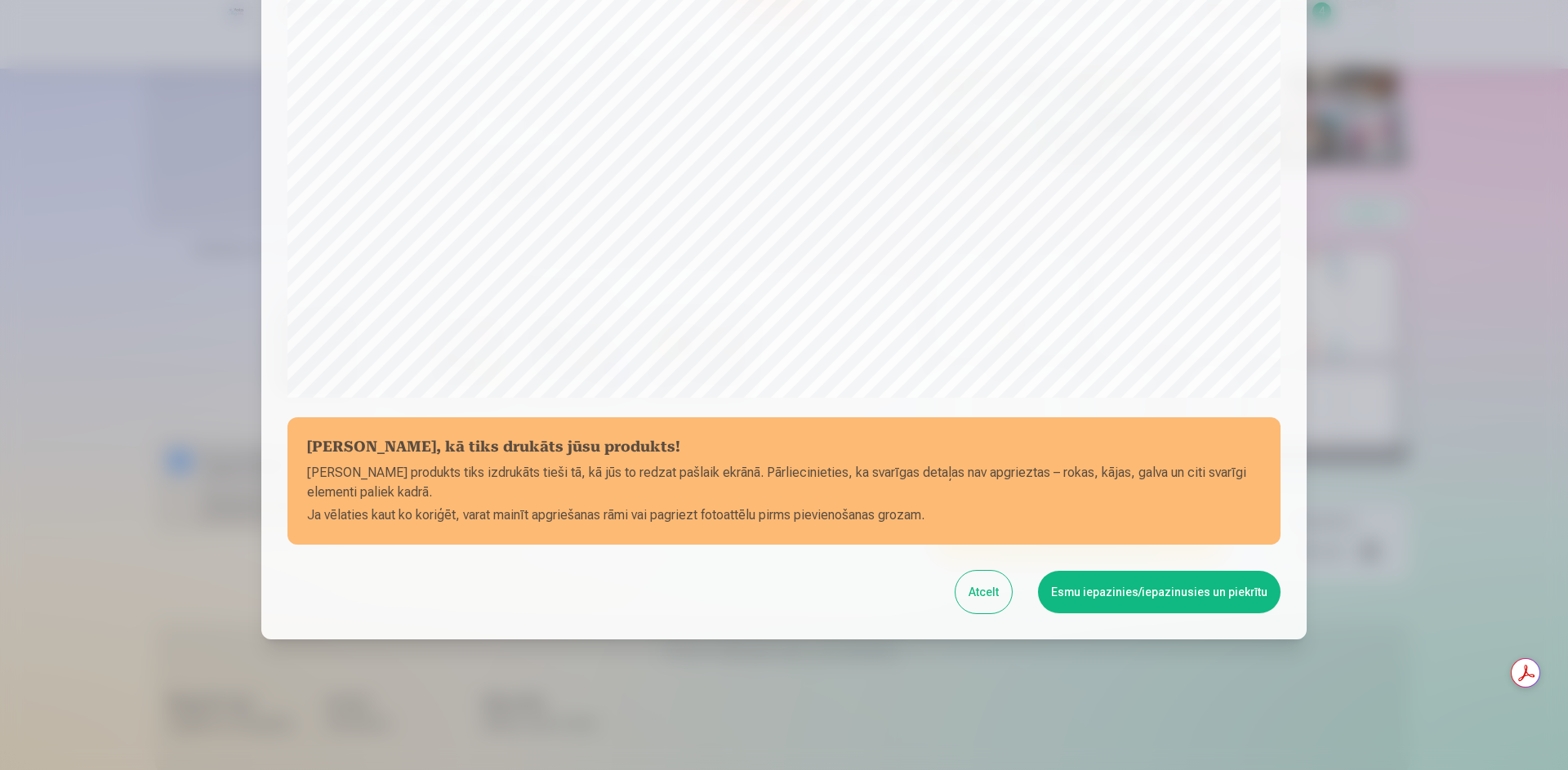
click at [991, 609] on button "Atcelt" at bounding box center [984, 591] width 57 height 42
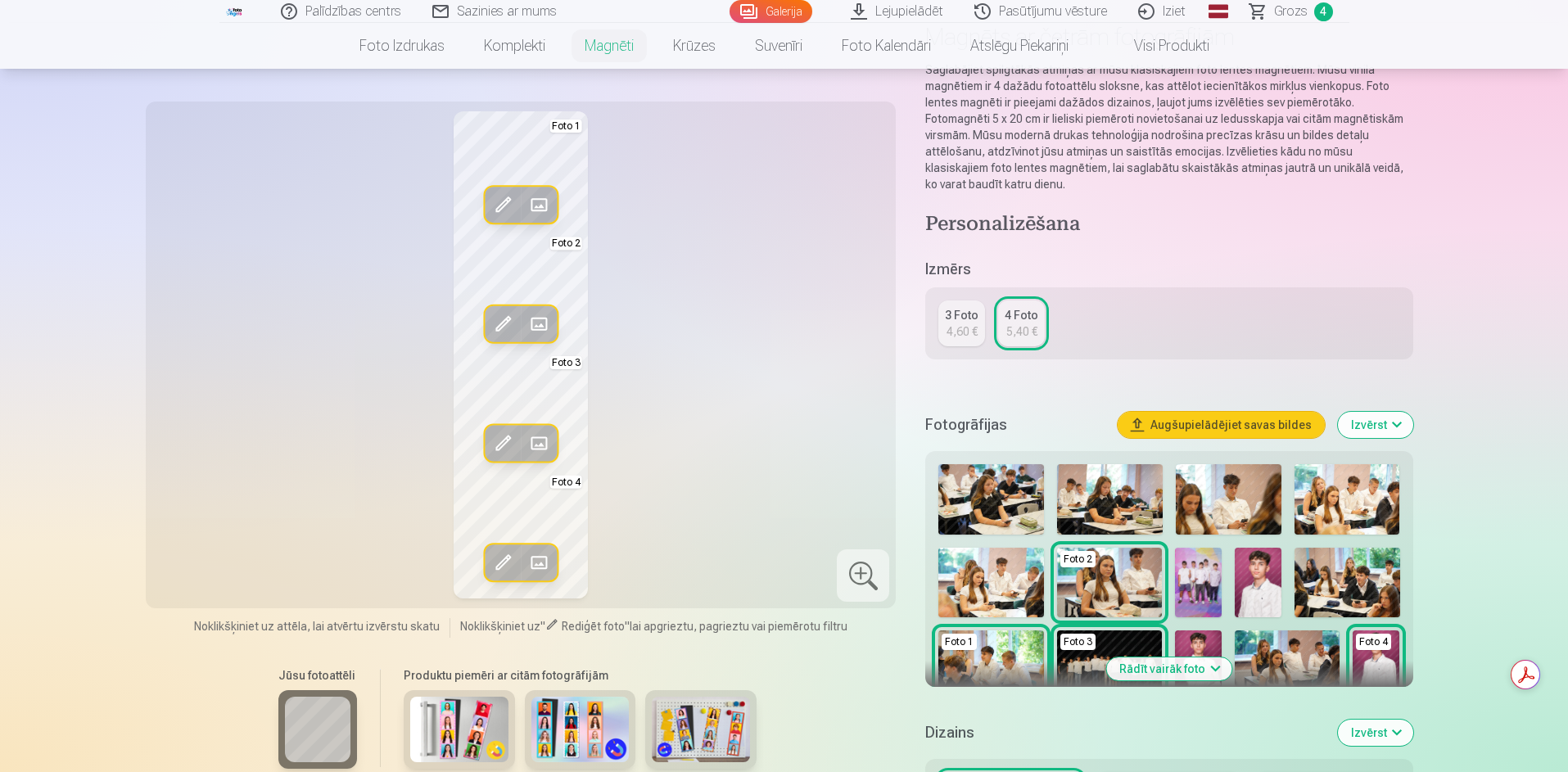
scroll to position [164, 0]
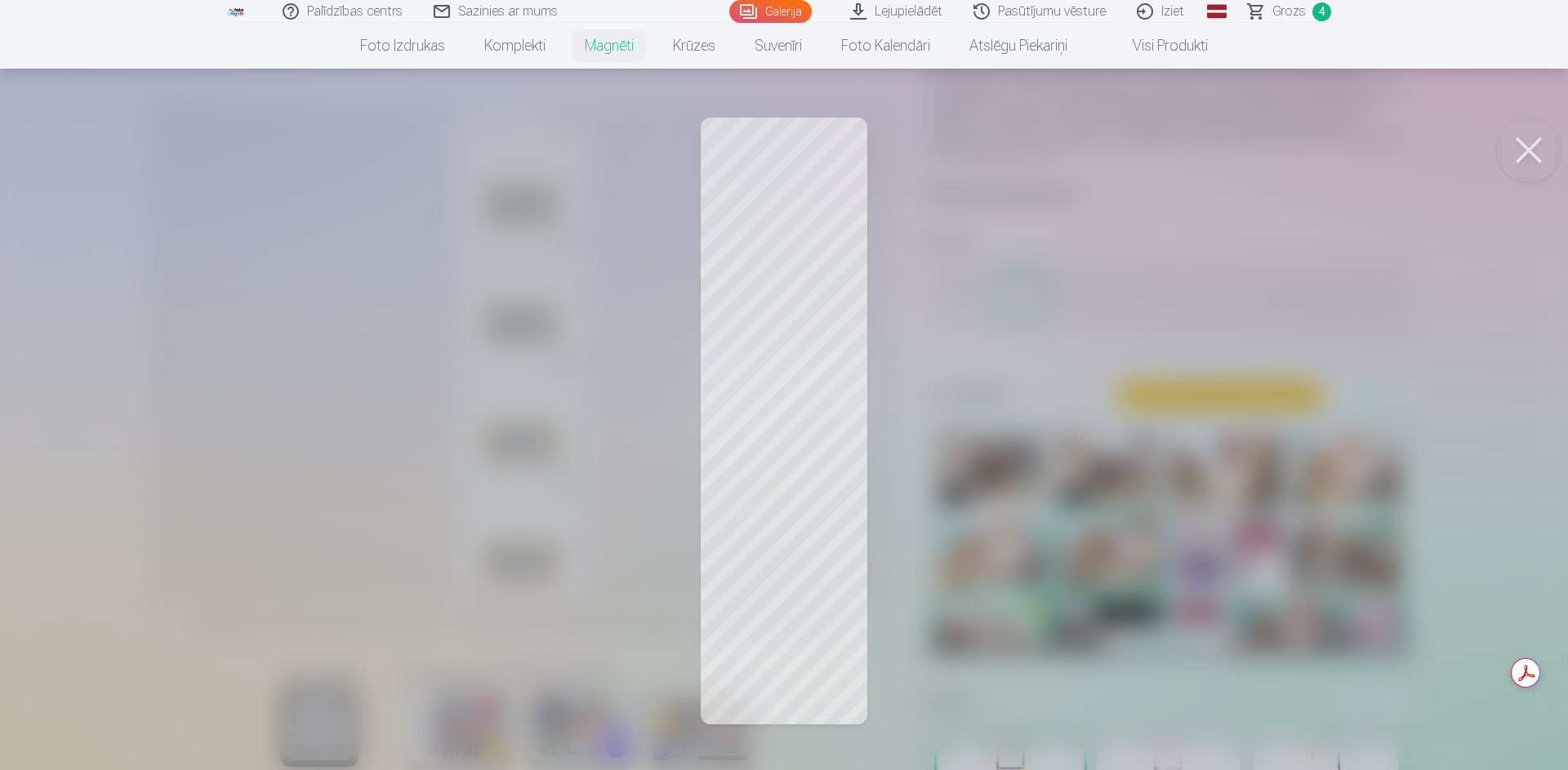
click at [1531, 147] on button at bounding box center [1529, 150] width 65 height 65
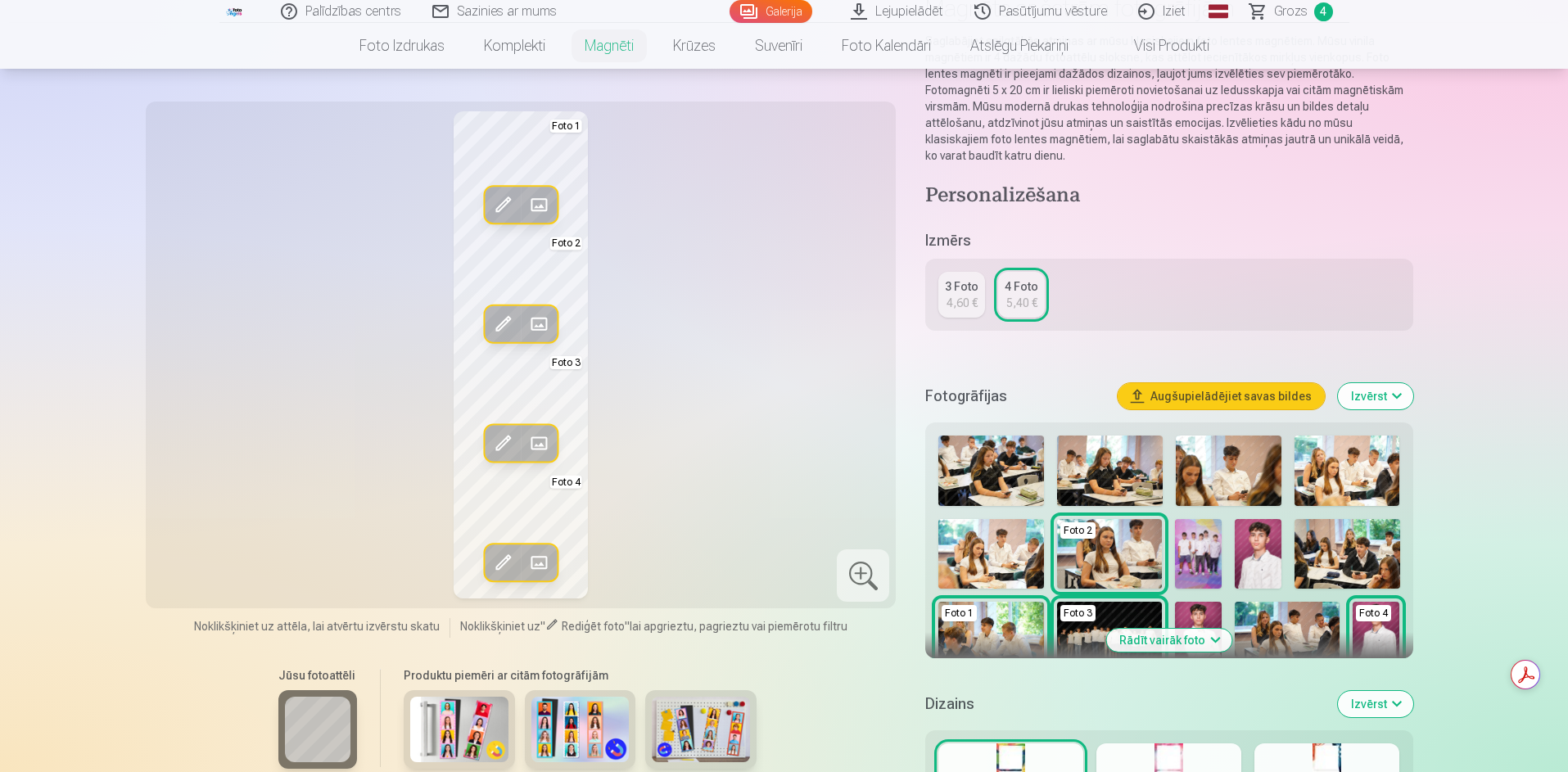
click at [1207, 554] on img at bounding box center [1198, 554] width 46 height 71
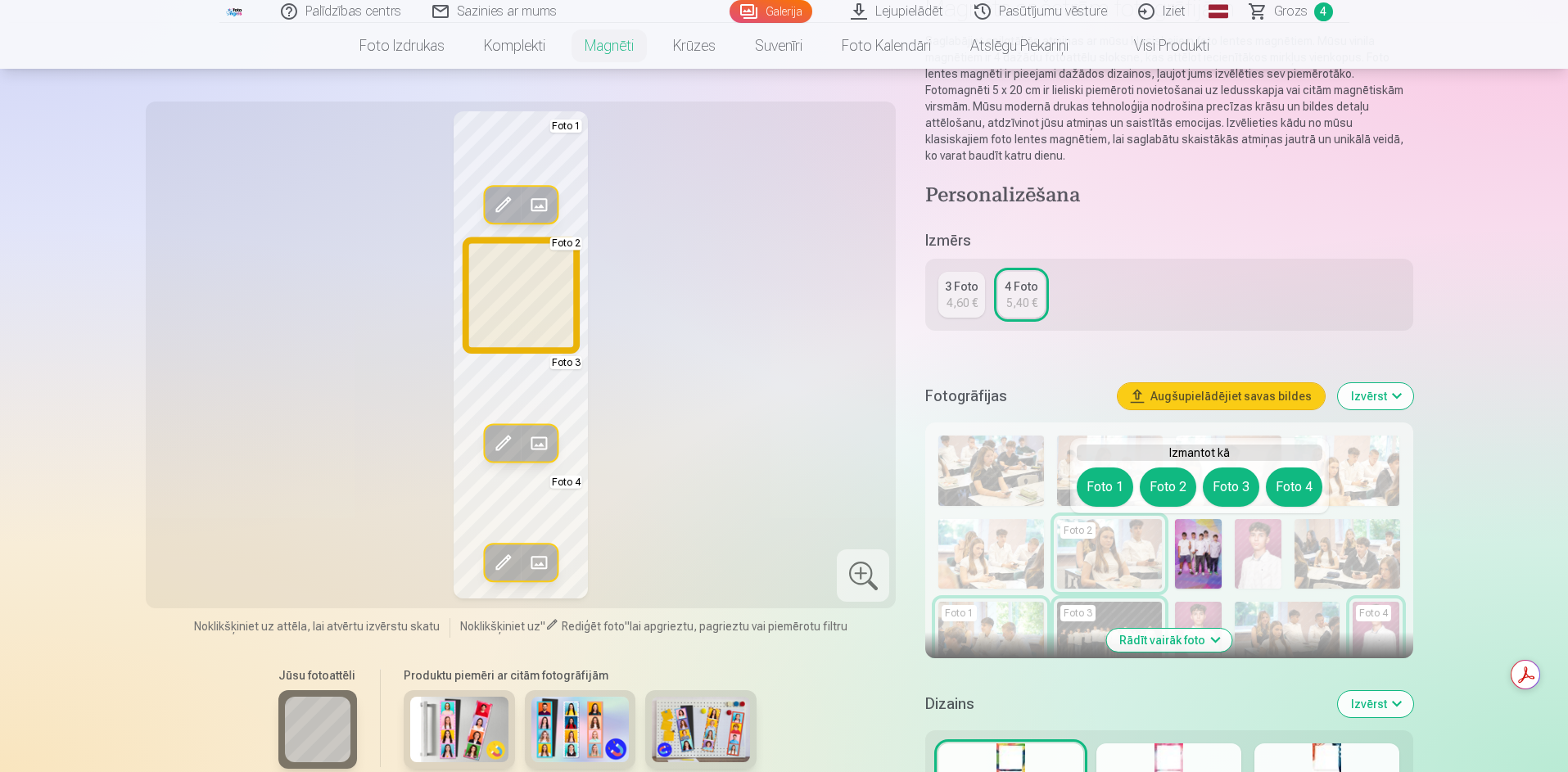
click at [1182, 481] on button "Foto 2" at bounding box center [1168, 487] width 57 height 40
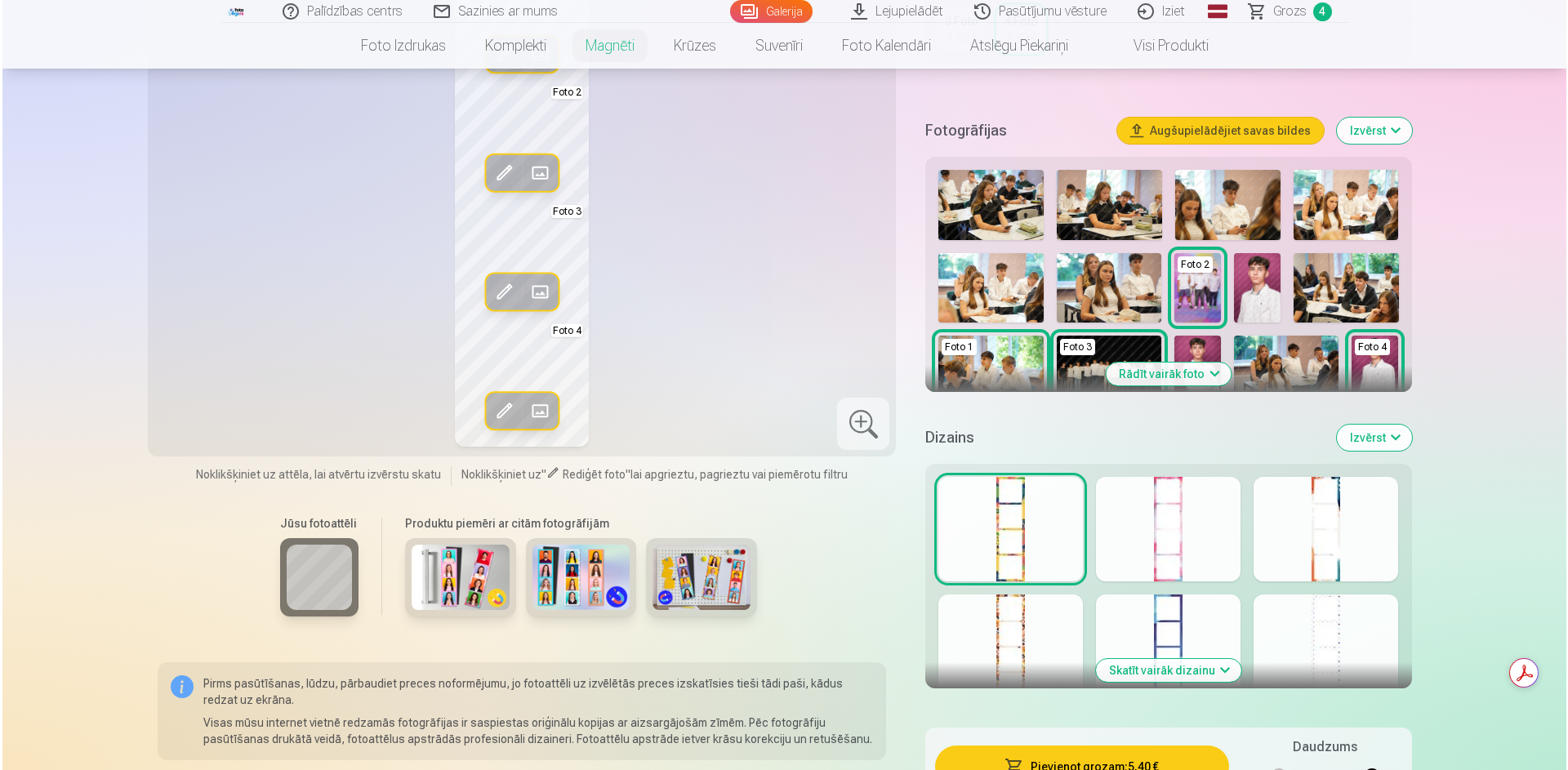
scroll to position [490, 0]
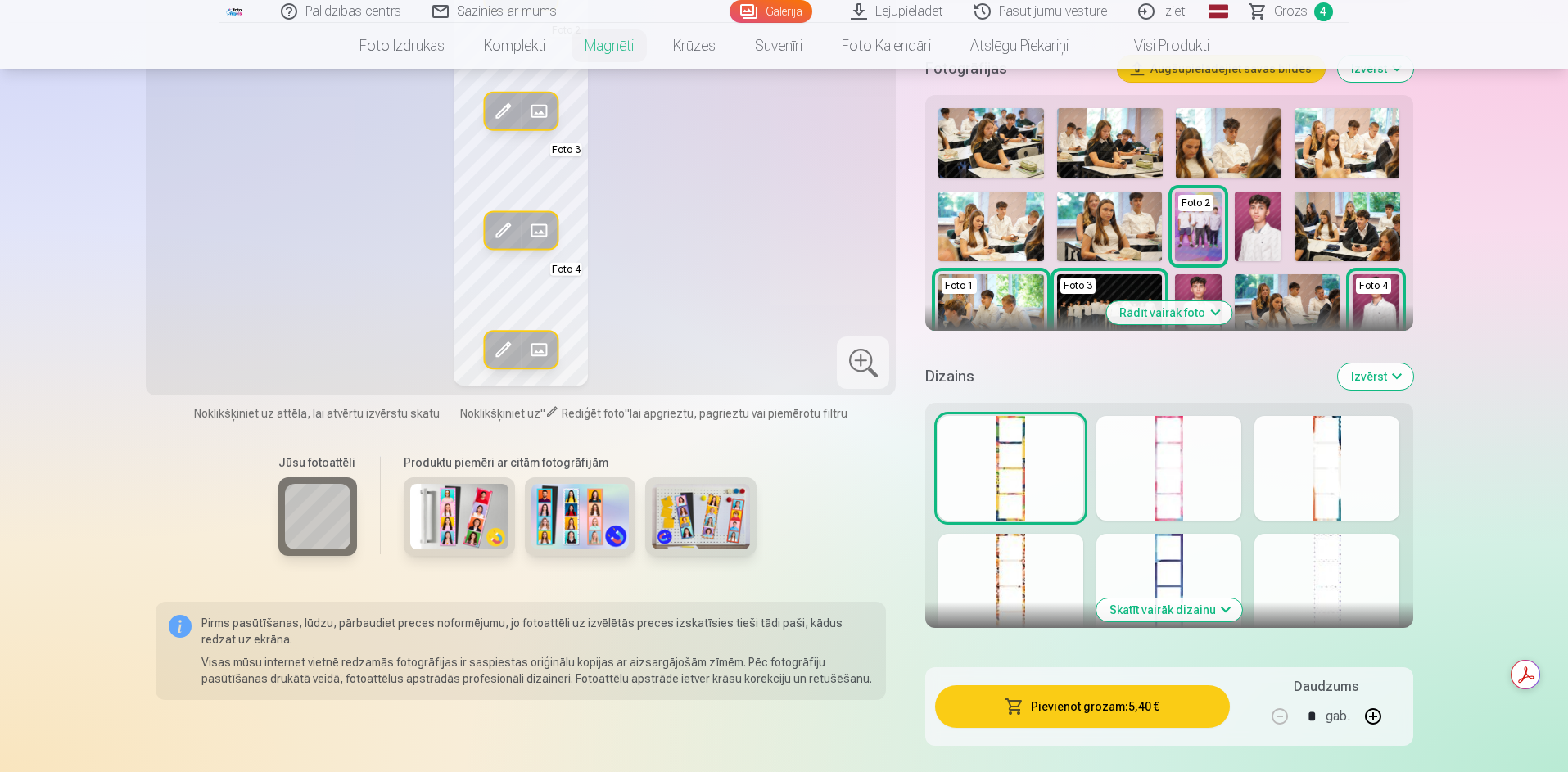
click at [1155, 722] on button "Pievienot grozam : 5,40 €" at bounding box center [1082, 706] width 294 height 42
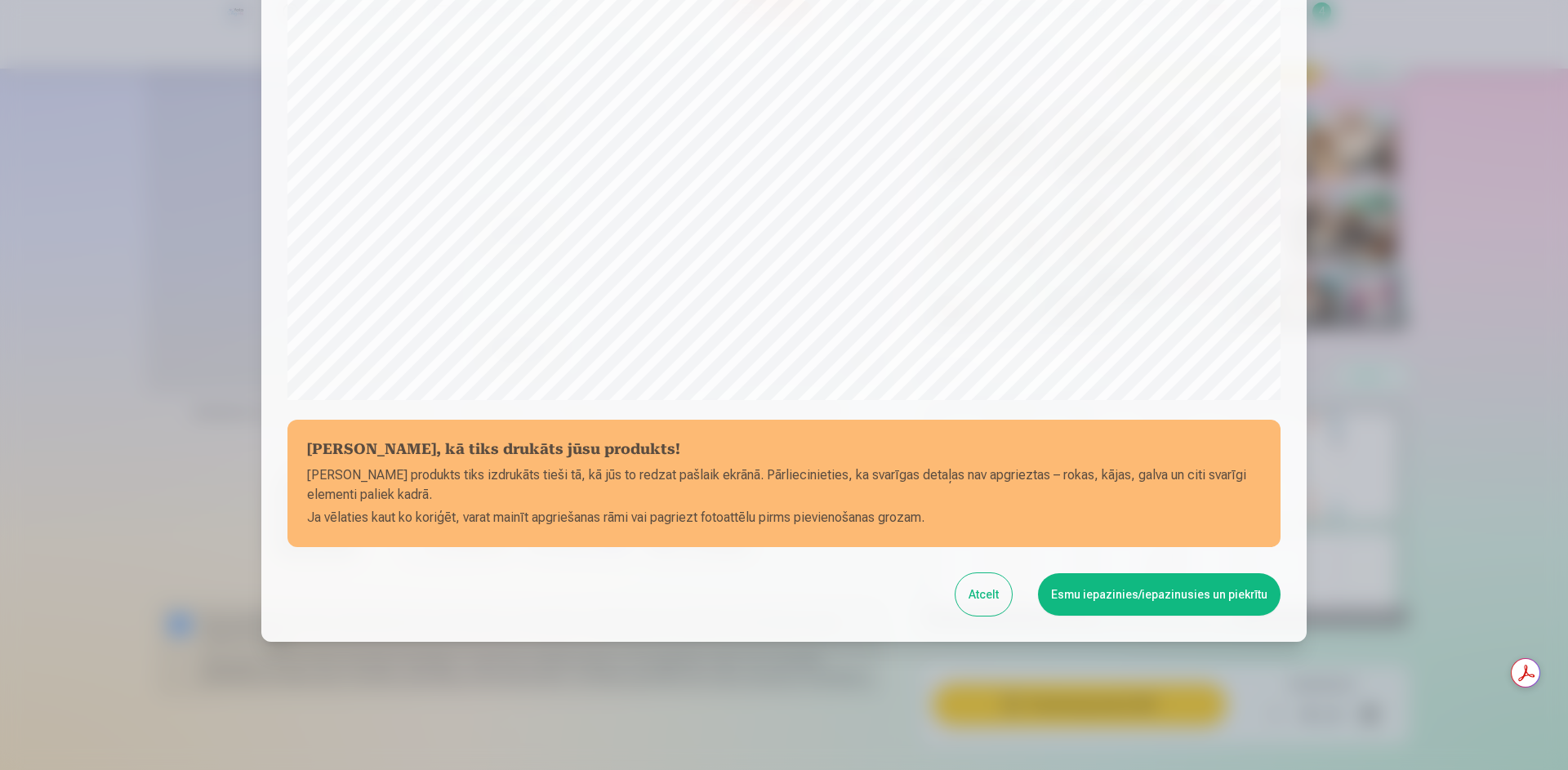
scroll to position [406, 0]
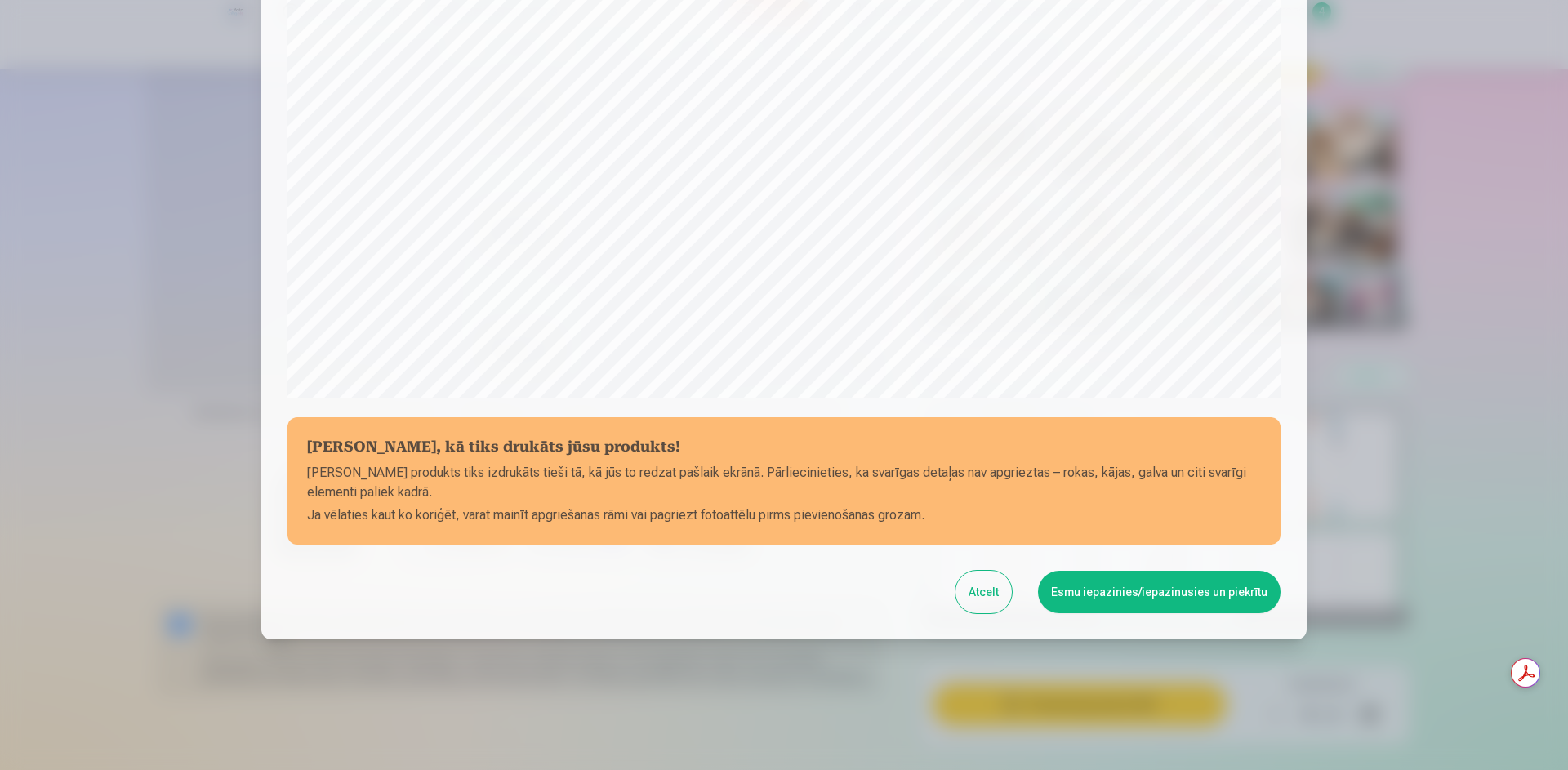
click at [1216, 596] on button "Esmu iepazinies/iepazinusies un piekrītu" at bounding box center [1159, 591] width 243 height 42
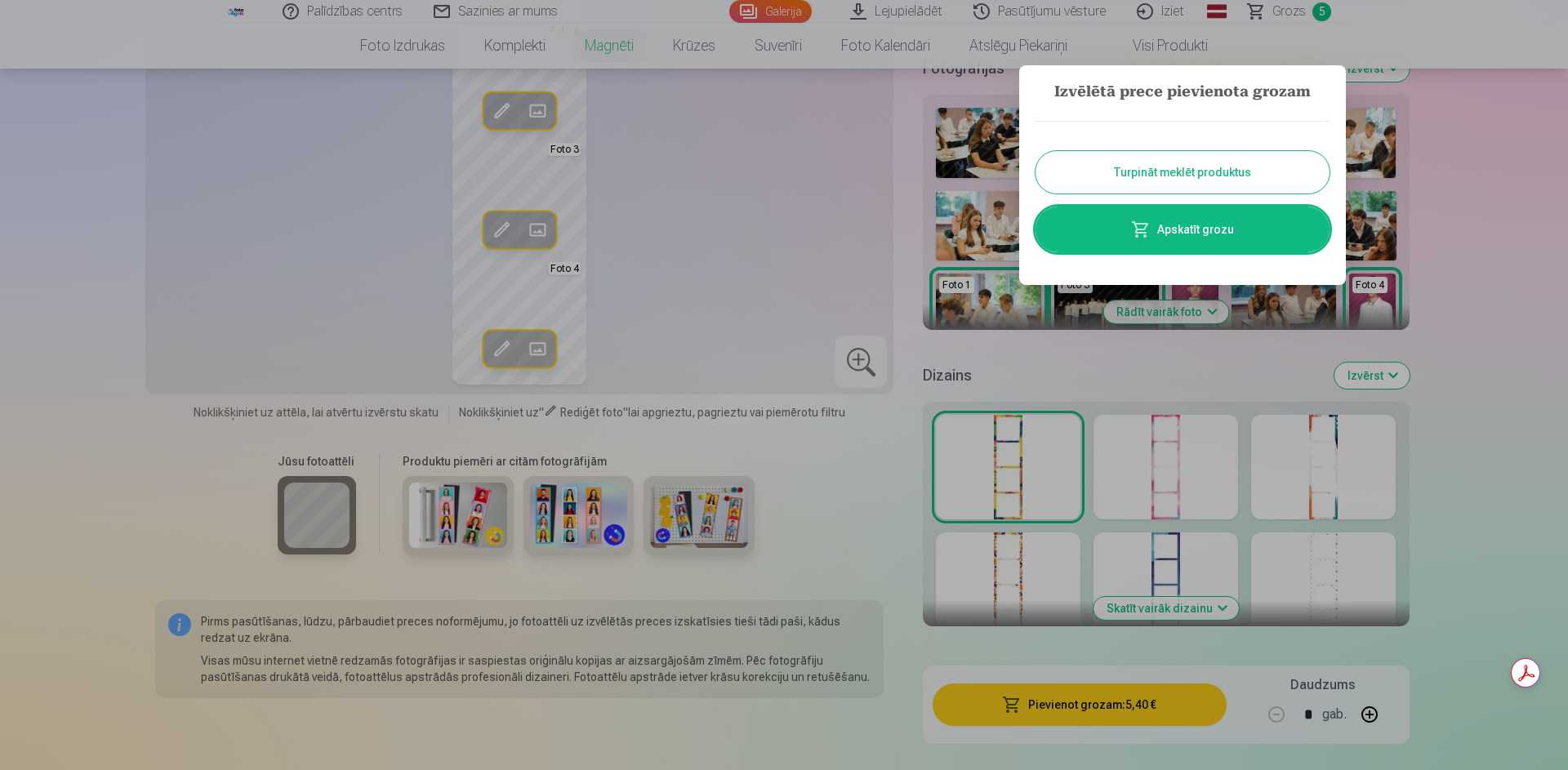
click at [1202, 231] on link "Apskatīt grozu" at bounding box center [1182, 229] width 294 height 45
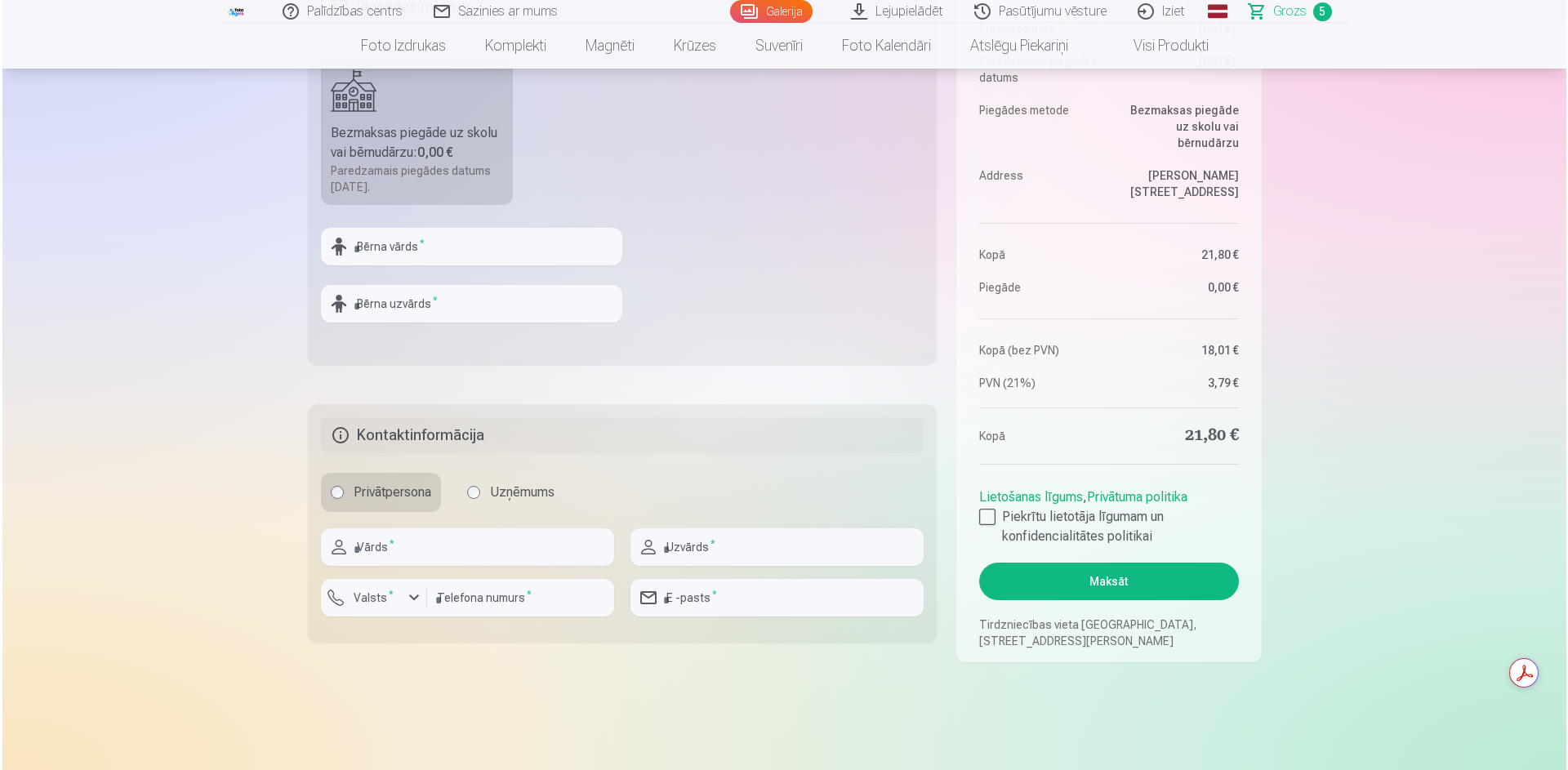
scroll to position [653, 0]
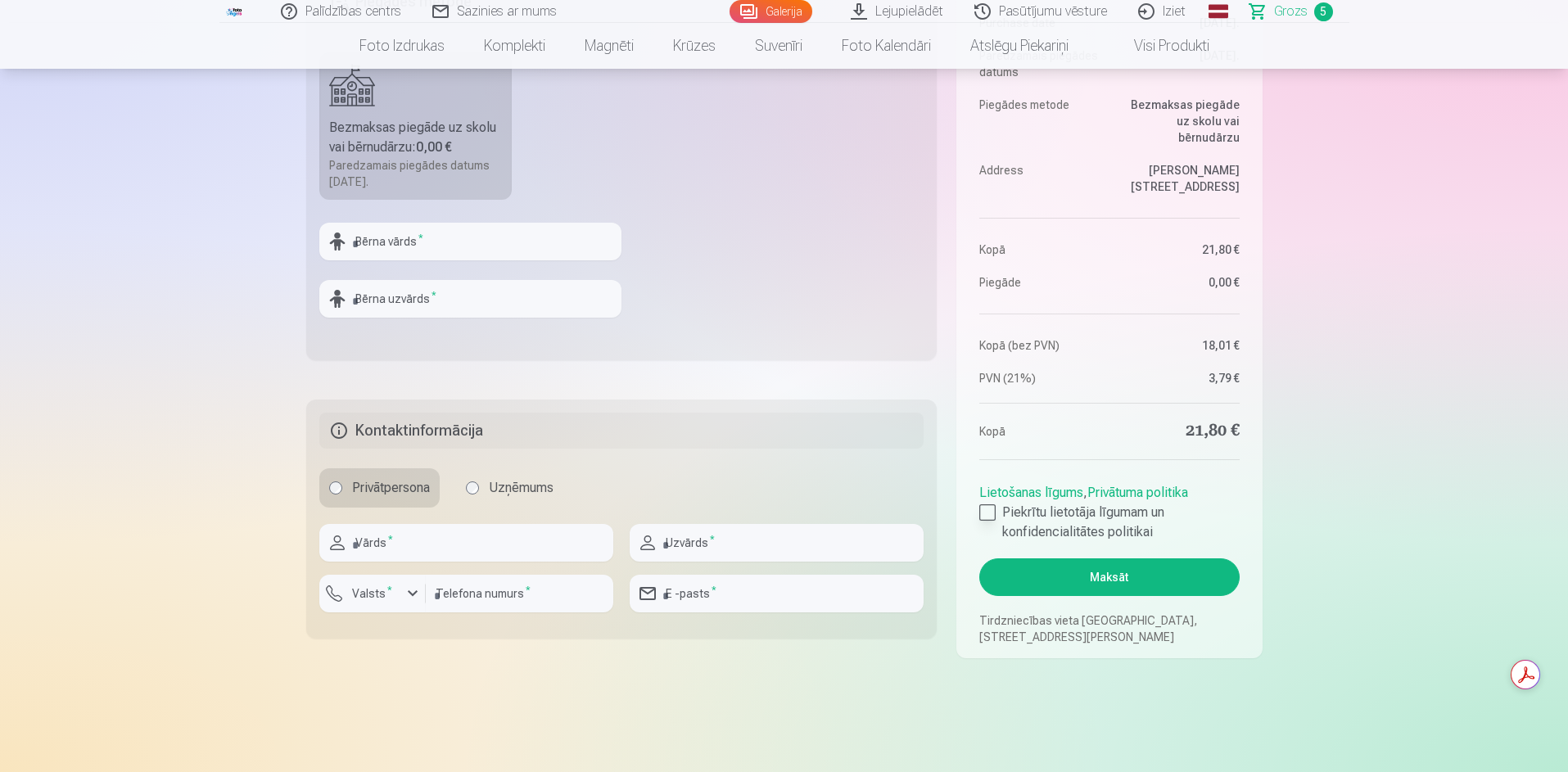
drag, startPoint x: 991, startPoint y: 507, endPoint x: 999, endPoint y: 514, distance: 10.6
click at [991, 508] on div at bounding box center [987, 512] width 16 height 16
click at [1114, 578] on button "Maksāt" at bounding box center [1109, 577] width 260 height 38
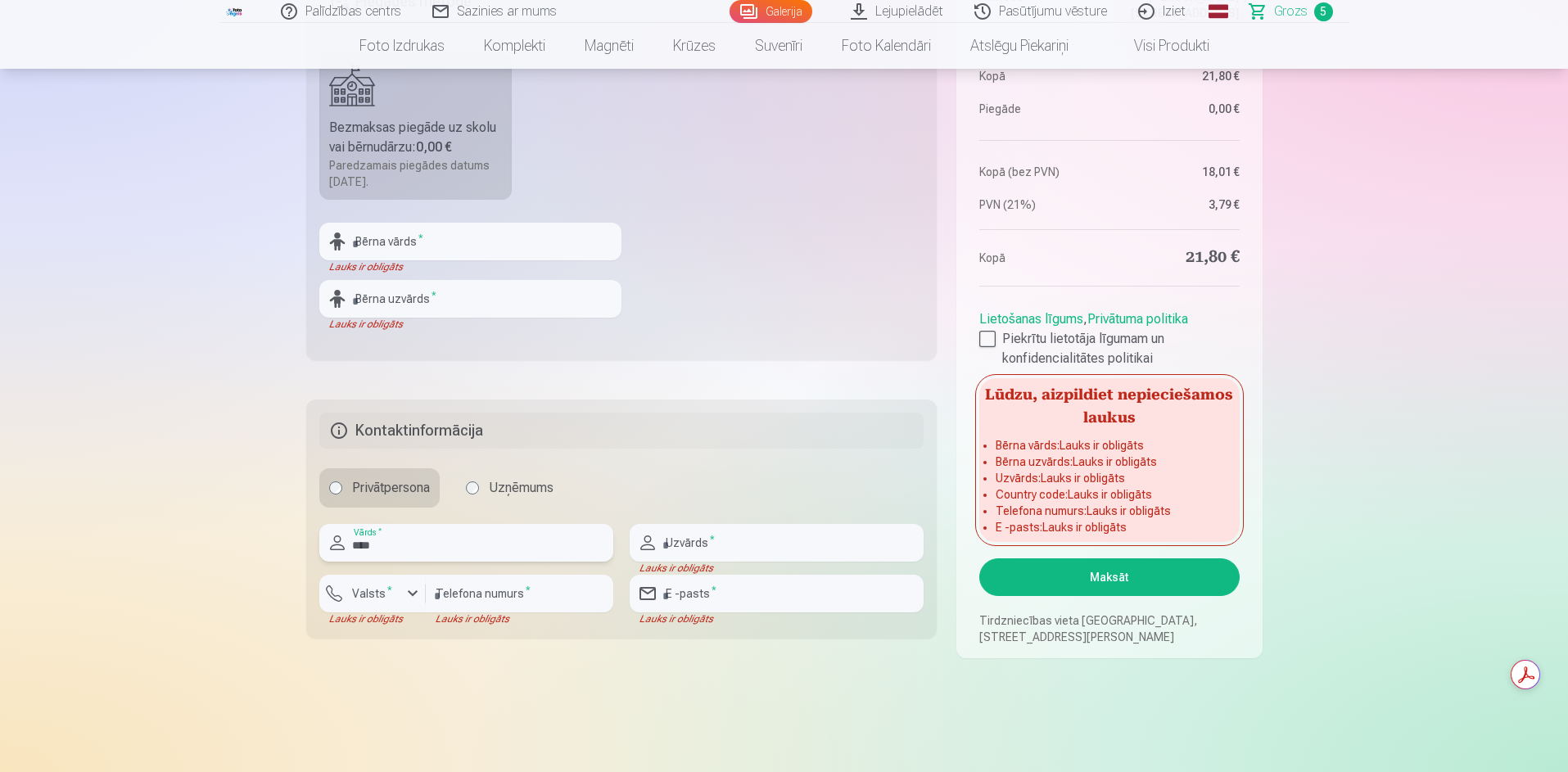
type input "****"
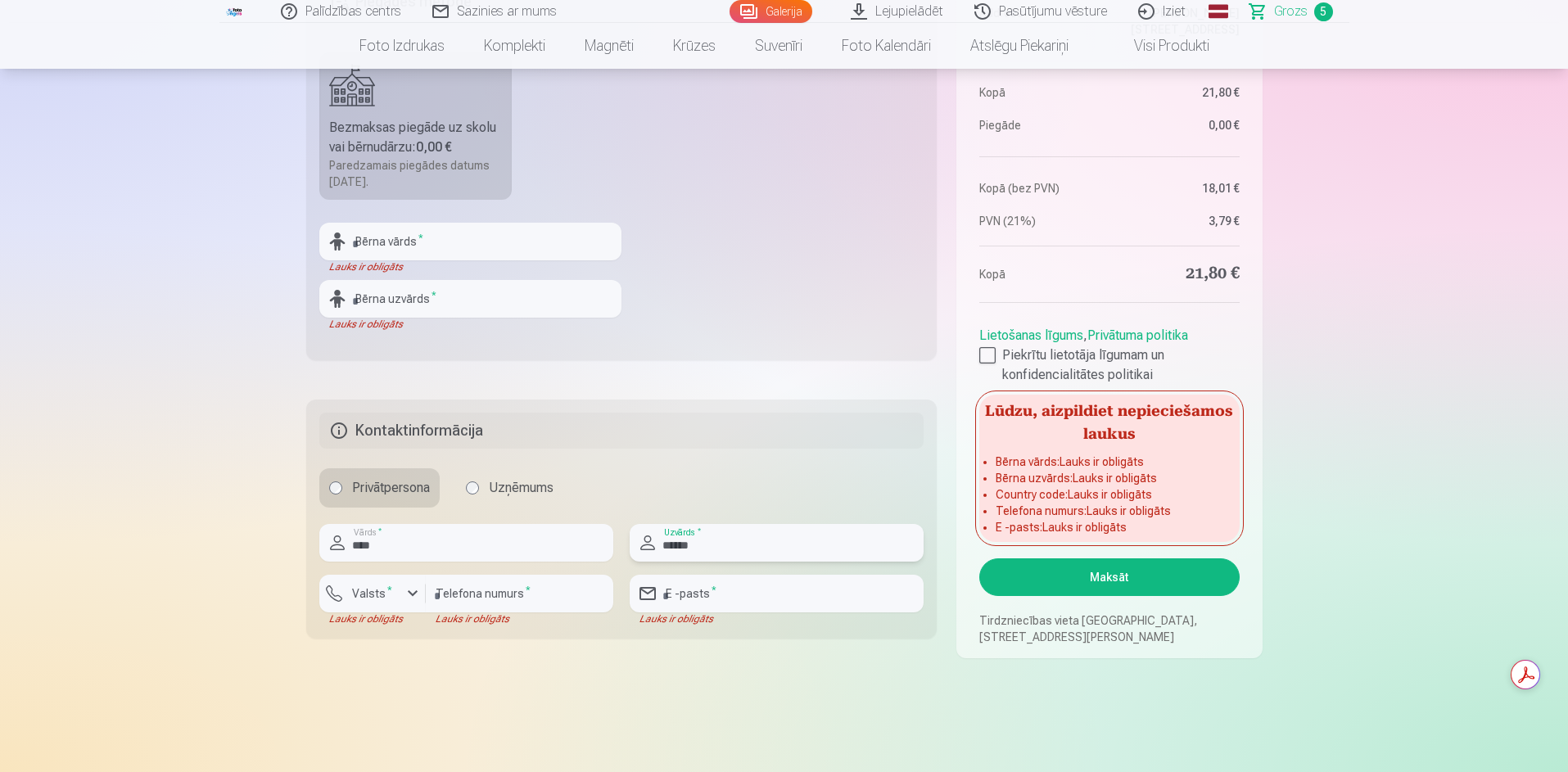
type input "******"
click at [502, 615] on div "Lauks ir obligāts" at bounding box center [520, 619] width 188 height 13
click at [414, 598] on div "button" at bounding box center [412, 593] width 20 height 20
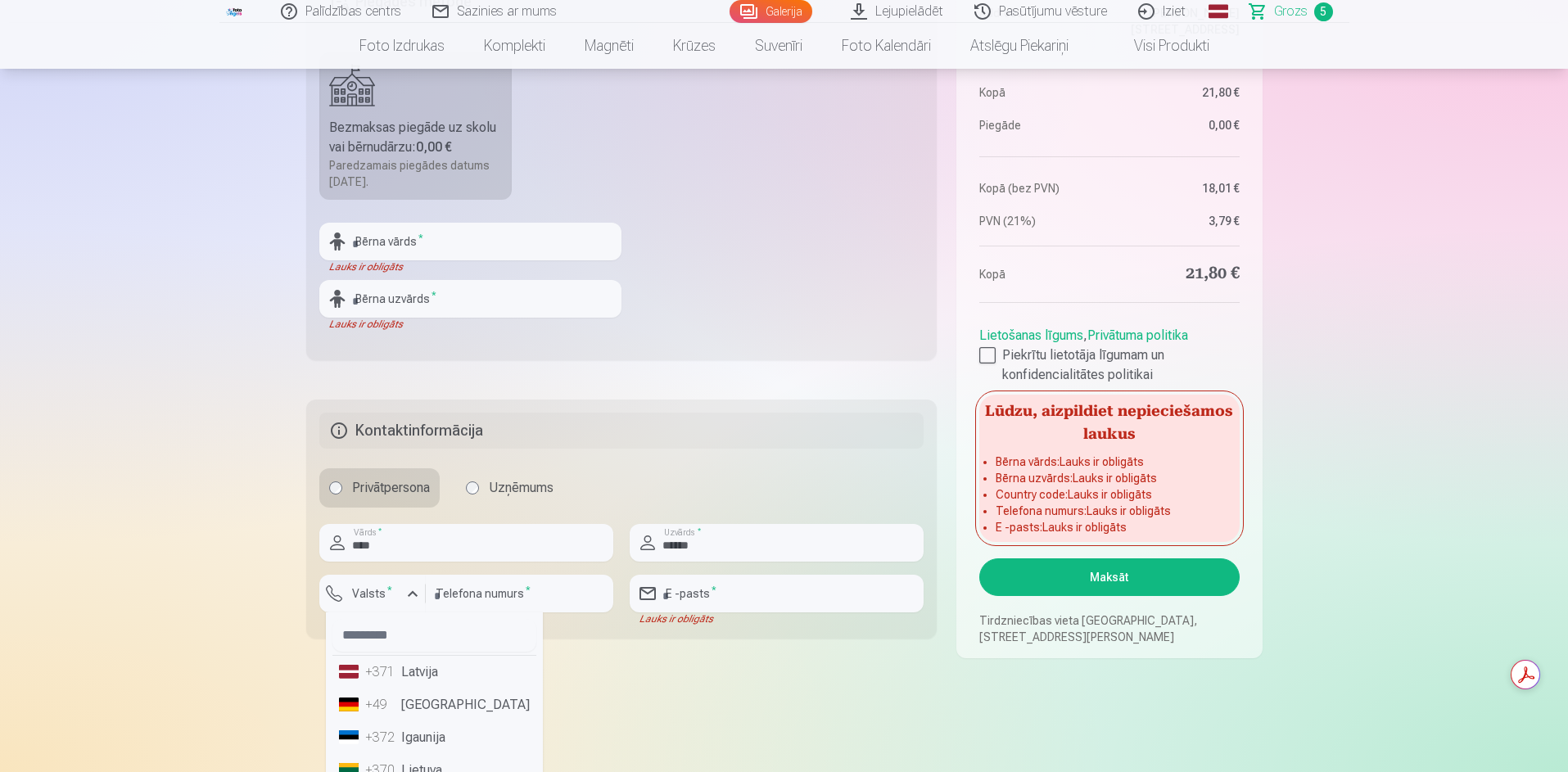
click at [429, 681] on li "+371 Latvija" at bounding box center [434, 672] width 204 height 33
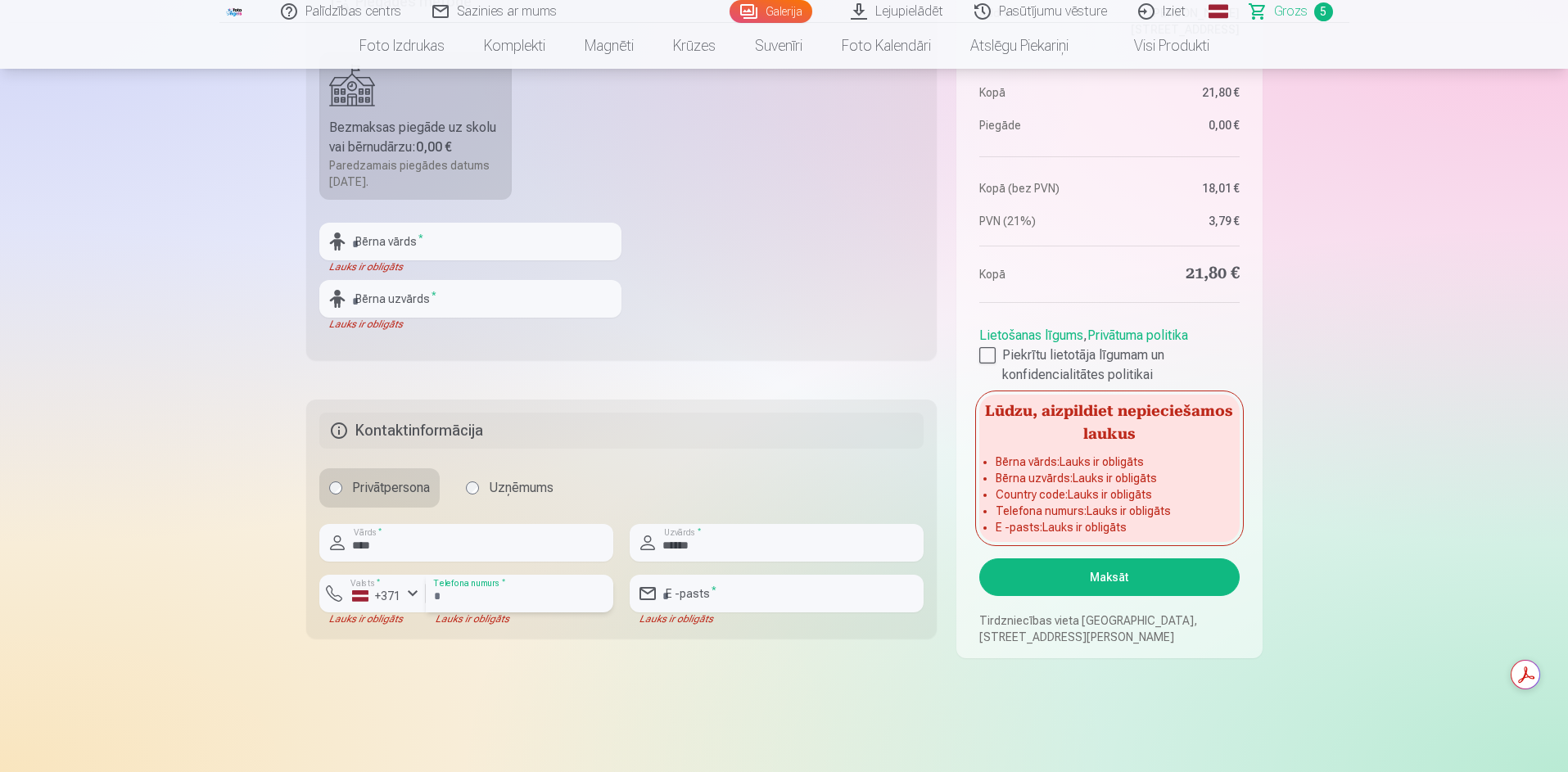
click at [520, 590] on input "number" at bounding box center [520, 594] width 188 height 38
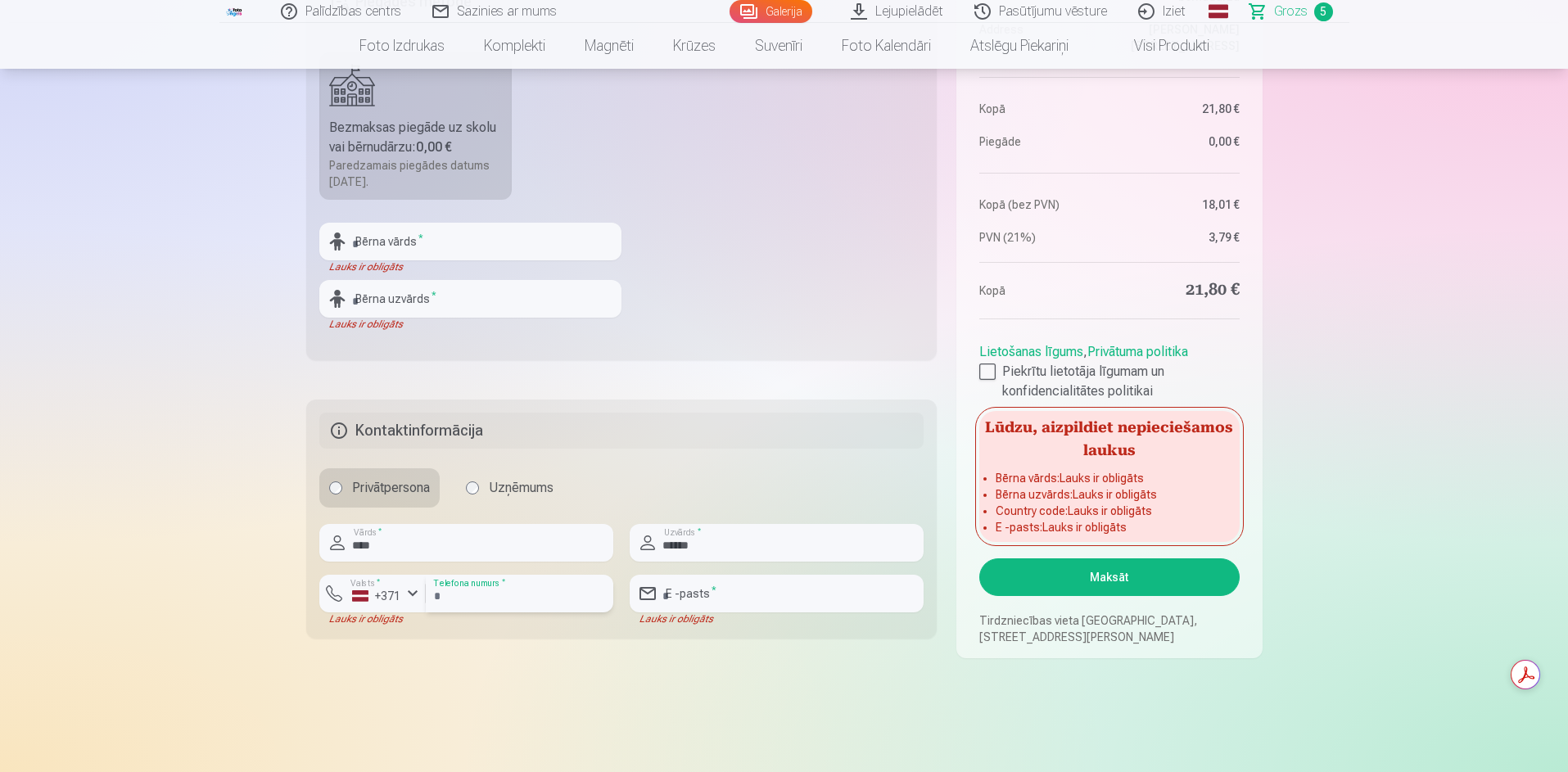
type input "********"
click at [743, 602] on input "email" at bounding box center [777, 594] width 294 height 38
click at [421, 241] on input "text" at bounding box center [470, 242] width 302 height 38
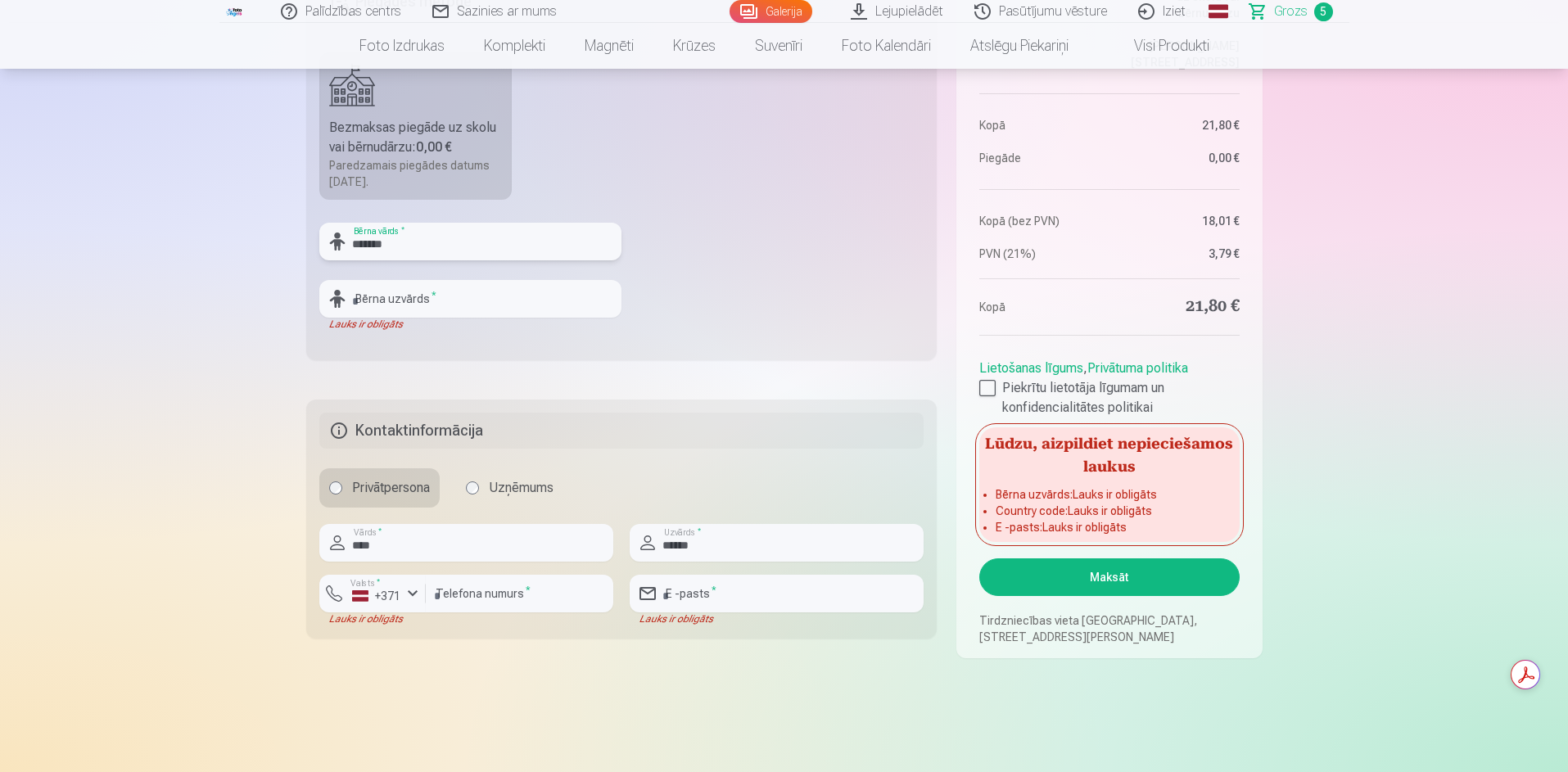
type input "*******"
click at [404, 306] on input "text" at bounding box center [470, 299] width 302 height 38
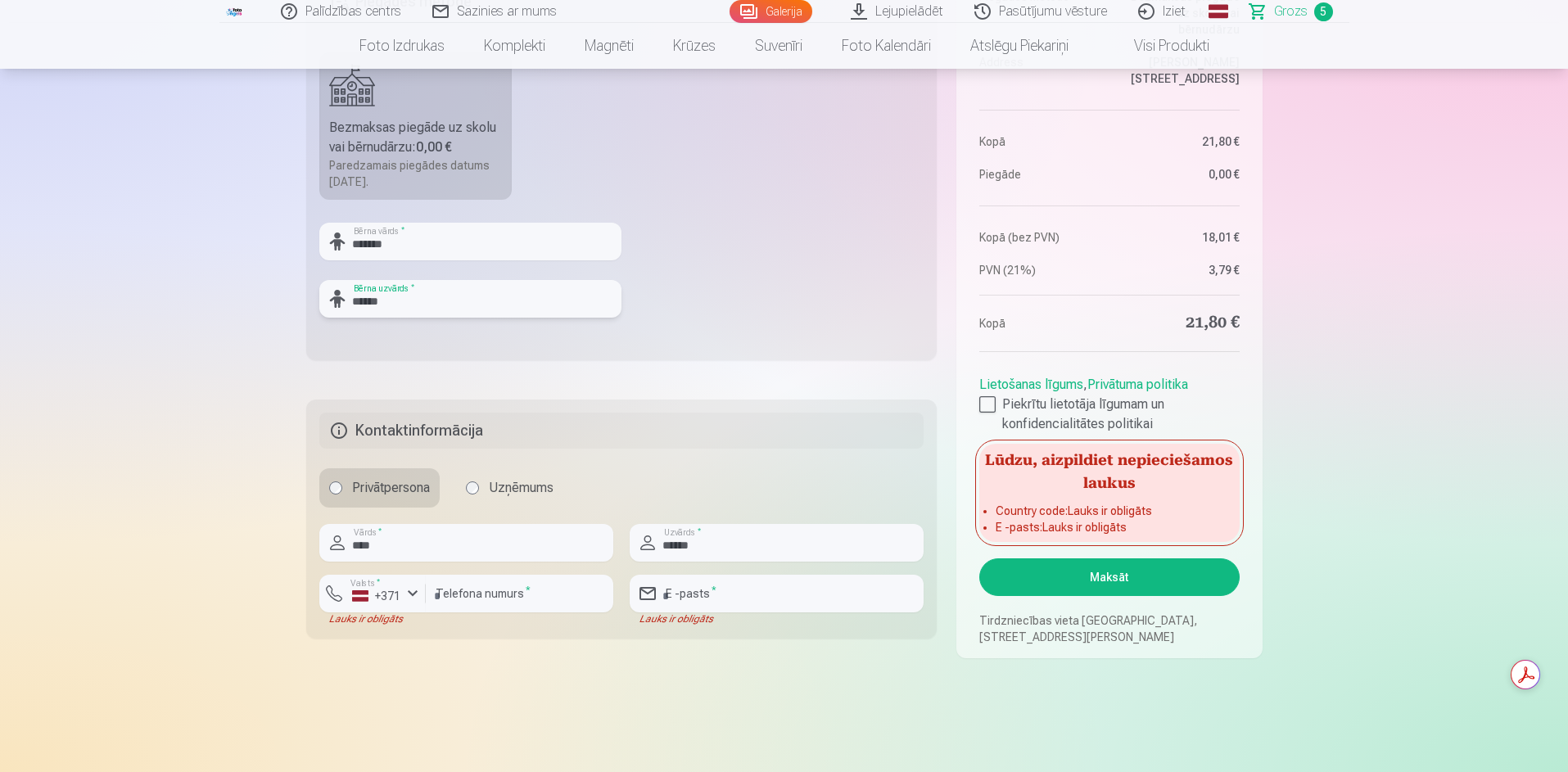
type input "******"
click at [783, 598] on input "email" at bounding box center [777, 594] width 294 height 38
type input "**********"
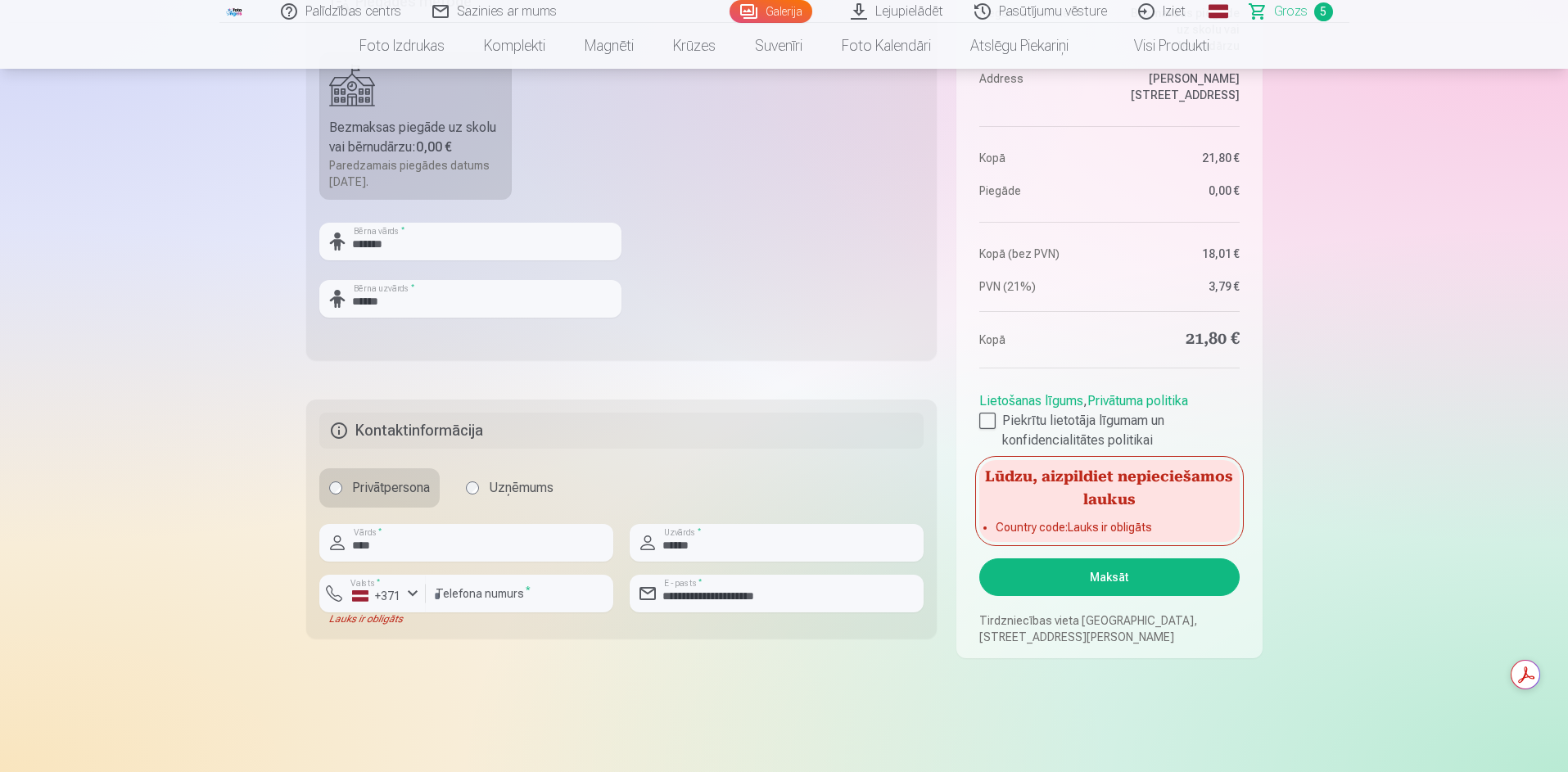
drag, startPoint x: 839, startPoint y: 679, endPoint x: 867, endPoint y: 670, distance: 29.4
click at [838, 679] on main "Jūsu iepirkumu grozs Kopsavilkums Order number Grozs Status Neapmaksāts Purchas…" at bounding box center [784, 96] width 956 height 1281
click at [1120, 581] on button "Maksāt" at bounding box center [1109, 577] width 260 height 38
